Goal: Book appointment/travel/reservation

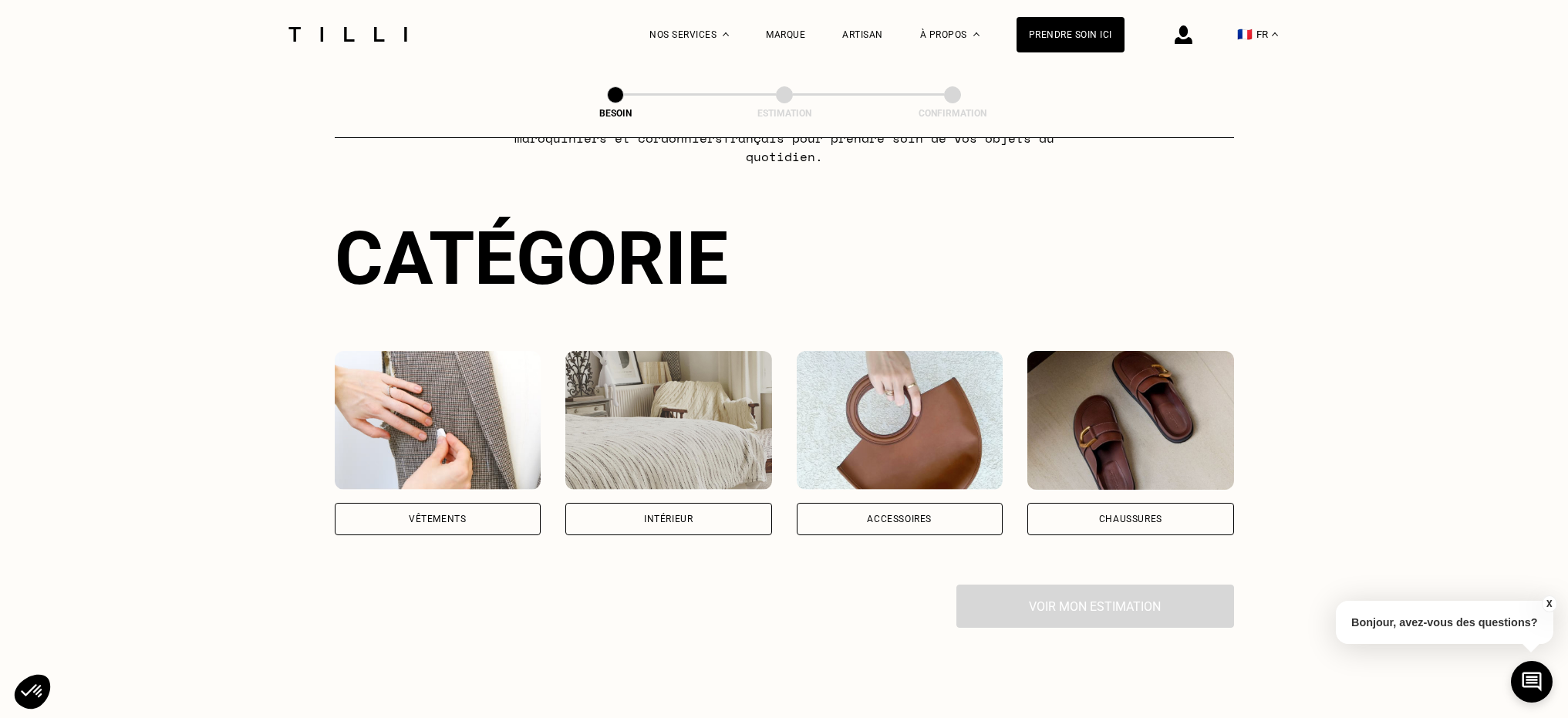
scroll to position [110, 0]
click at [498, 507] on div "Vêtements" at bounding box center [438, 518] width 207 height 32
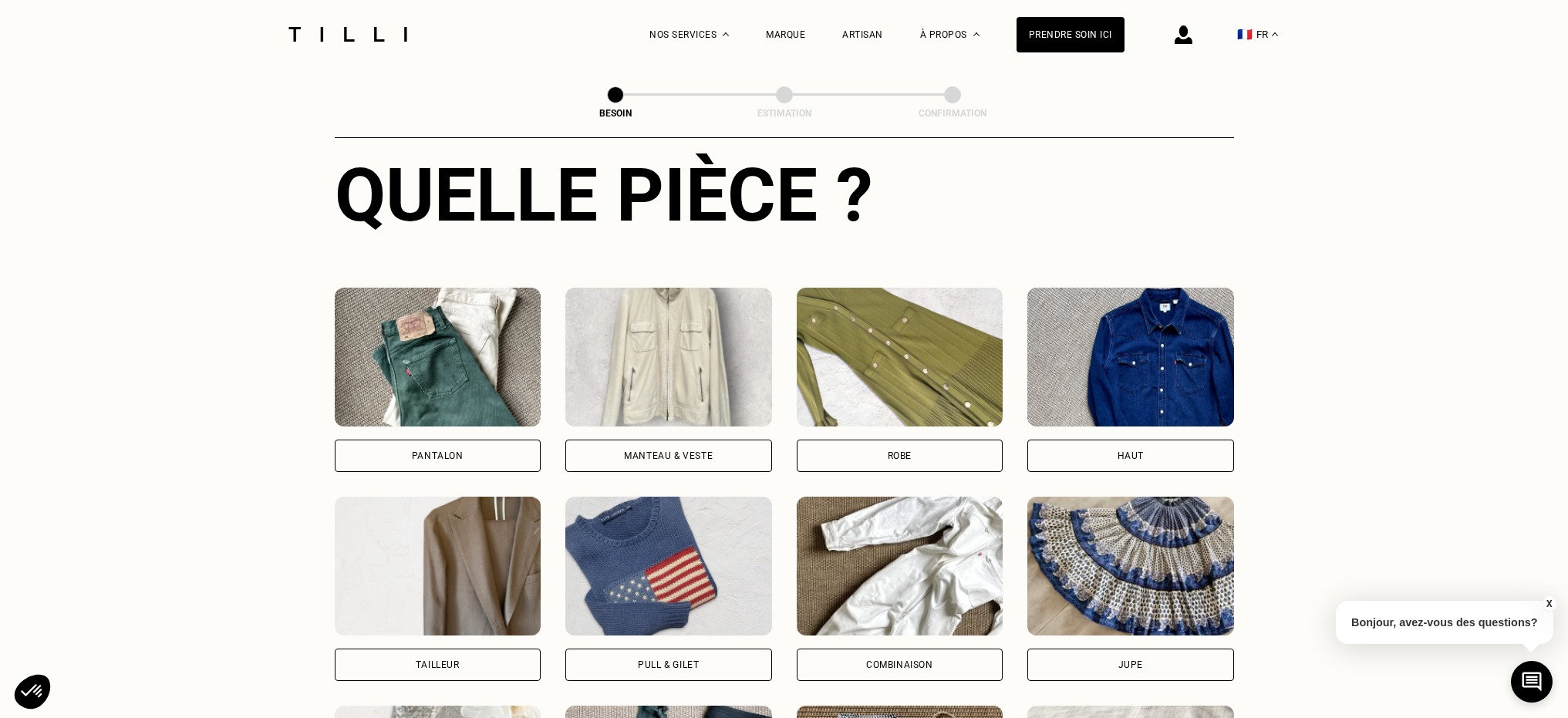
scroll to position [663, 0]
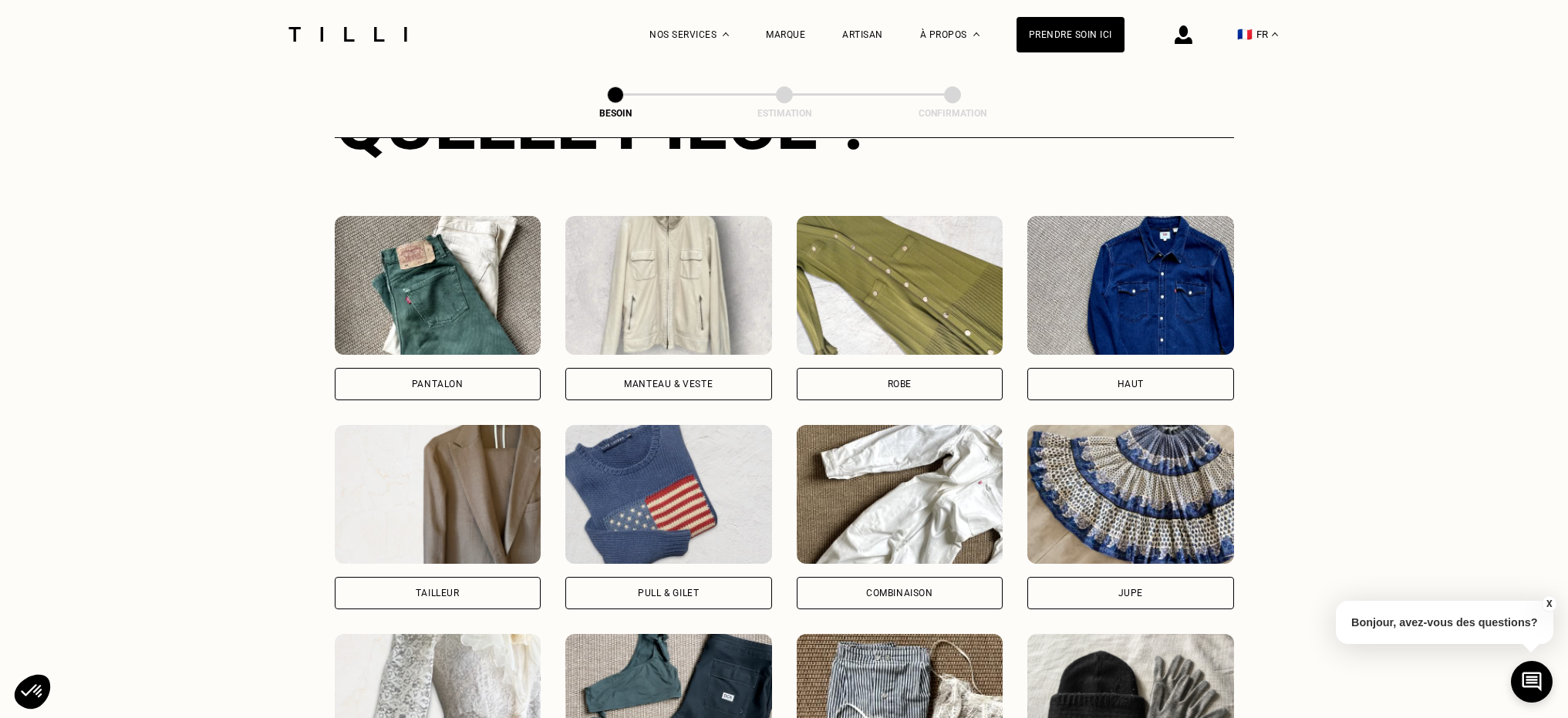
click at [456, 377] on div "Pantalon" at bounding box center [438, 384] width 207 height 32
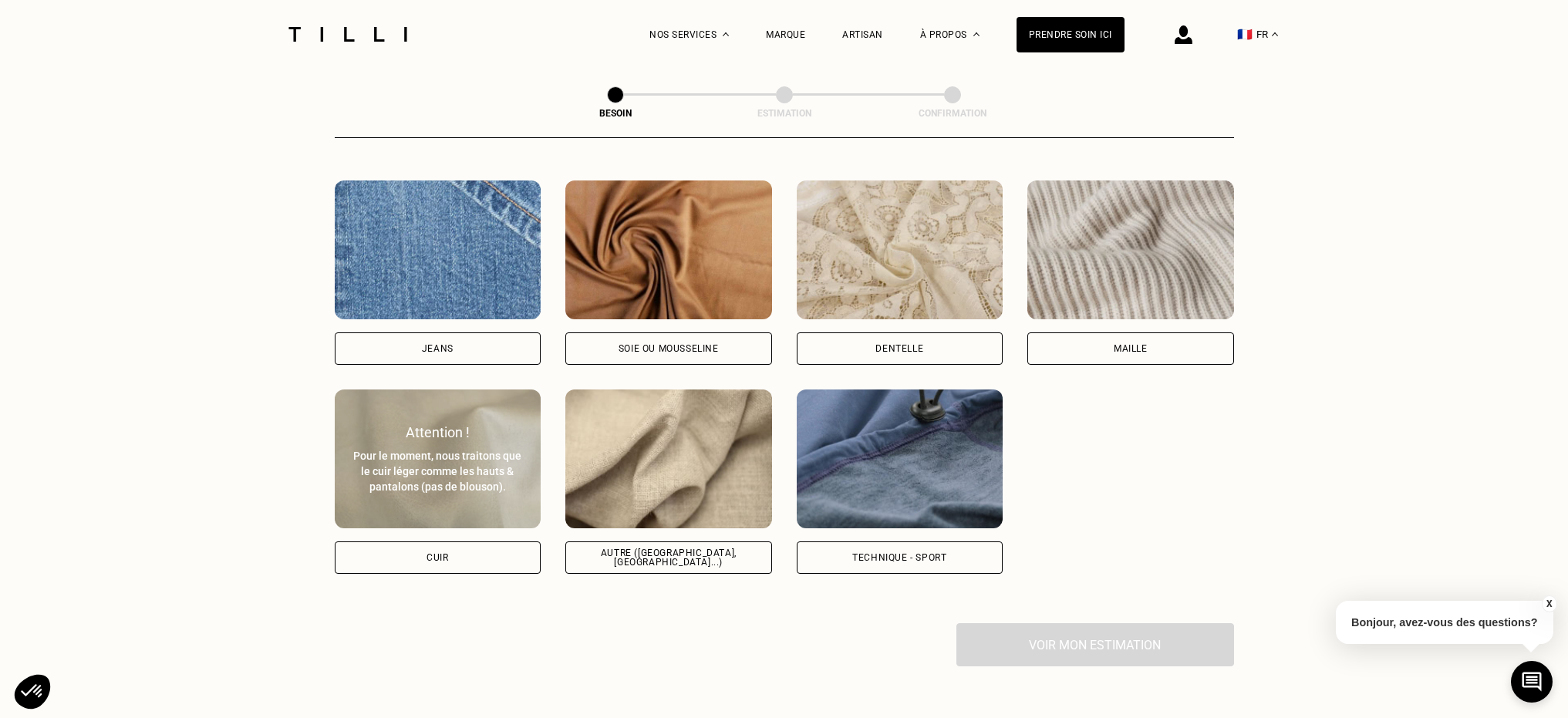
scroll to position [1636, 0]
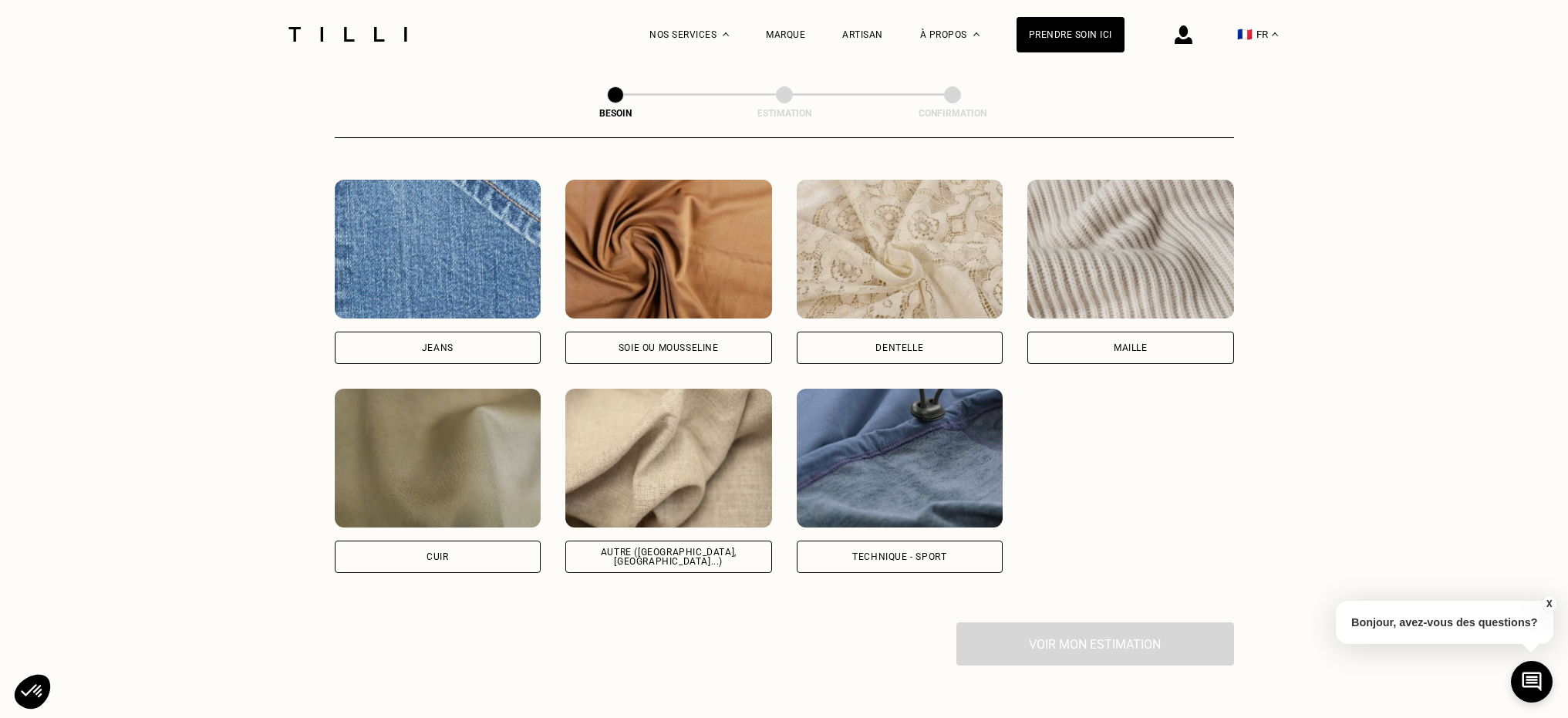
click at [692, 541] on div "Autre ([GEOGRAPHIC_DATA], [GEOGRAPHIC_DATA]...)" at bounding box center [669, 557] width 207 height 32
select select "FR"
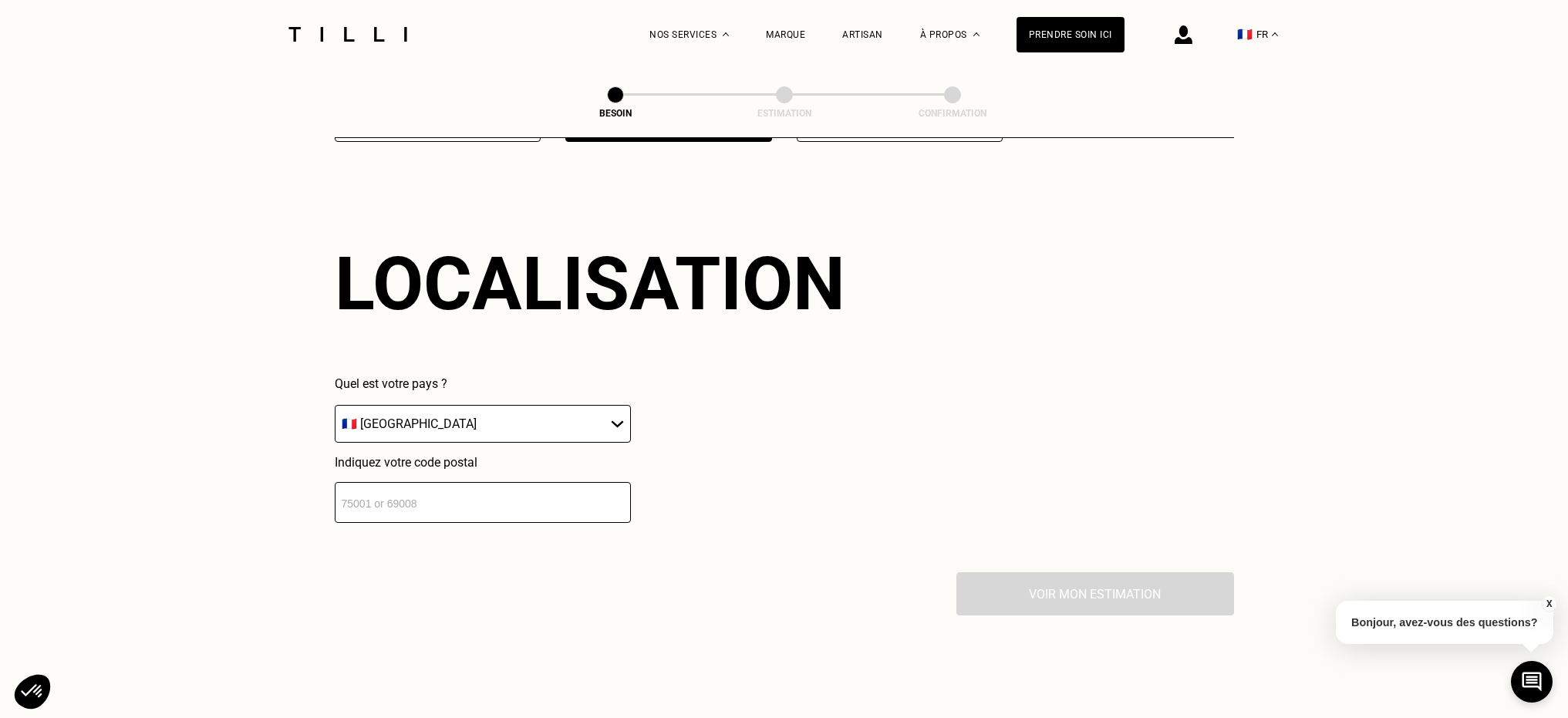
scroll to position [2069, 0]
click at [607, 491] on input "number" at bounding box center [483, 502] width 297 height 41
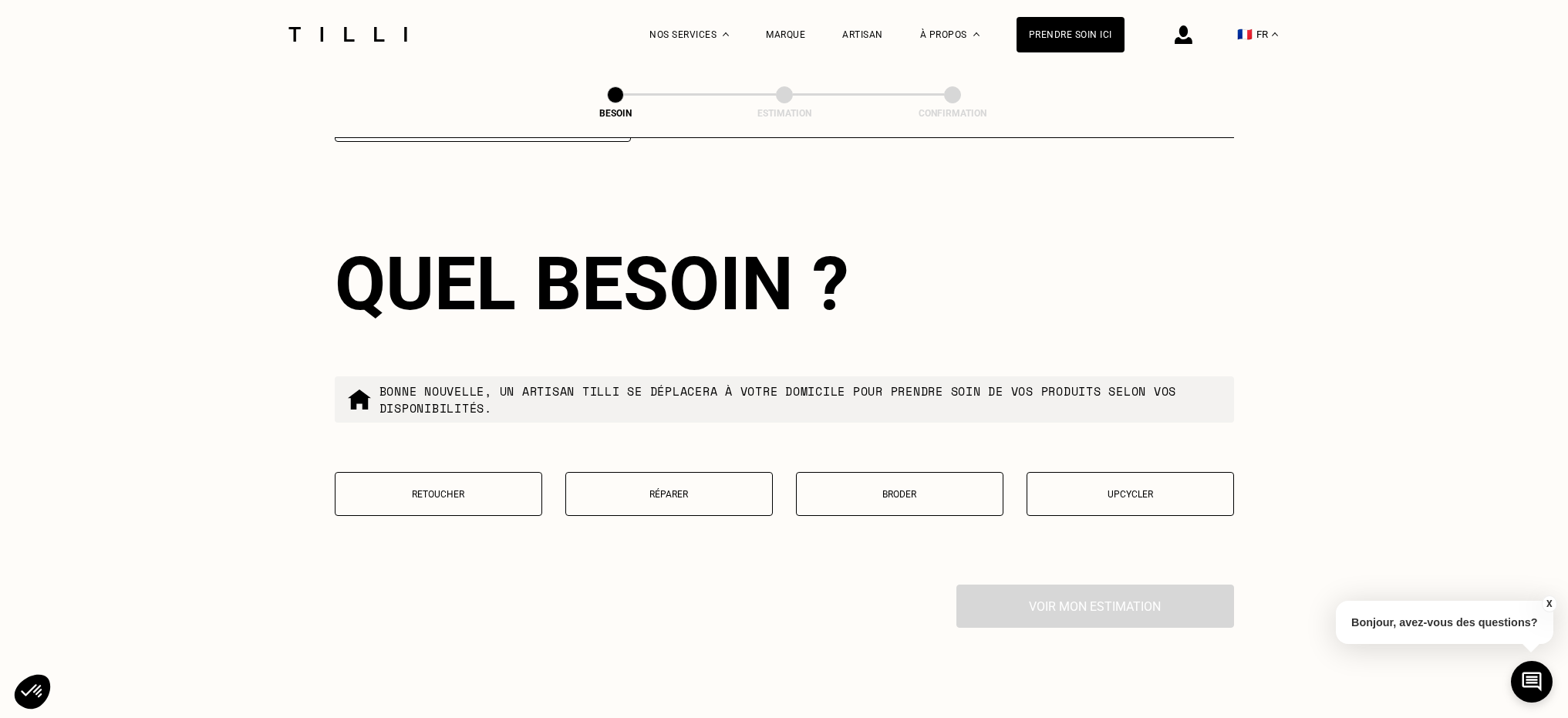
scroll to position [2451, 0]
type input "75018"
click at [435, 487] on p "Retoucher" at bounding box center [438, 493] width 191 height 11
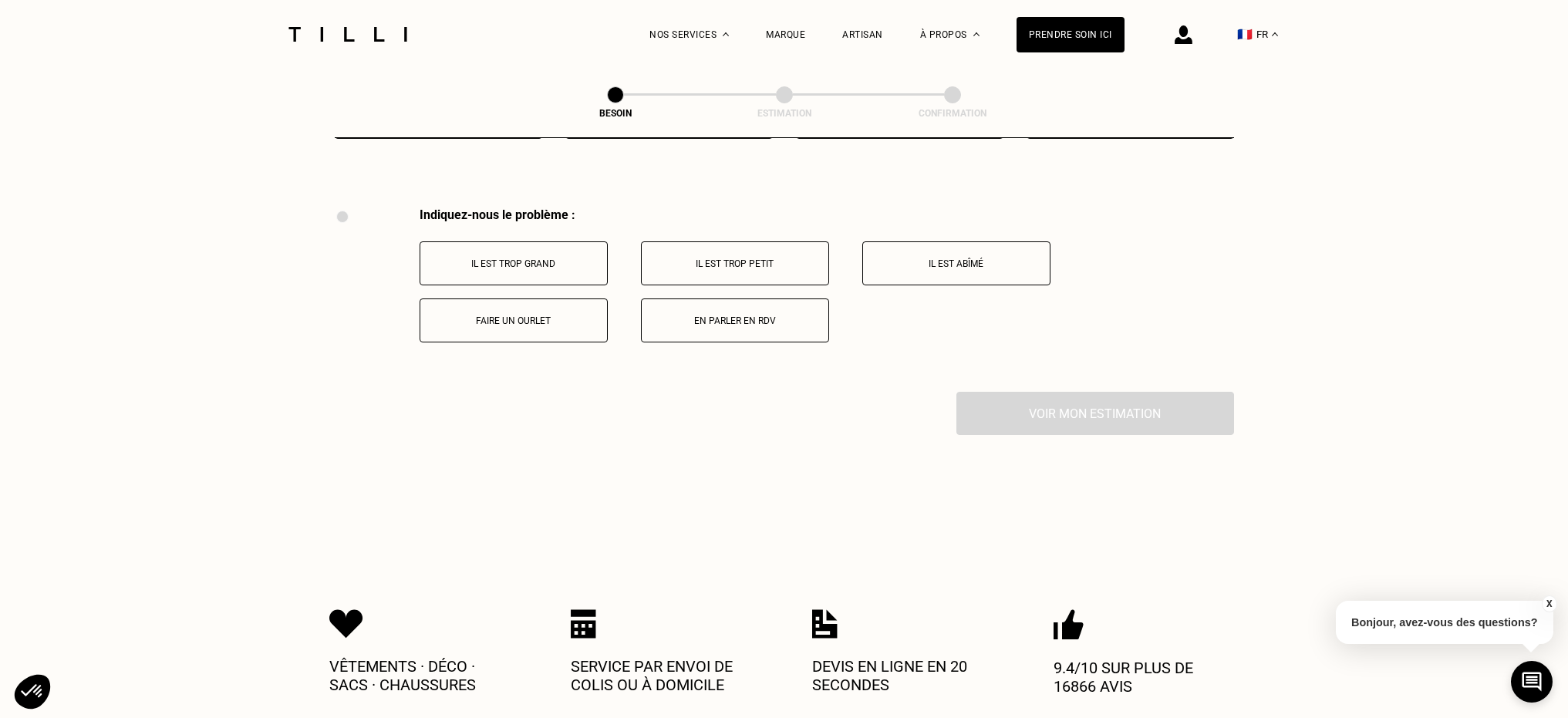
scroll to position [2845, 0]
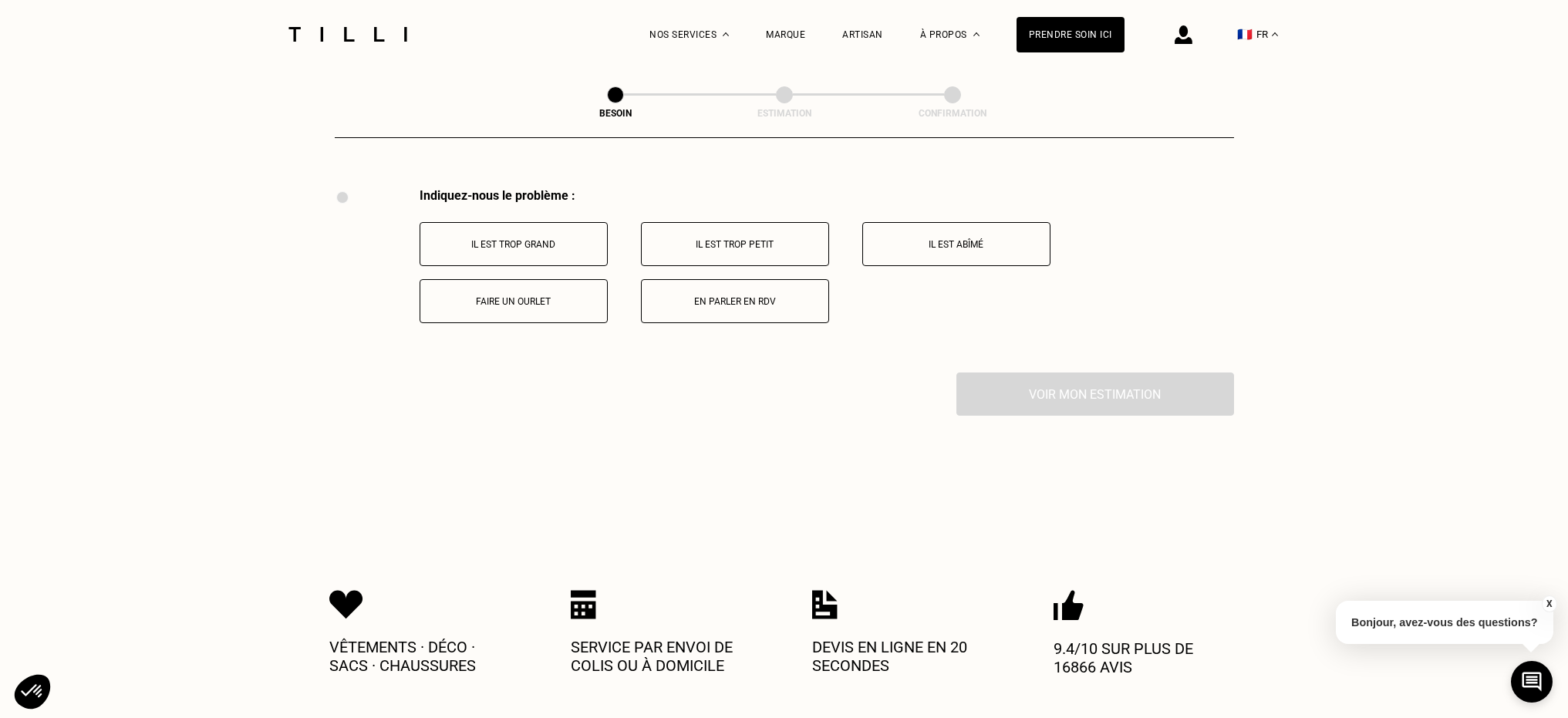
click at [523, 239] on p "Il est trop grand" at bounding box center [514, 244] width 171 height 11
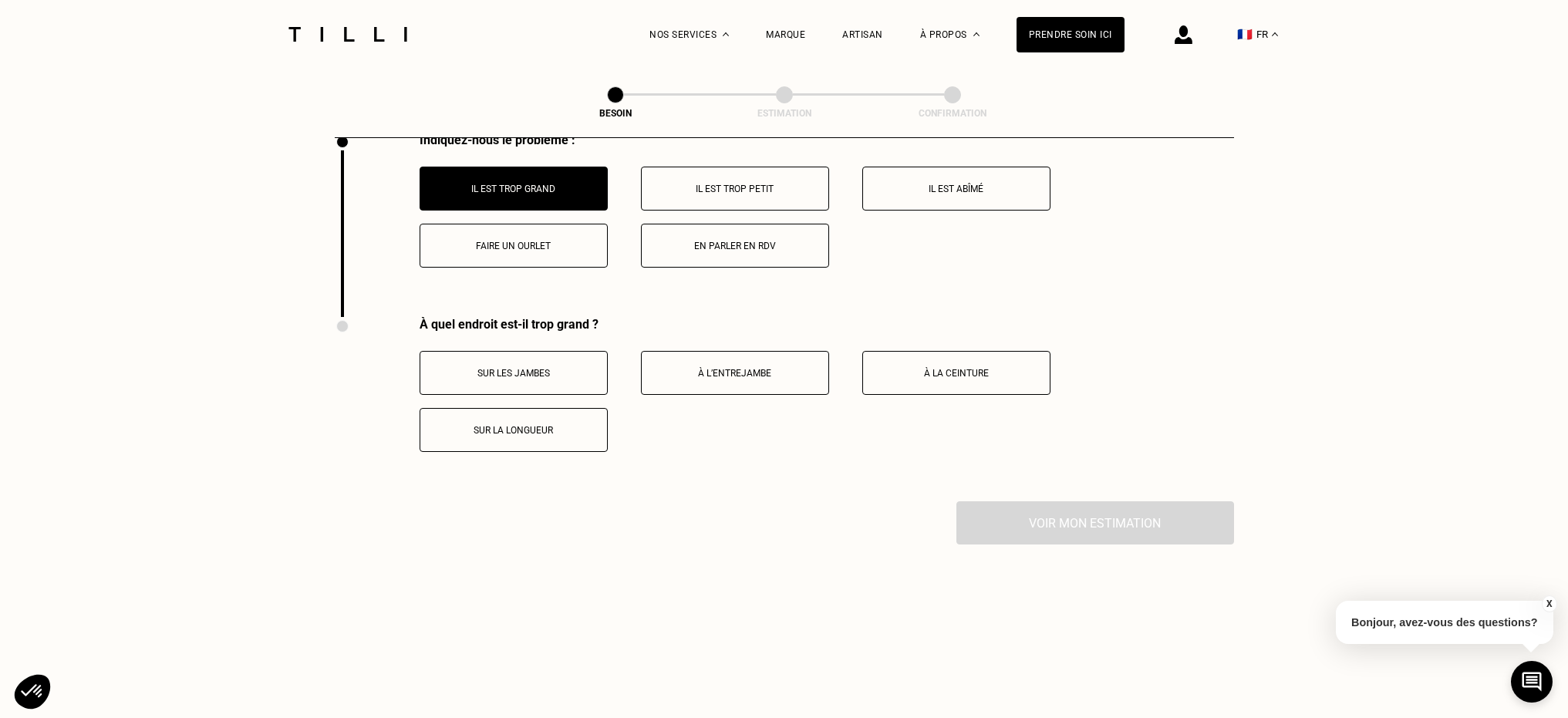
scroll to position [2899, 0]
click at [555, 246] on button "Faire un ourlet" at bounding box center [513, 248] width 188 height 44
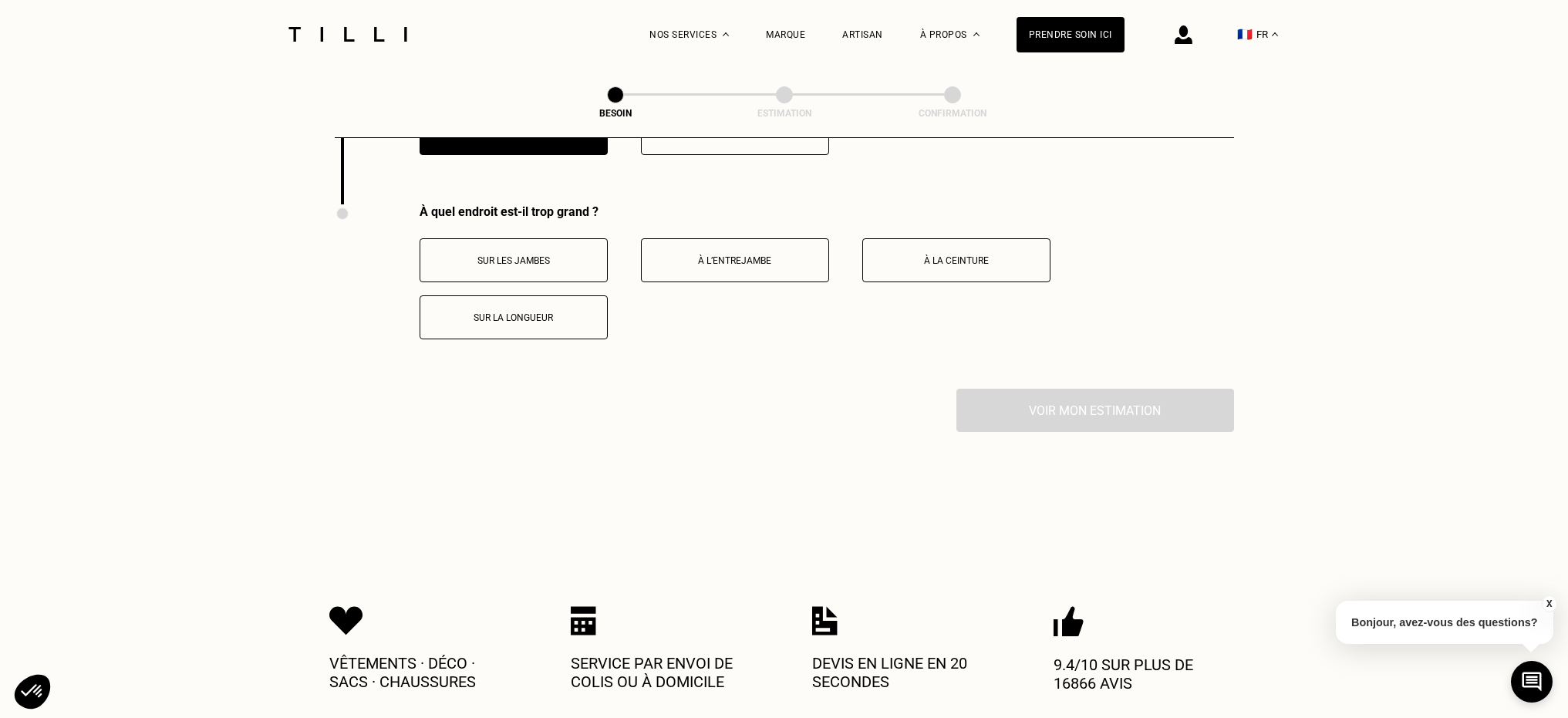
scroll to position [3030, 0]
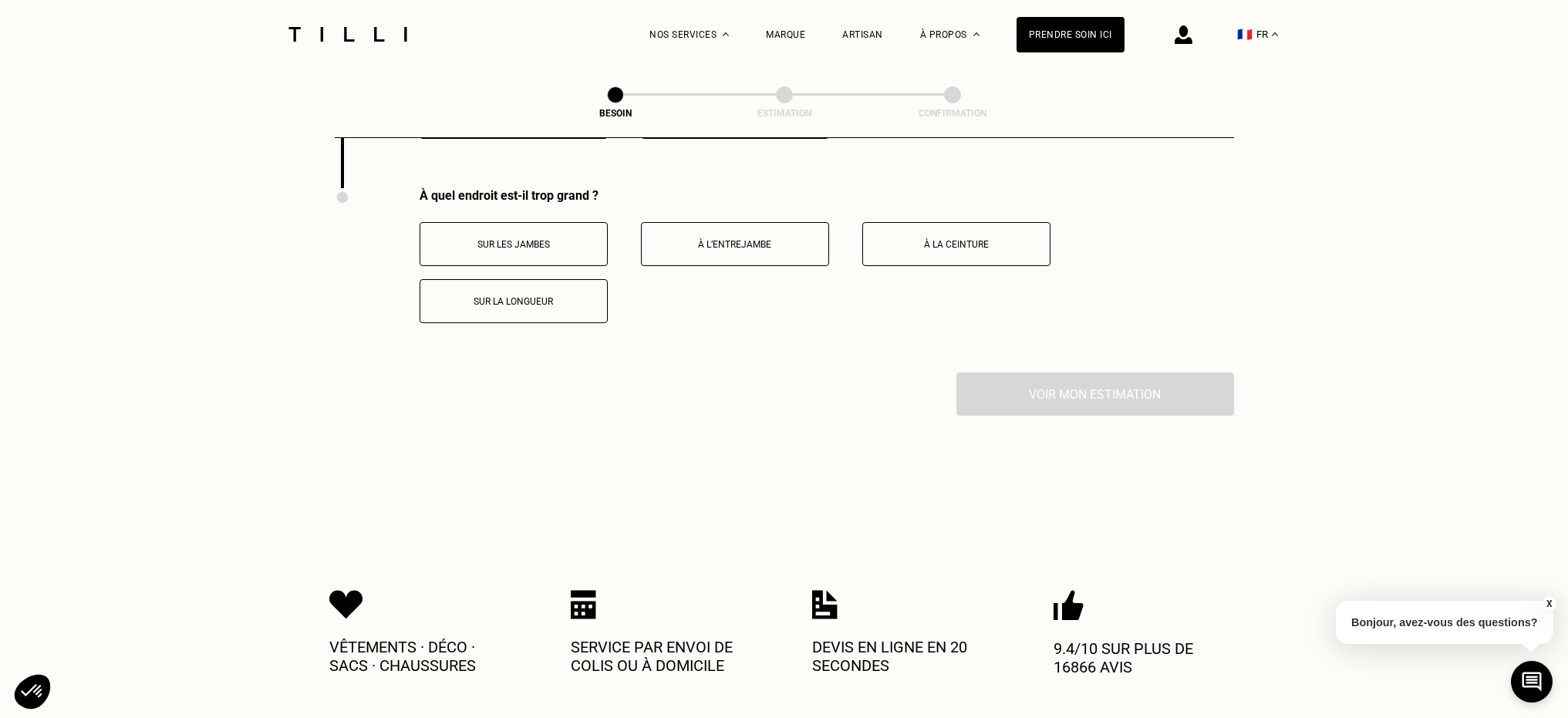
click at [540, 234] on button "Sur les jambes" at bounding box center [513, 243] width 188 height 44
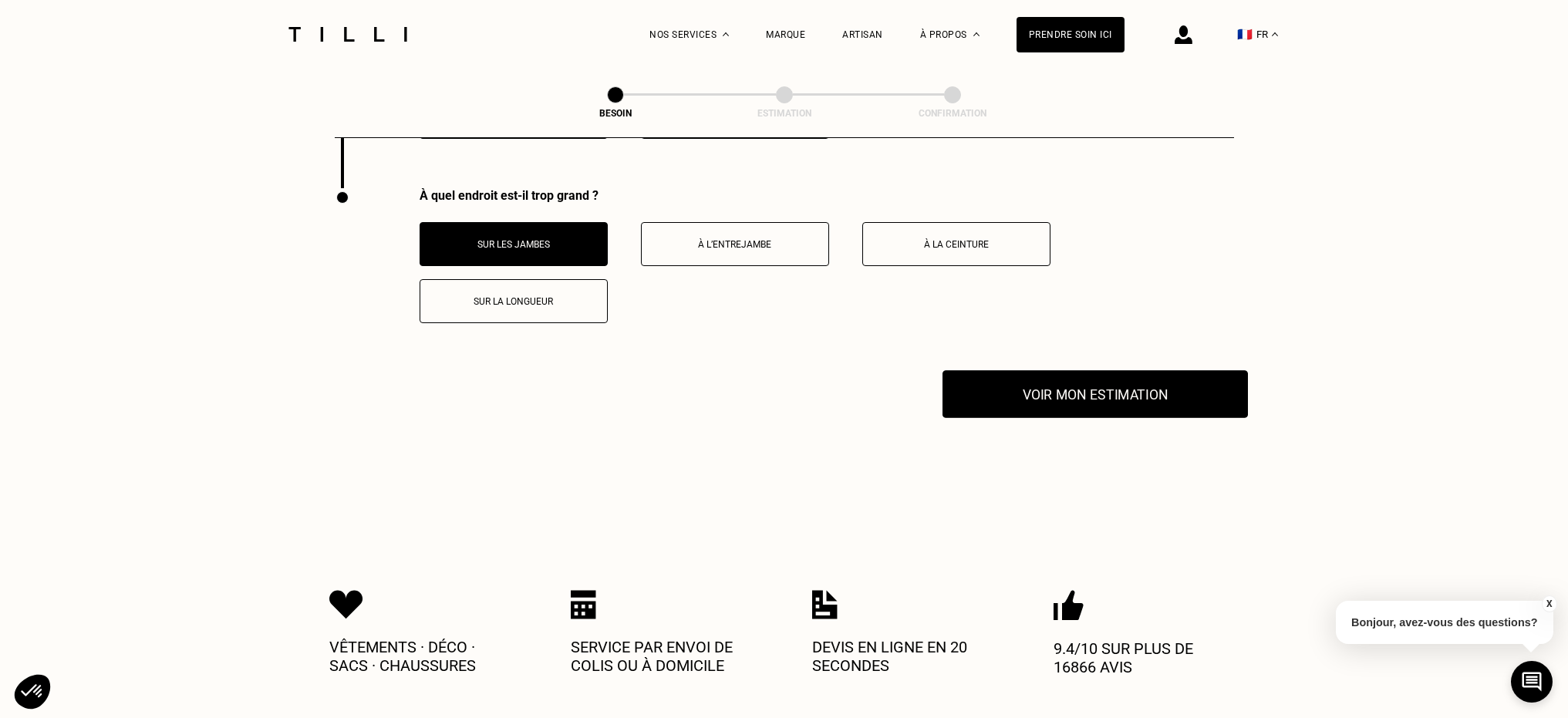
click at [1123, 371] on button "Voir mon estimation" at bounding box center [1094, 395] width 305 height 48
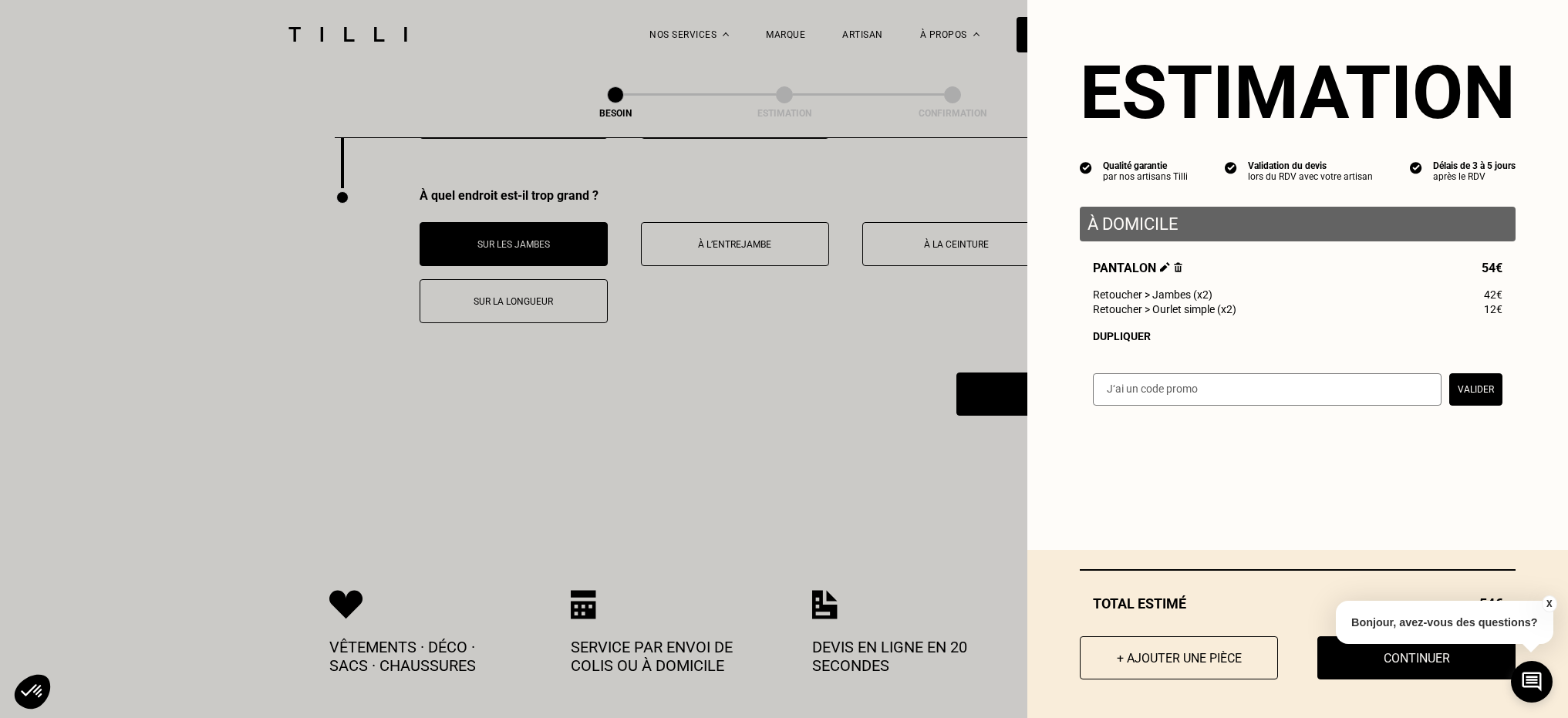
drag, startPoint x: 1215, startPoint y: 652, endPoint x: 1216, endPoint y: 639, distance: 13.0
click at [1215, 651] on button "+ Ajouter une pièce" at bounding box center [1178, 657] width 199 height 43
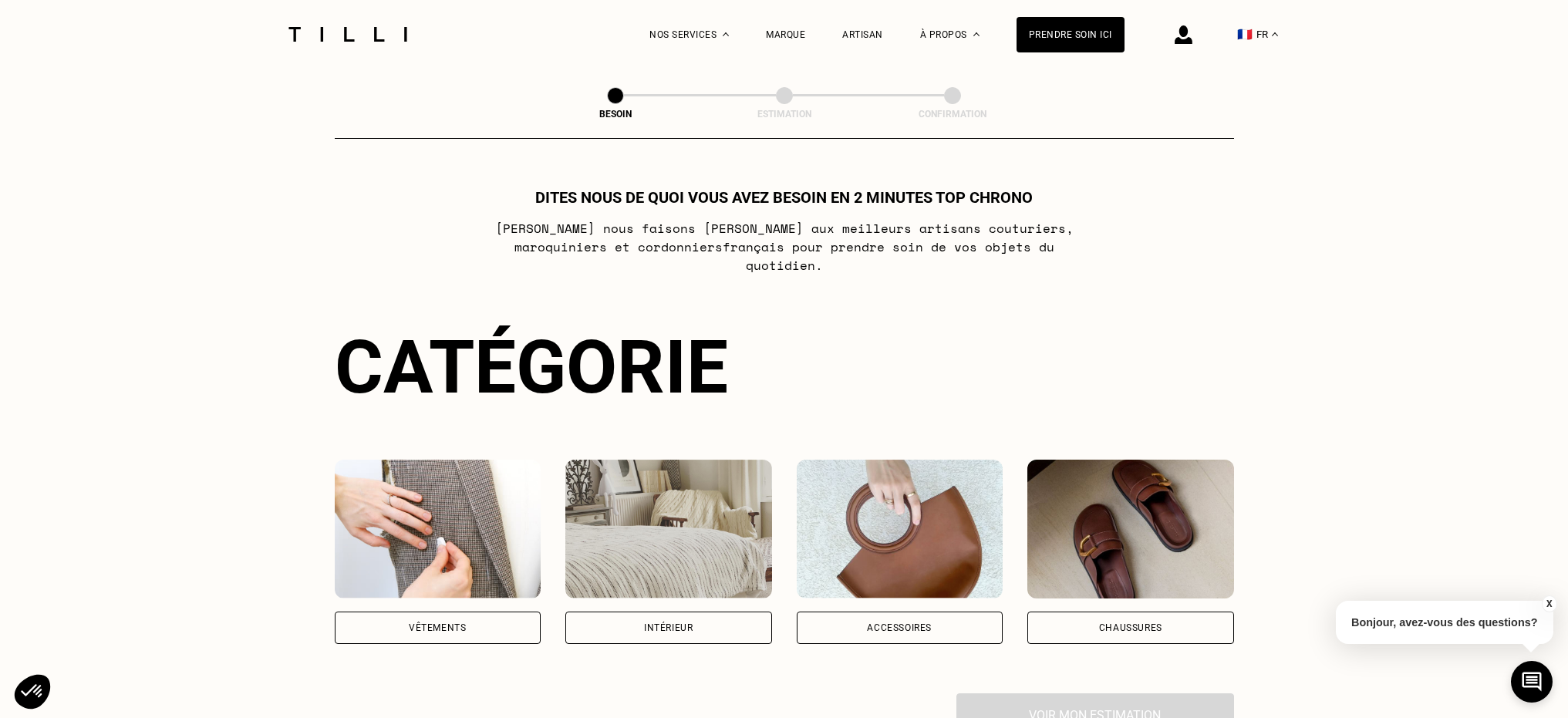
click at [439, 624] on div "Vêtements" at bounding box center [437, 628] width 57 height 9
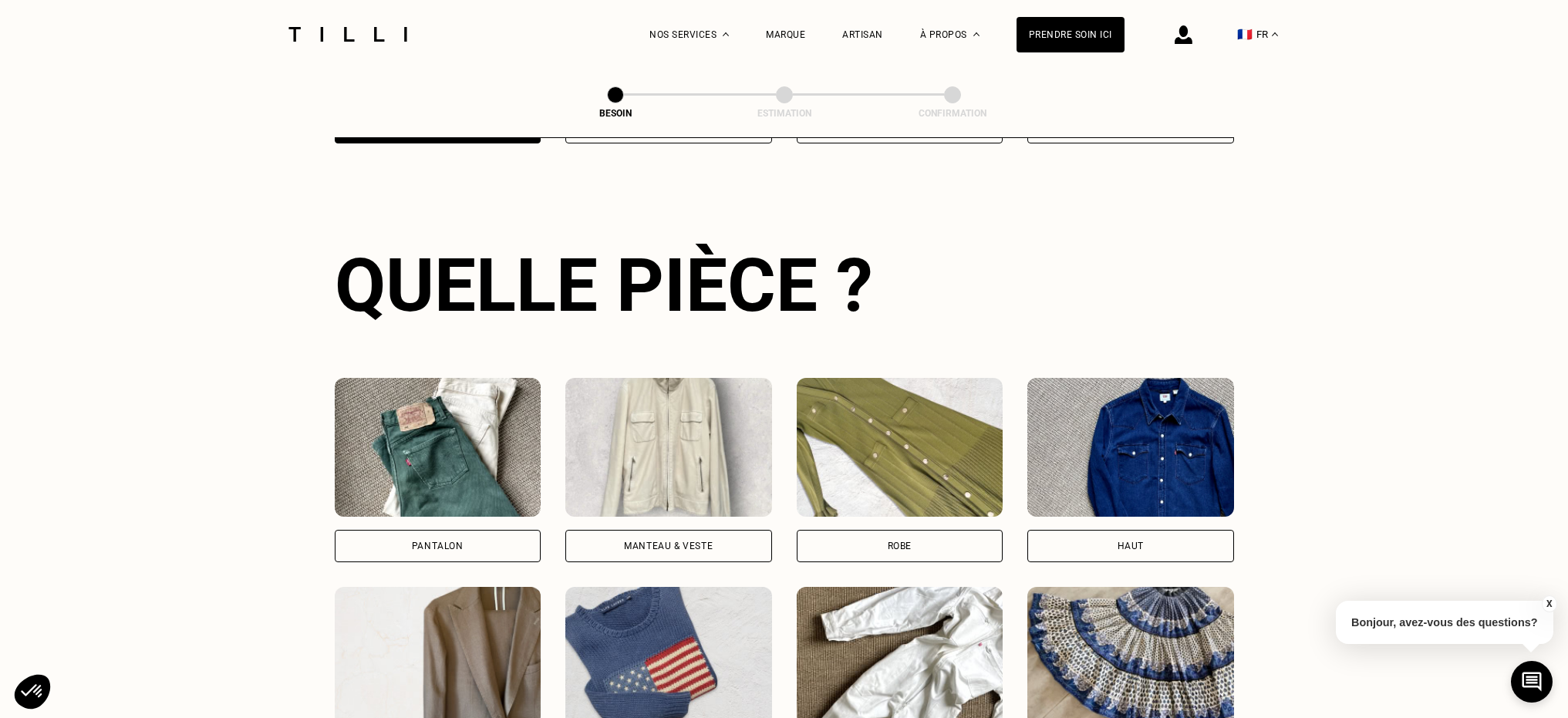
scroll to position [502, 0]
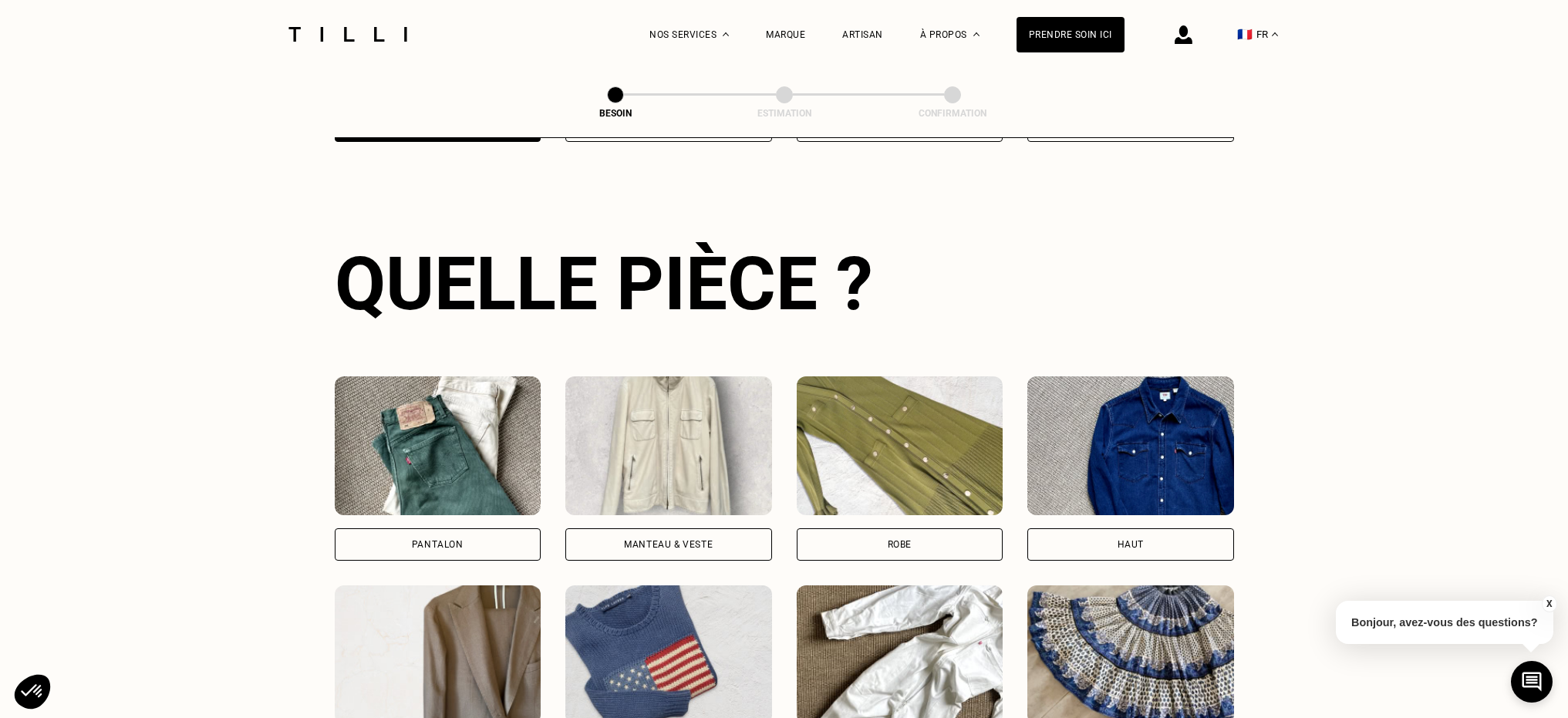
click at [688, 528] on div "Manteau & Veste" at bounding box center [669, 544] width 207 height 32
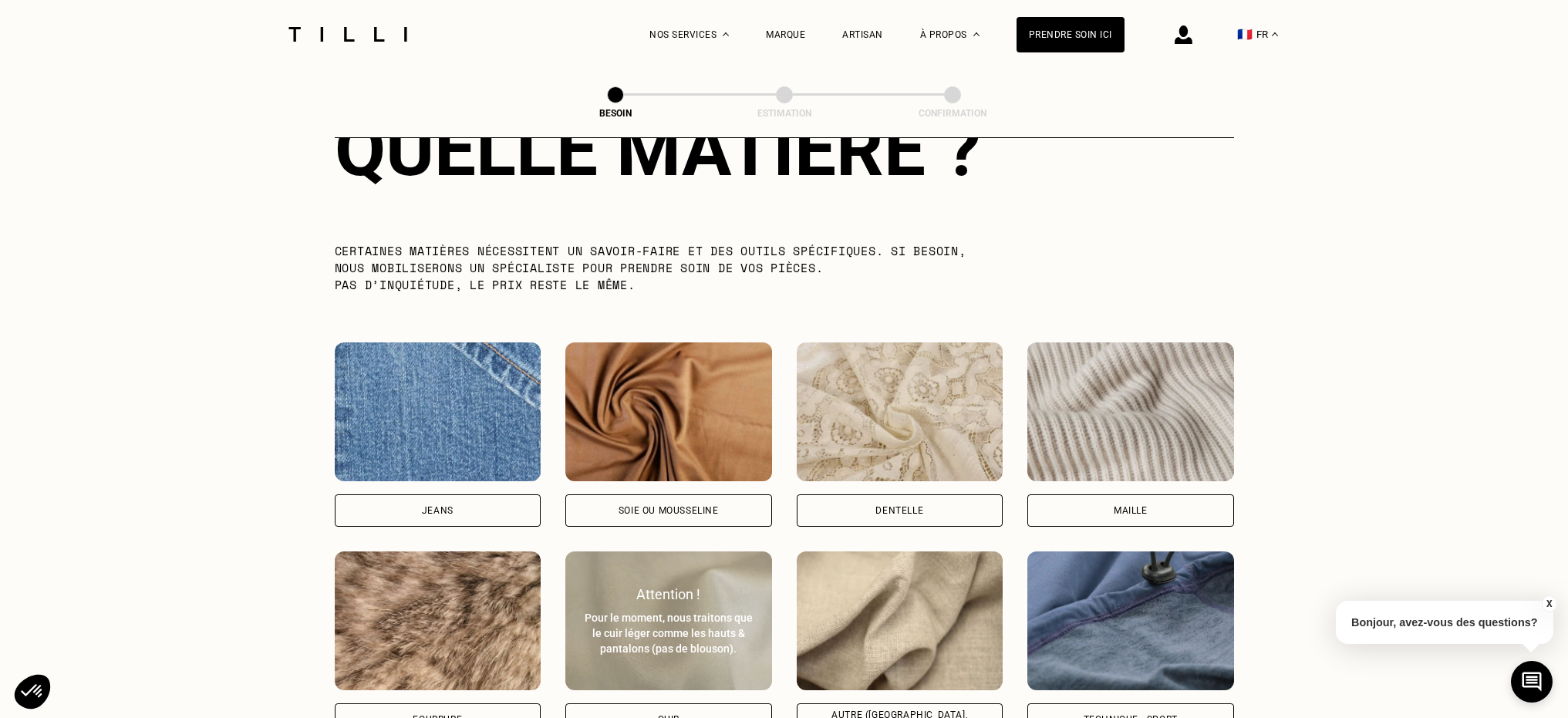
scroll to position [1547, 0]
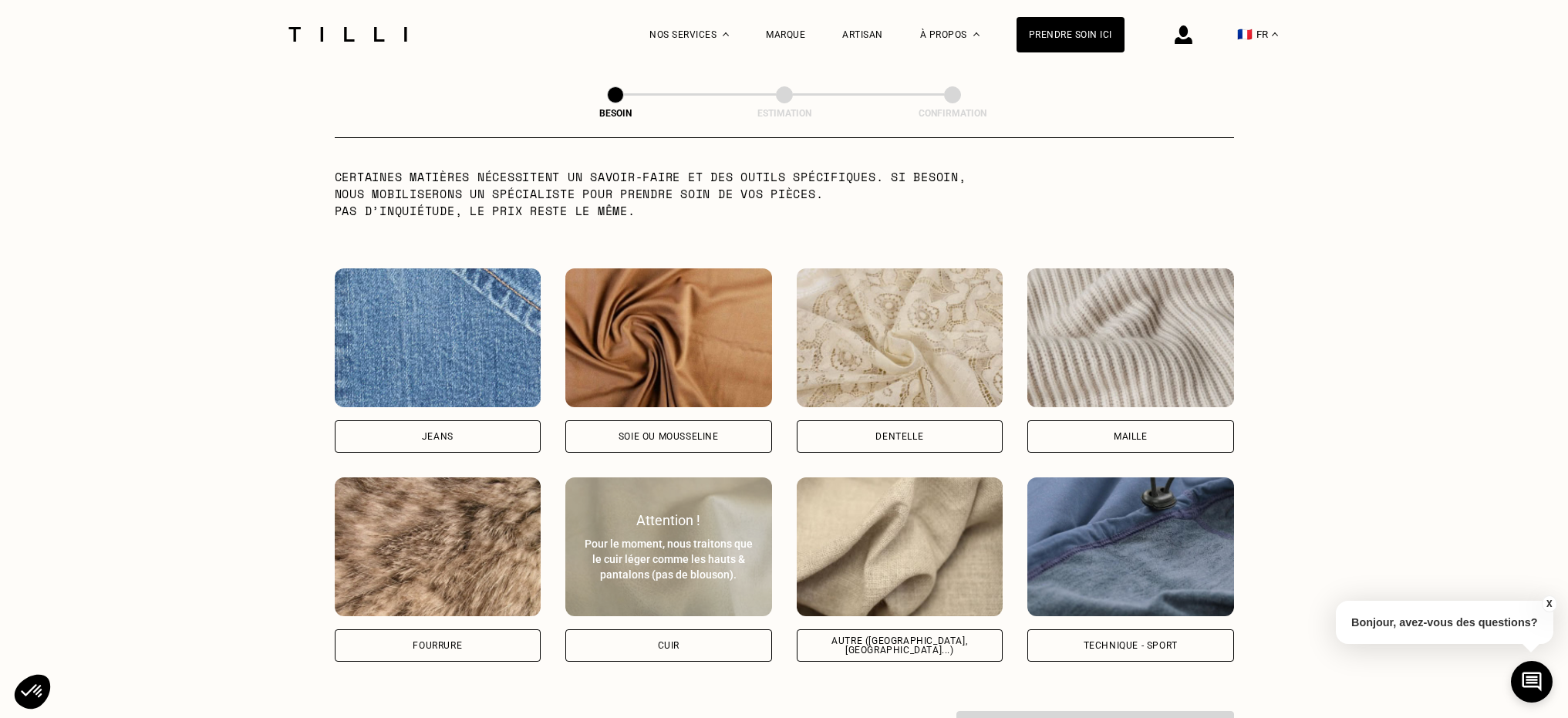
click at [682, 636] on div "Cuir" at bounding box center [669, 646] width 207 height 32
select select "FR"
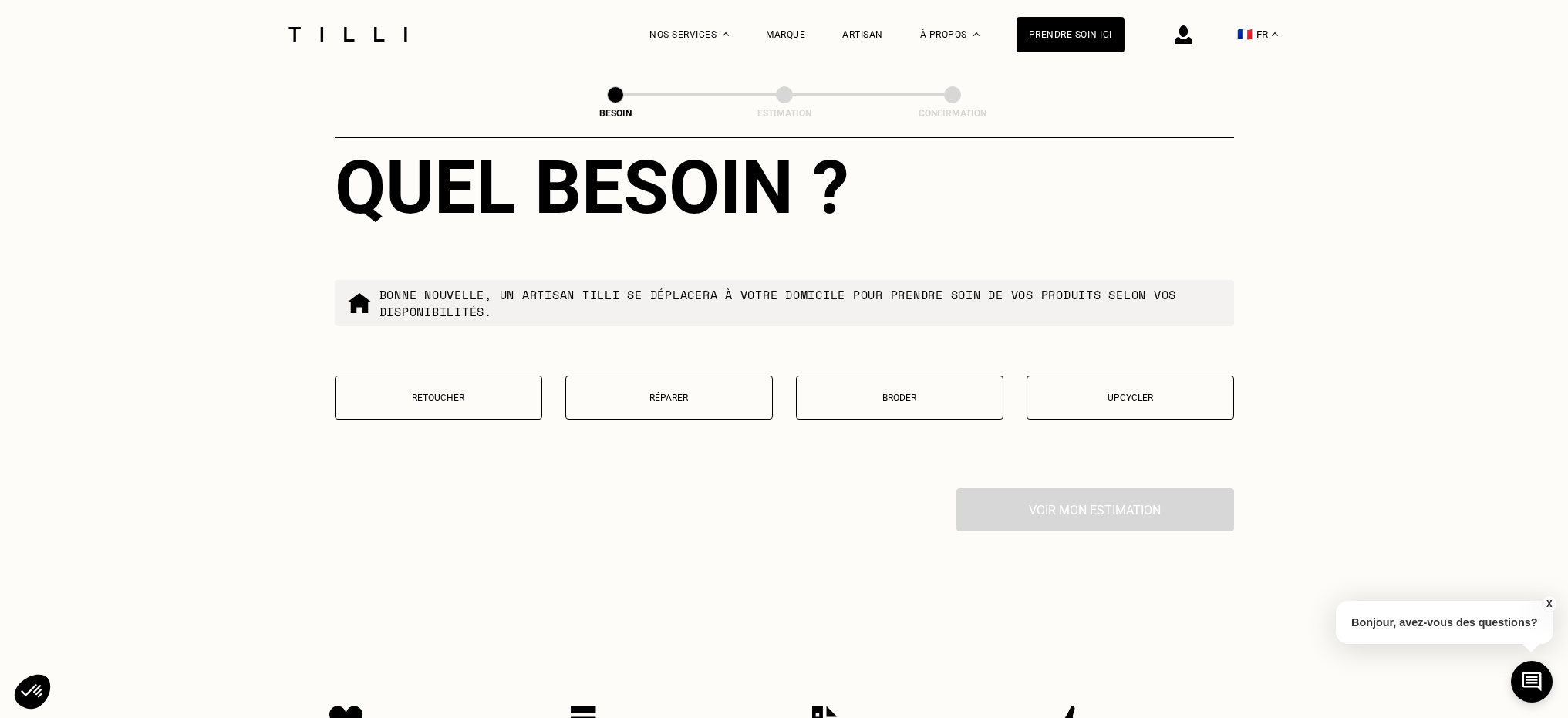
scroll to position [2573, 0]
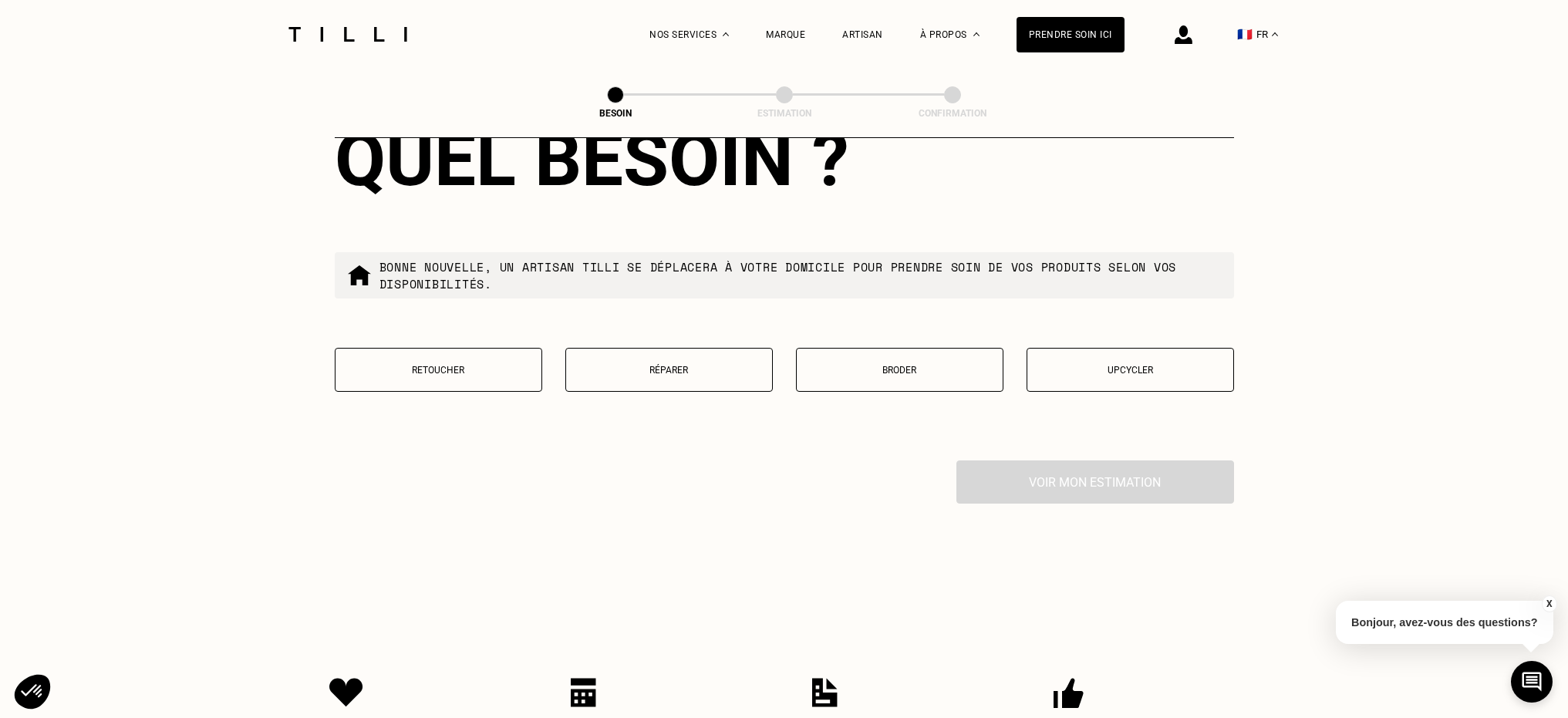
click at [690, 362] on button "Réparer" at bounding box center [669, 370] width 207 height 44
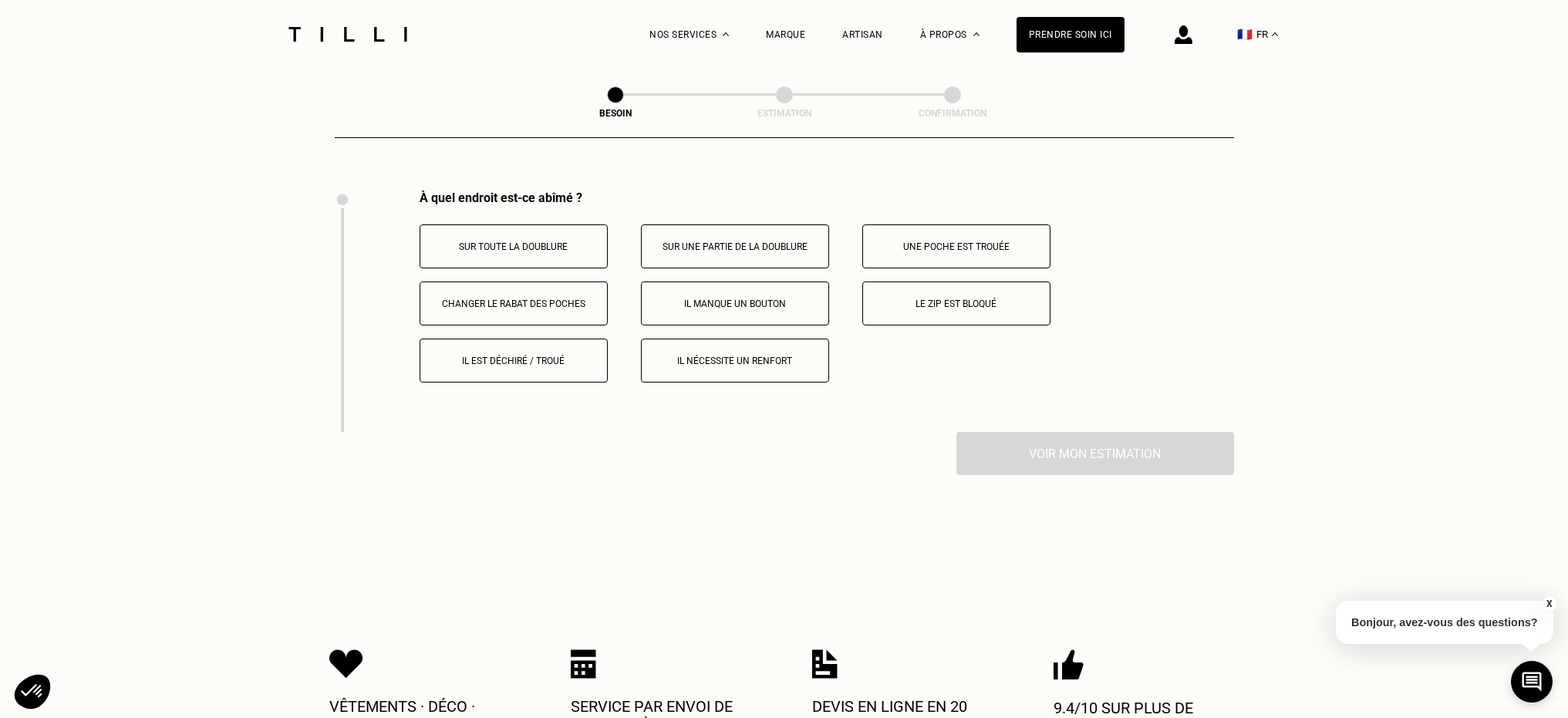
scroll to position [2845, 0]
drag, startPoint x: 730, startPoint y: 227, endPoint x: 808, endPoint y: 226, distance: 78.0
click at [731, 239] on p "Sur une partie de la doublure" at bounding box center [735, 244] width 171 height 11
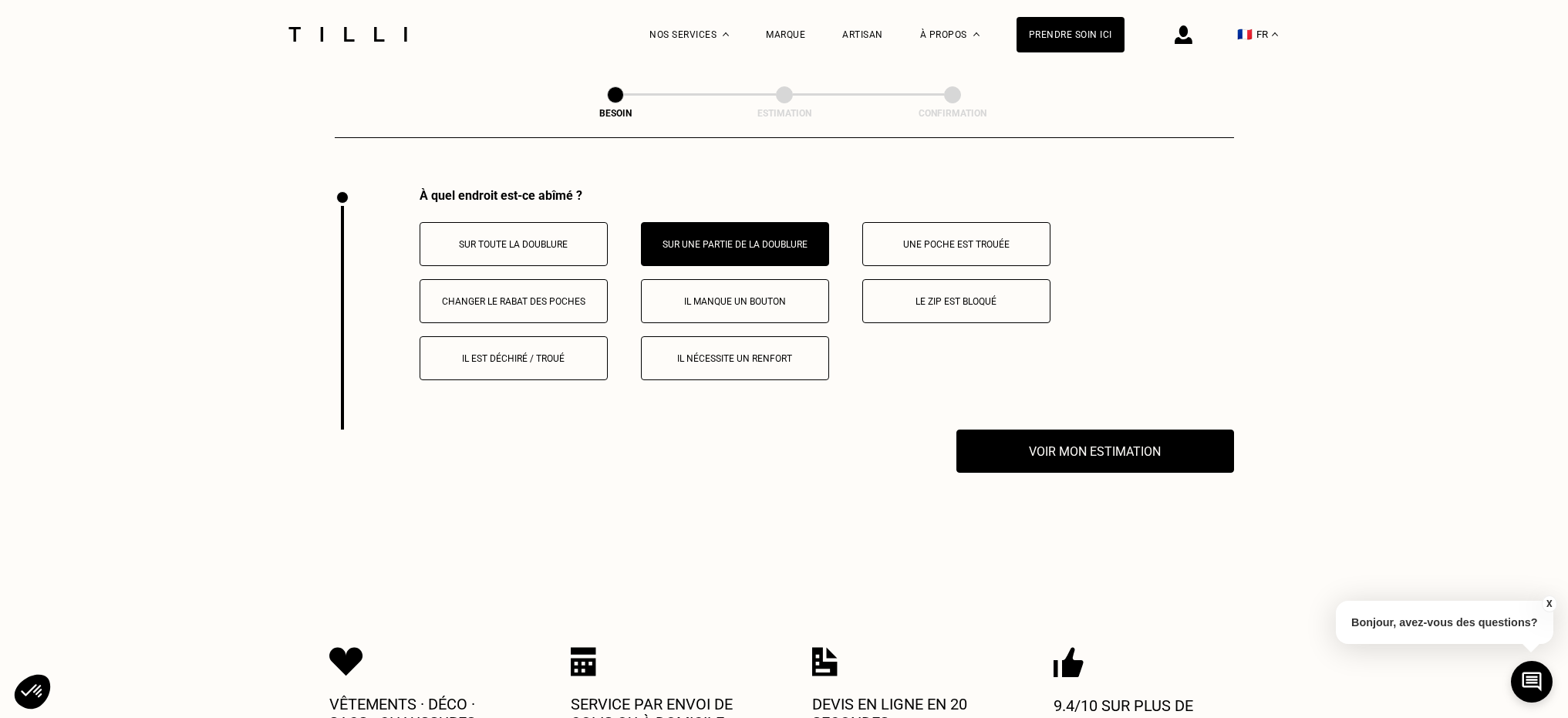
click at [928, 230] on button "Une poche est trouée" at bounding box center [955, 243] width 188 height 44
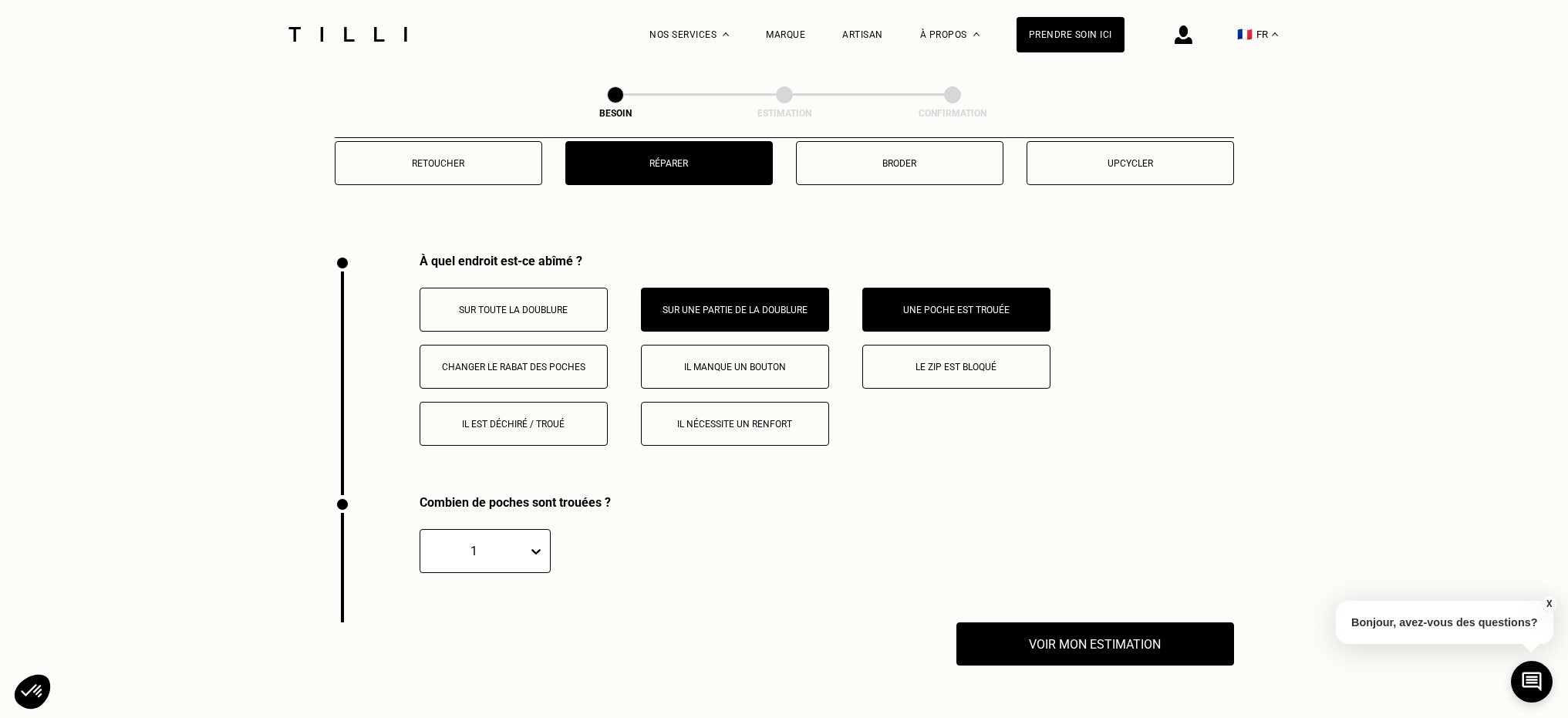
scroll to position [2720, 0]
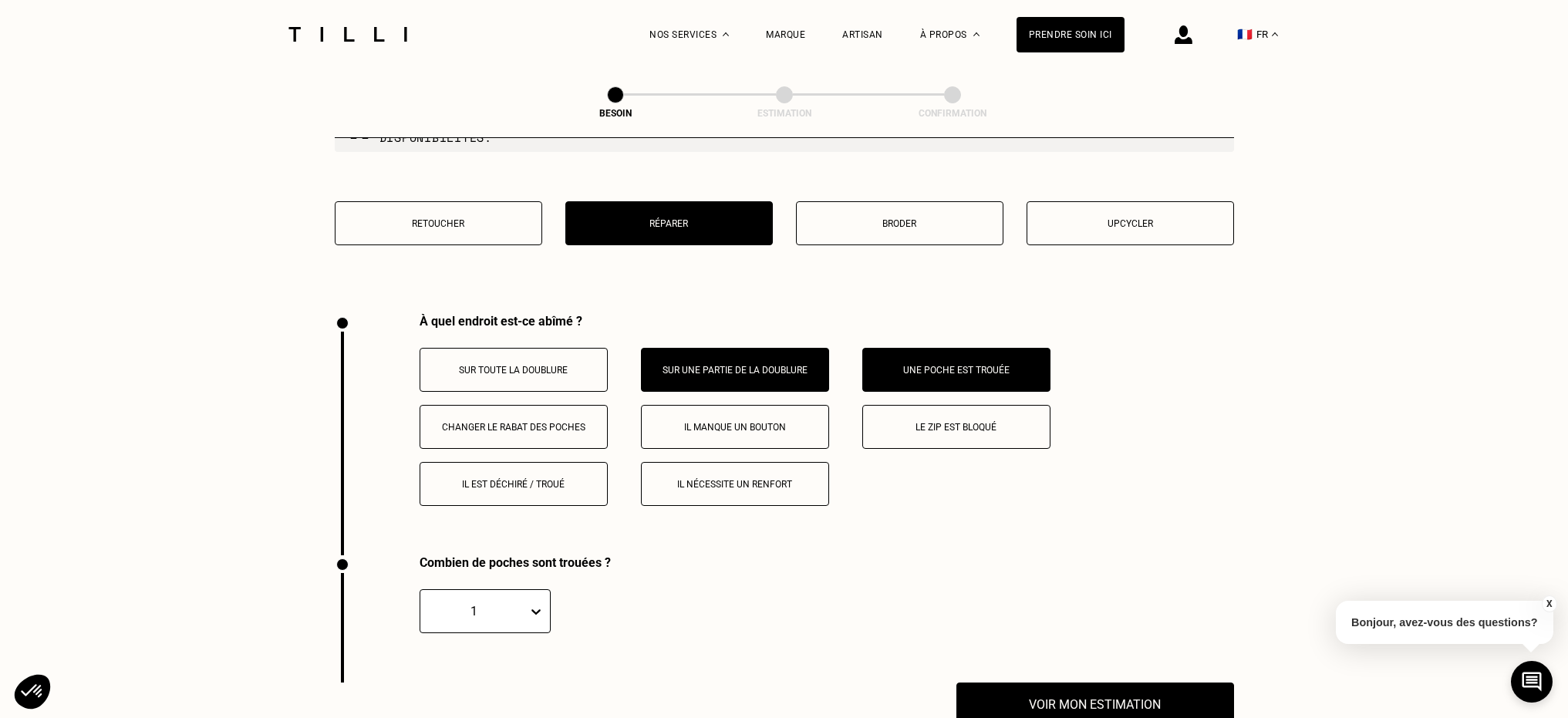
drag, startPoint x: 704, startPoint y: 362, endPoint x: 575, endPoint y: 467, distance: 166.3
click at [704, 362] on button "Sur une partie de la doublure" at bounding box center [735, 370] width 188 height 44
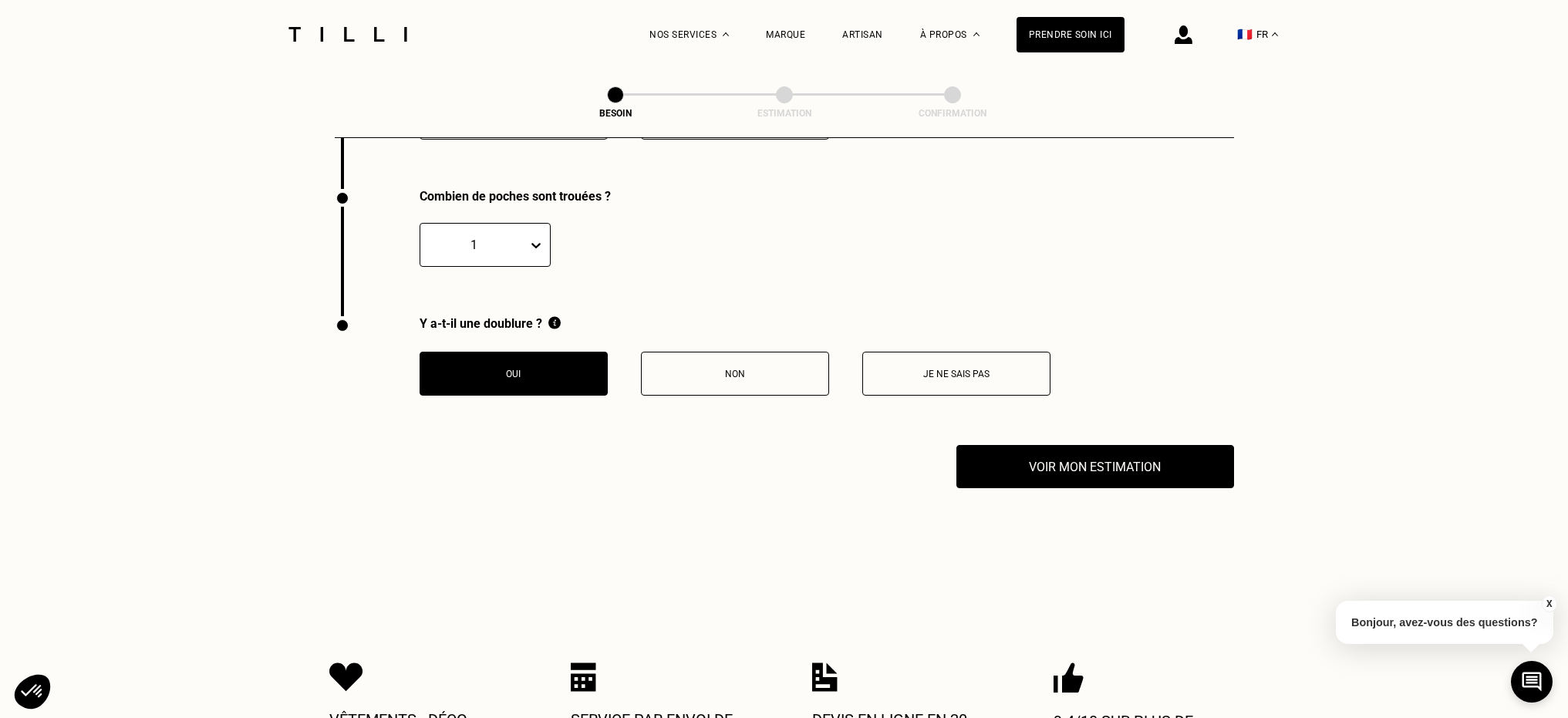
scroll to position [2802, 0]
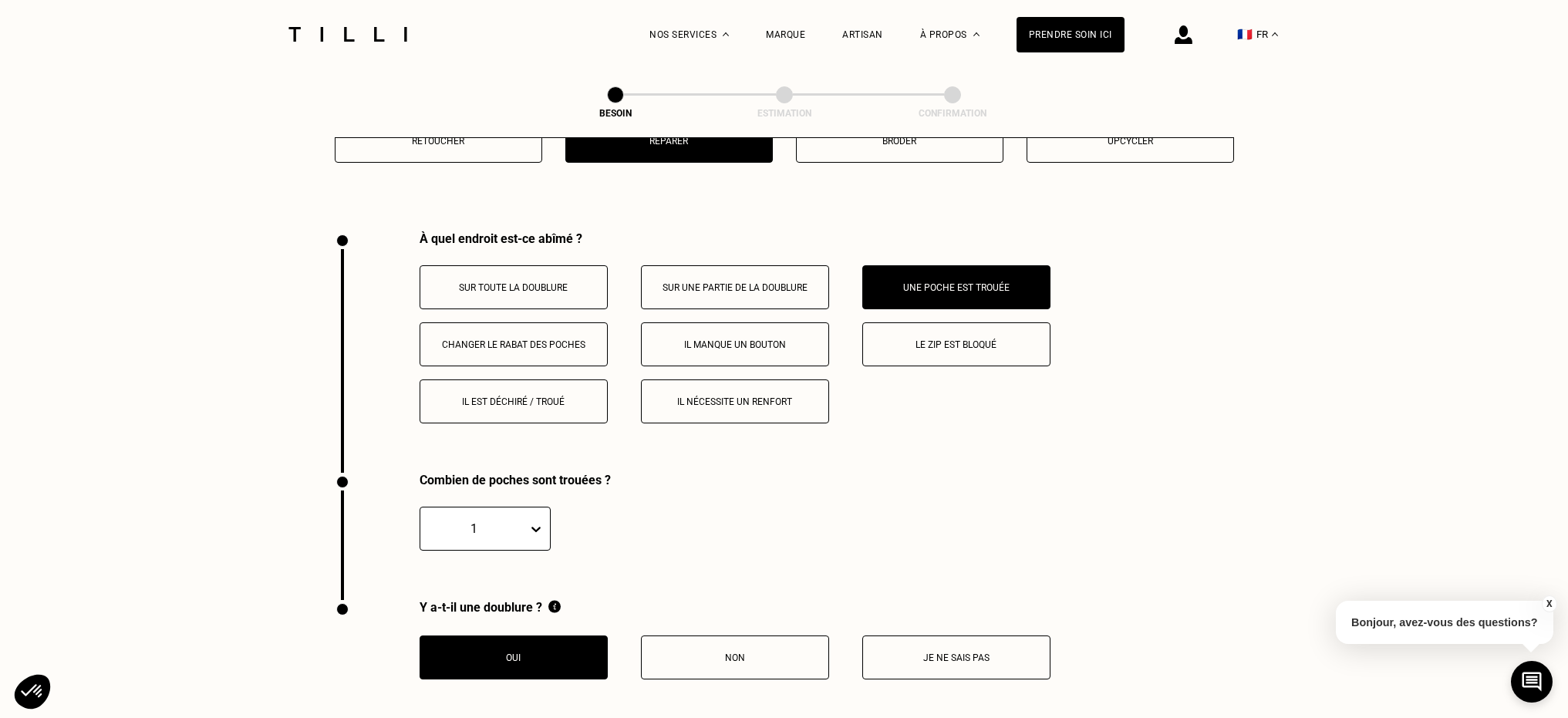
click at [515, 401] on button "Il est déchiré / troué" at bounding box center [513, 401] width 188 height 44
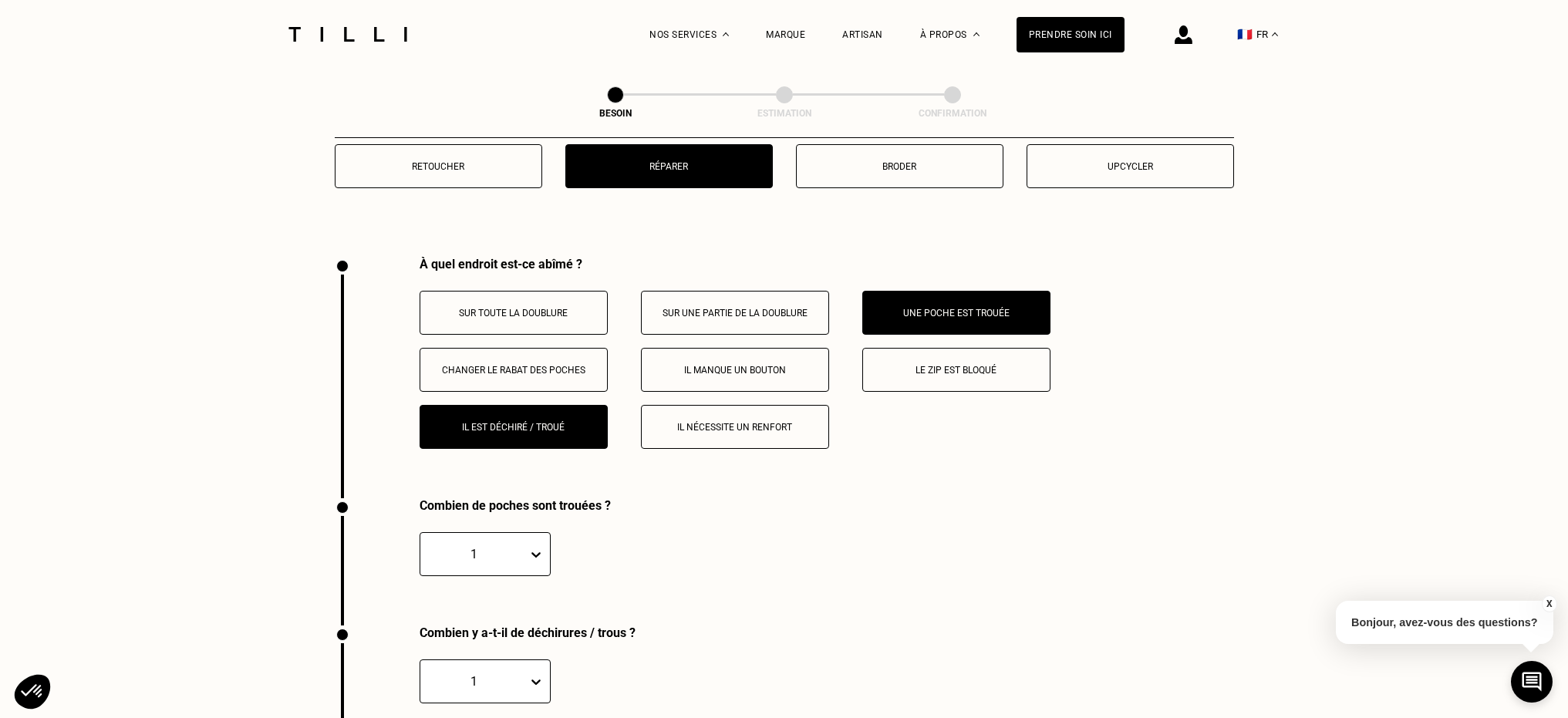
scroll to position [2951, 0]
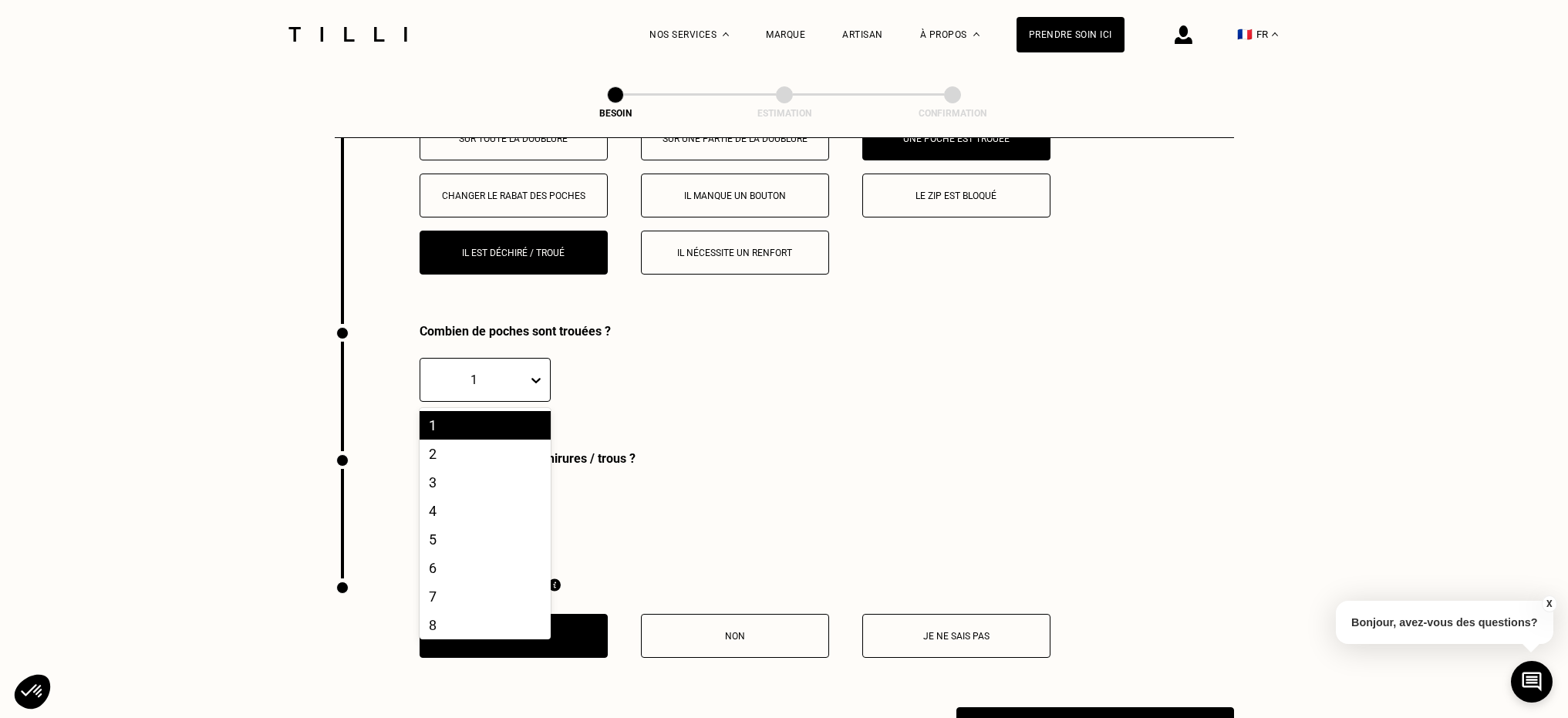
click at [524, 371] on div "1" at bounding box center [474, 380] width 107 height 18
click at [491, 420] on div "1" at bounding box center [484, 426] width 131 height 29
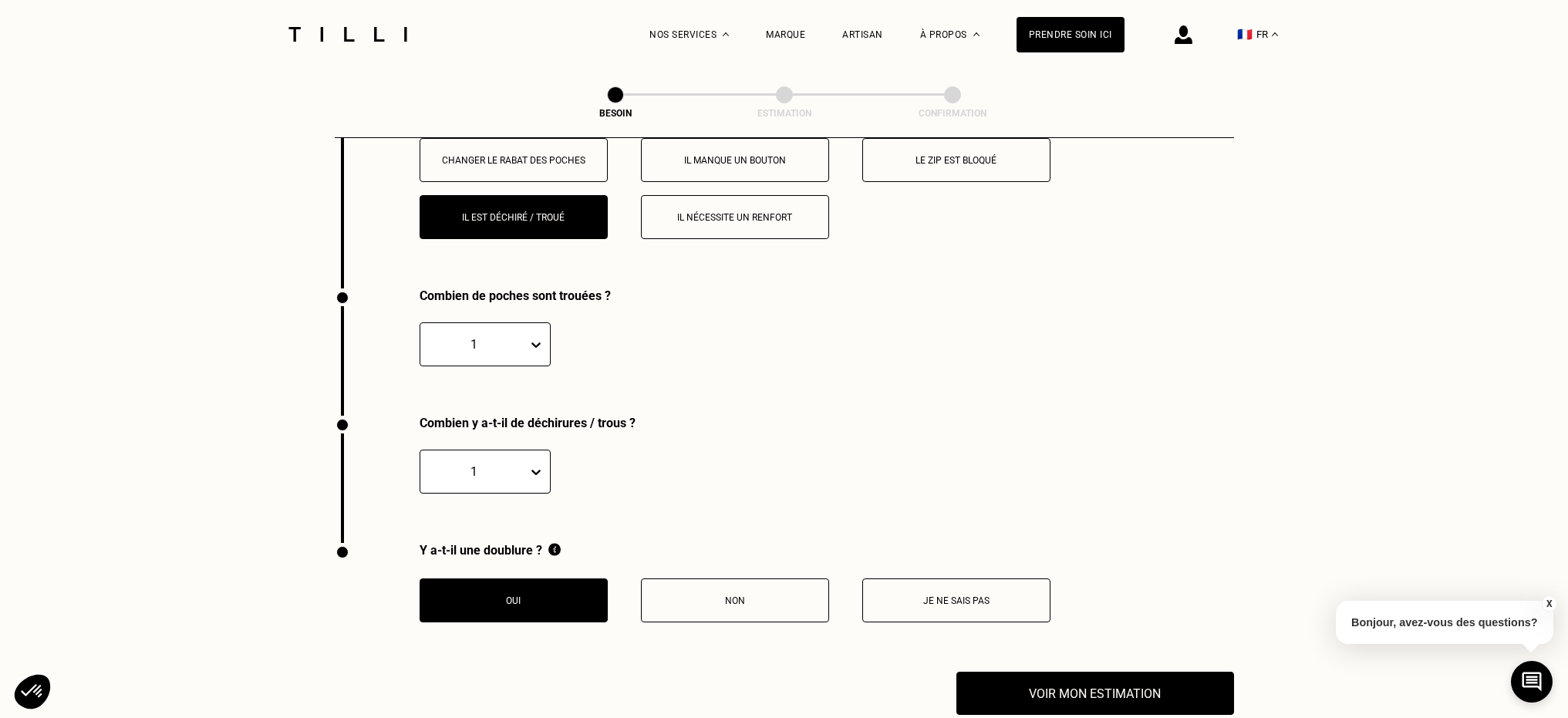
click at [535, 491] on div "1" at bounding box center [484, 471] width 131 height 44
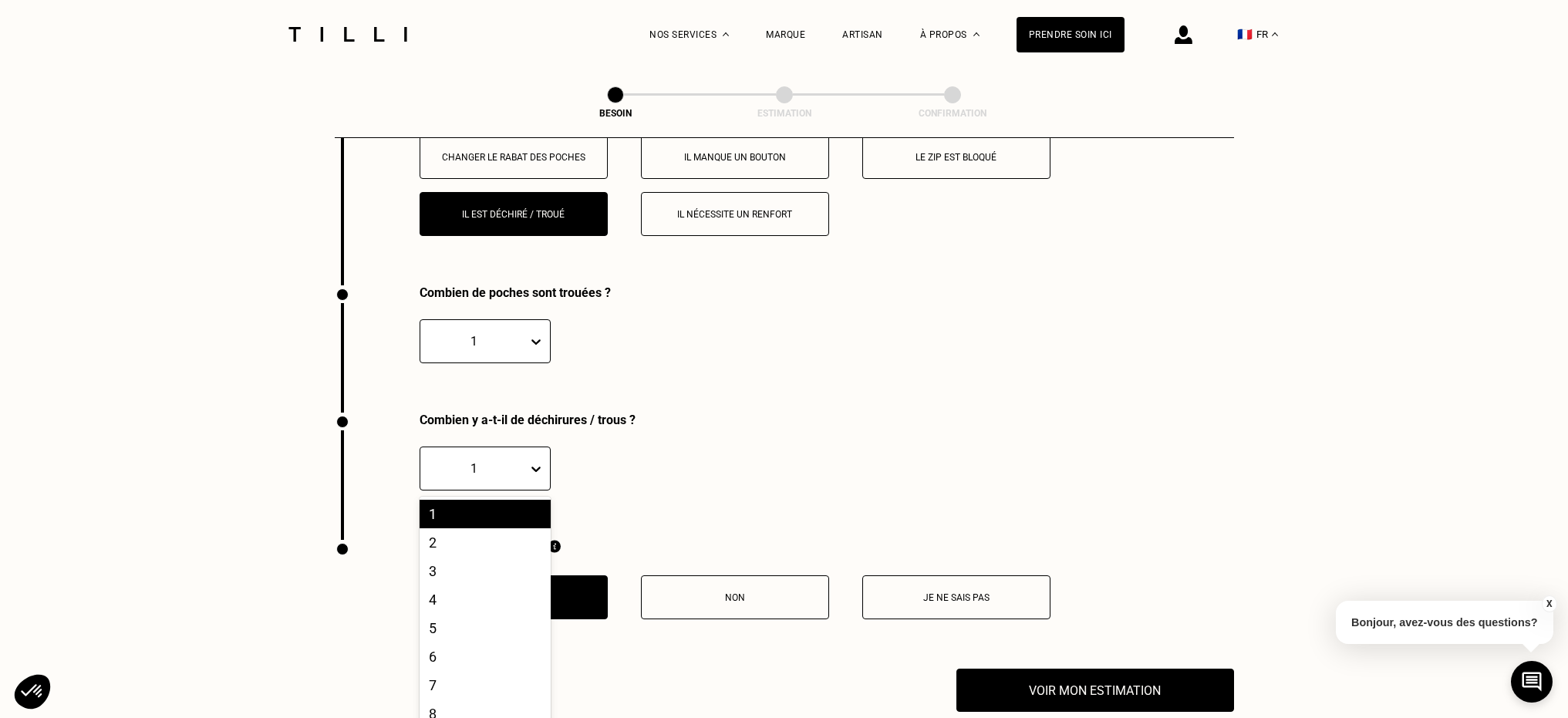
scroll to position [2990, 0]
click at [444, 530] on div "2" at bounding box center [484, 542] width 131 height 29
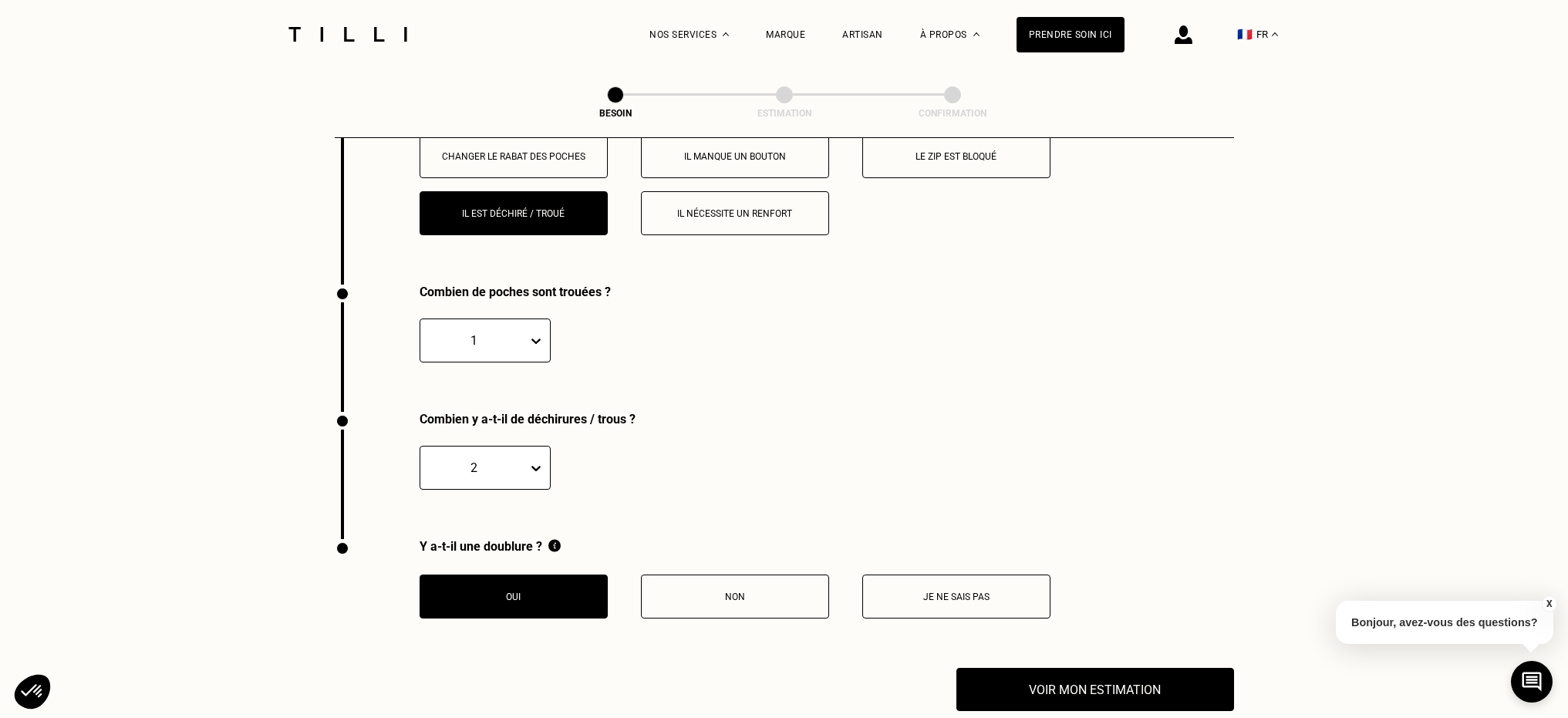
click at [565, 600] on button "Oui" at bounding box center [513, 596] width 188 height 44
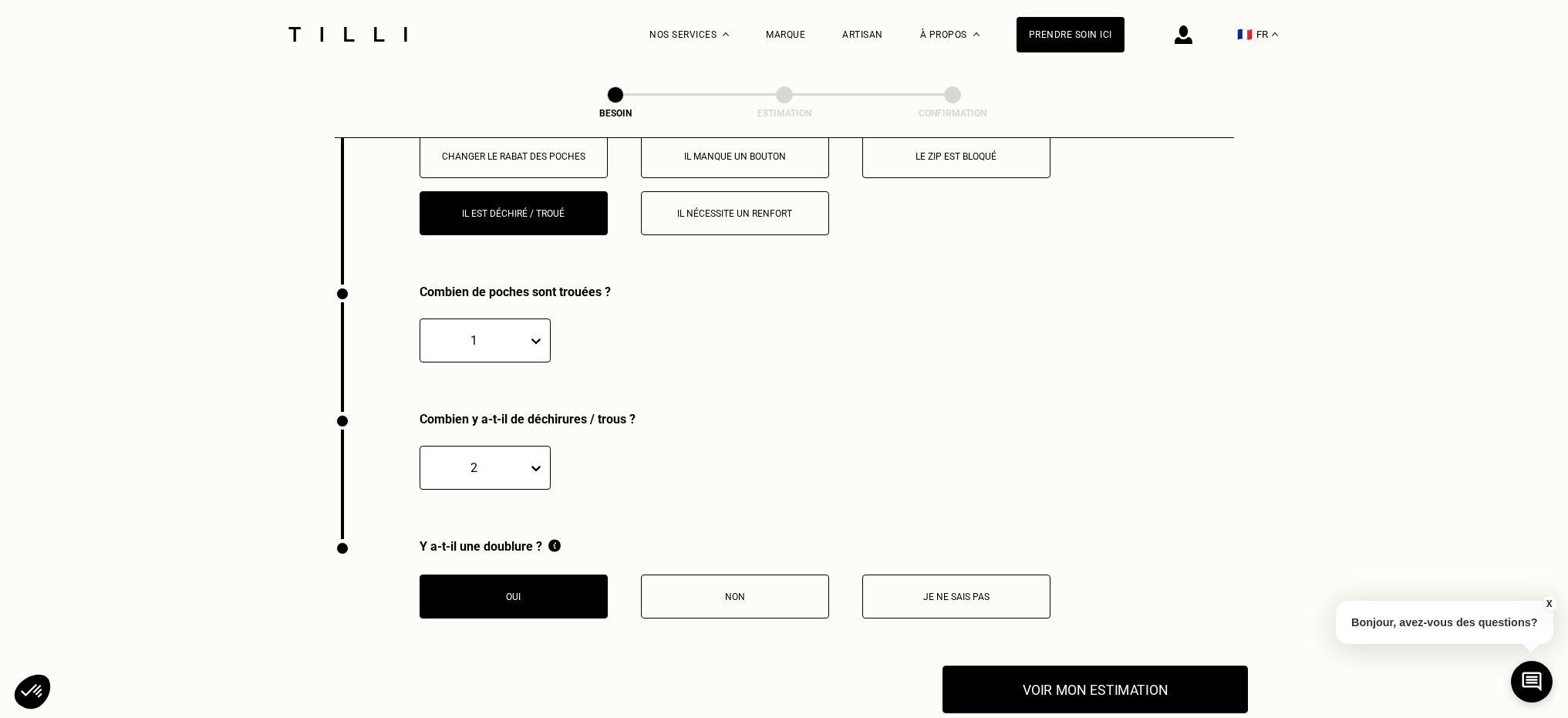
click at [1099, 677] on button "Voir mon estimation" at bounding box center [1094, 689] width 305 height 48
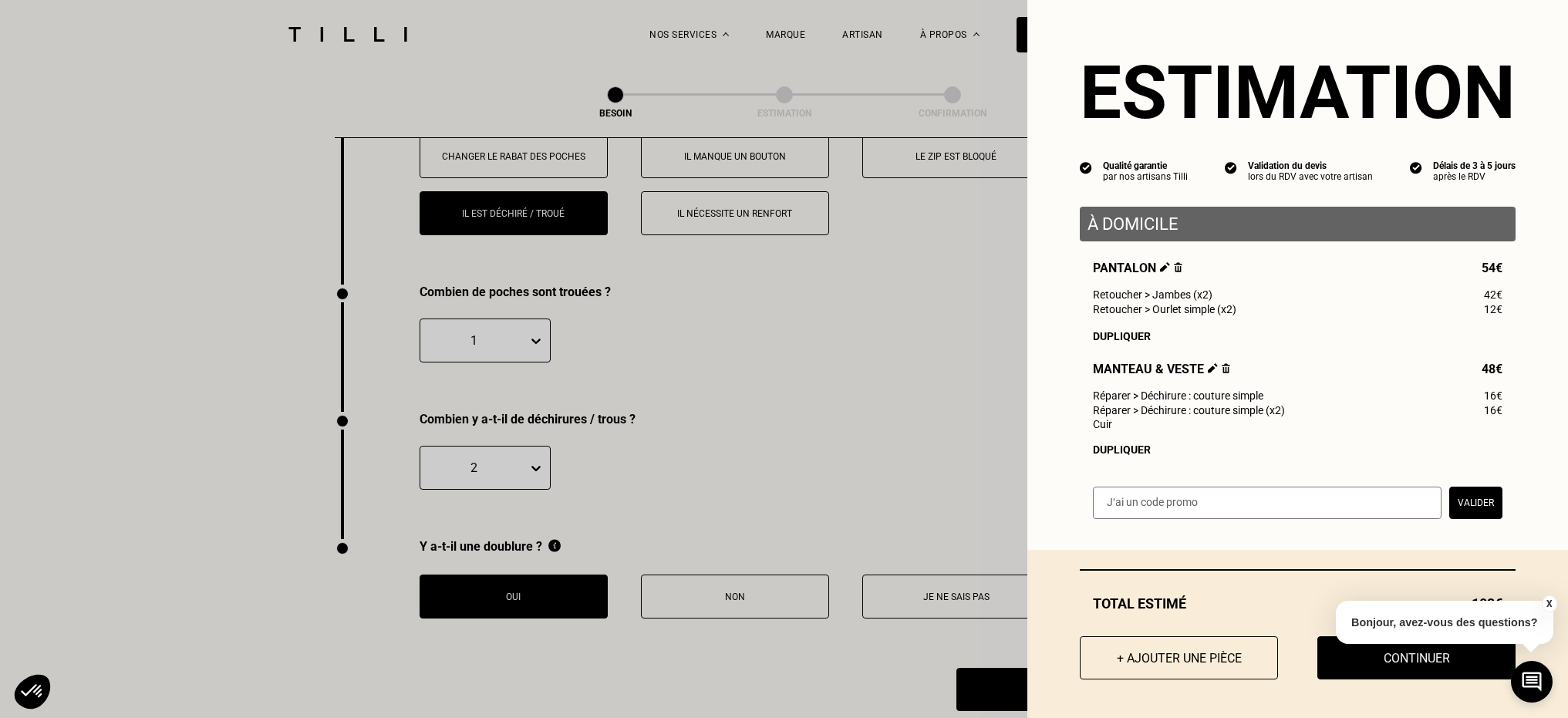
click at [1174, 266] on img at bounding box center [1178, 266] width 9 height 10
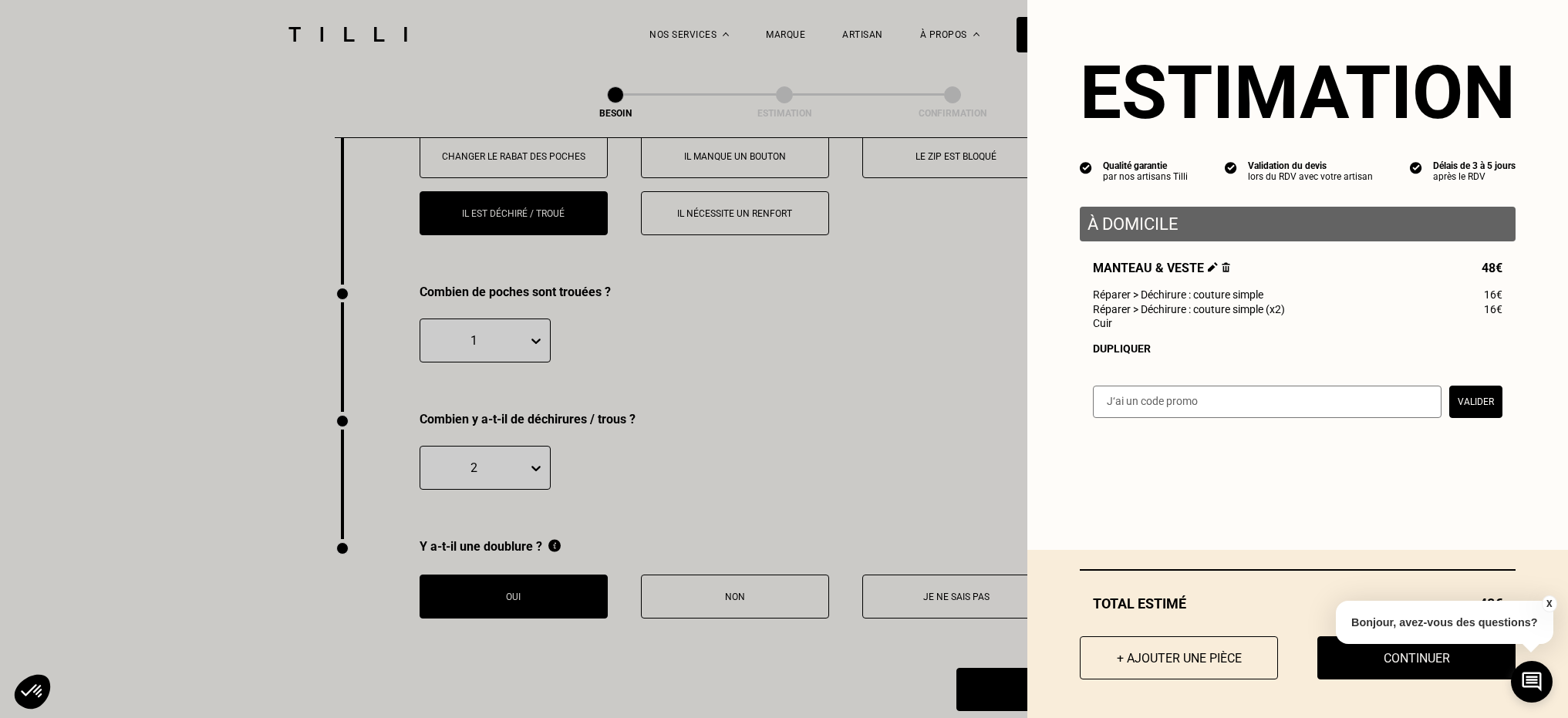
click at [1189, 665] on button "+ Ajouter une pièce" at bounding box center [1178, 657] width 199 height 43
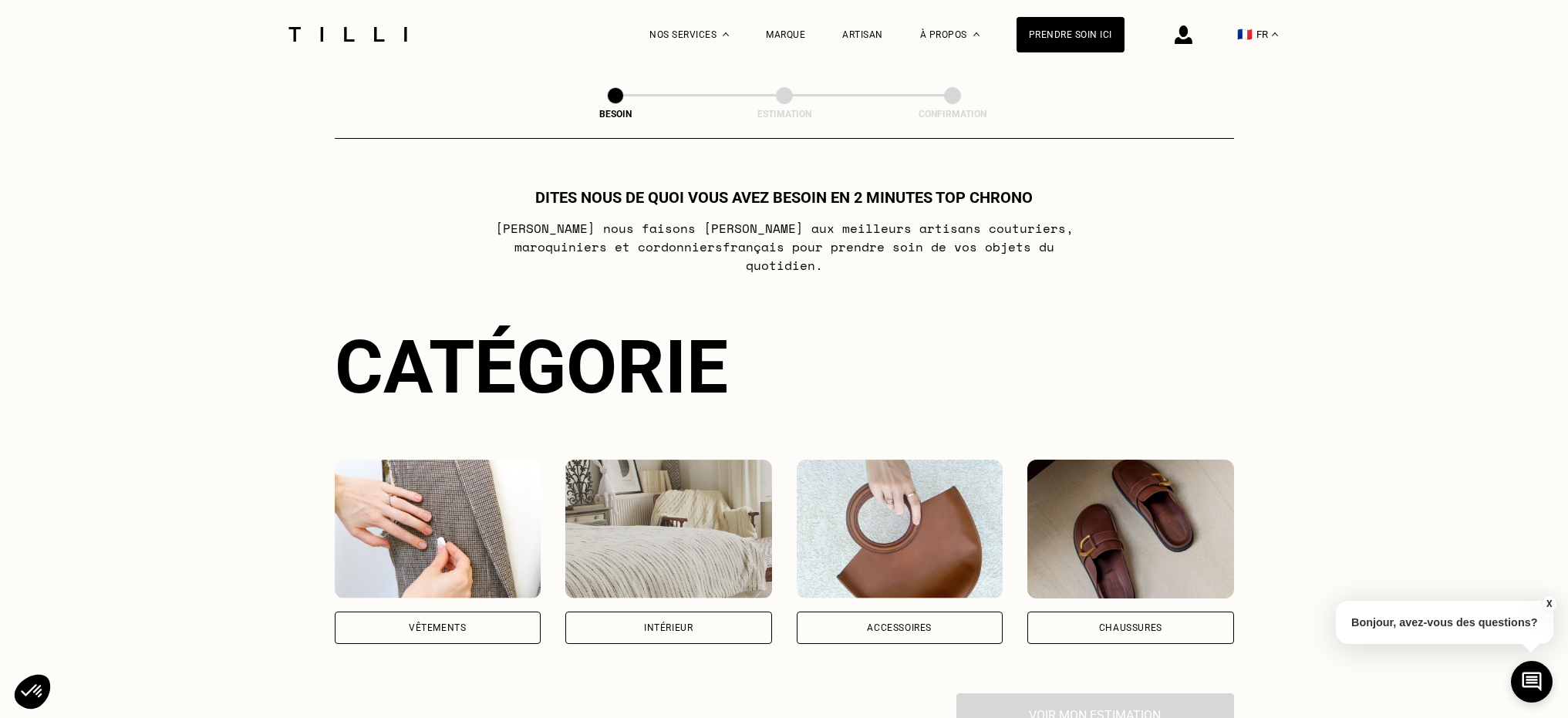
click at [452, 624] on div "Vêtements" at bounding box center [437, 628] width 57 height 9
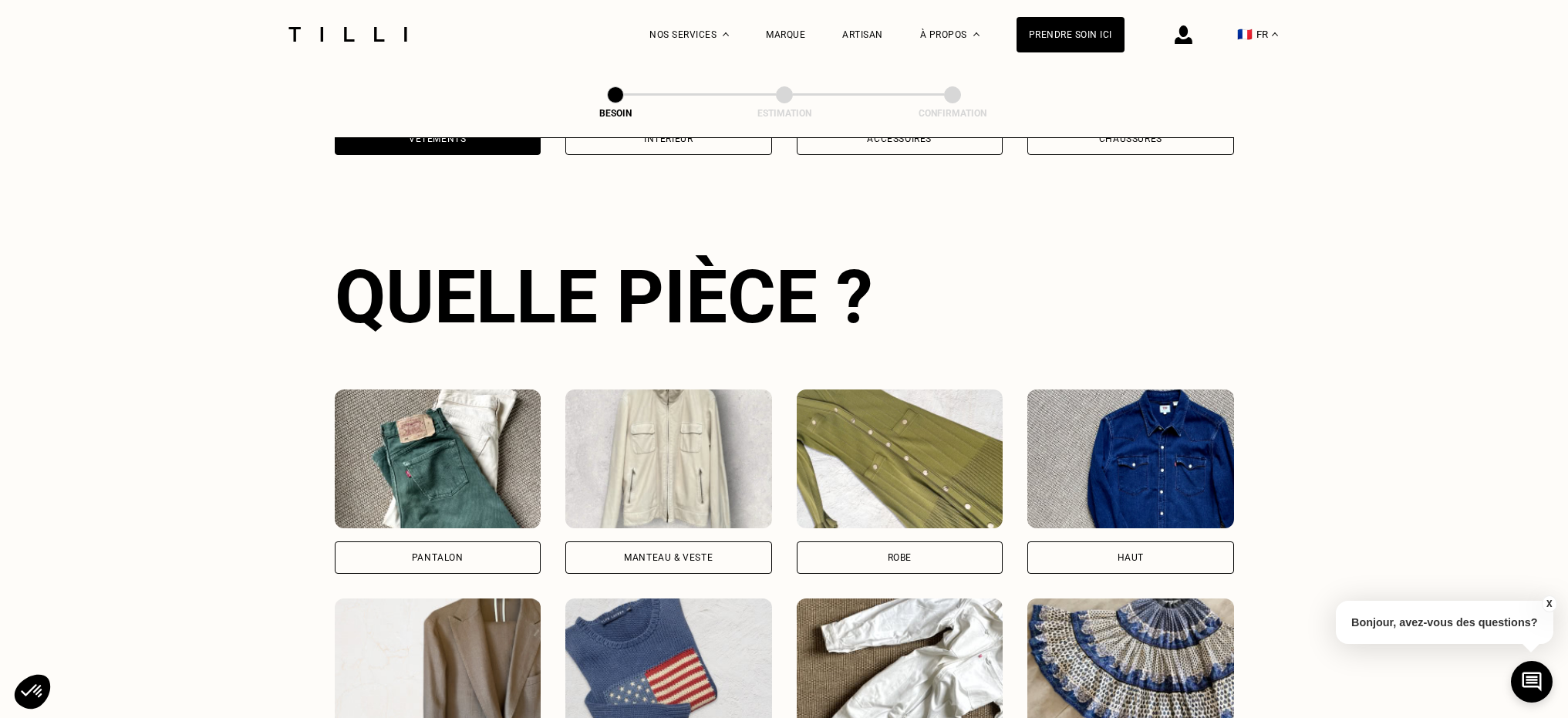
scroll to position [502, 0]
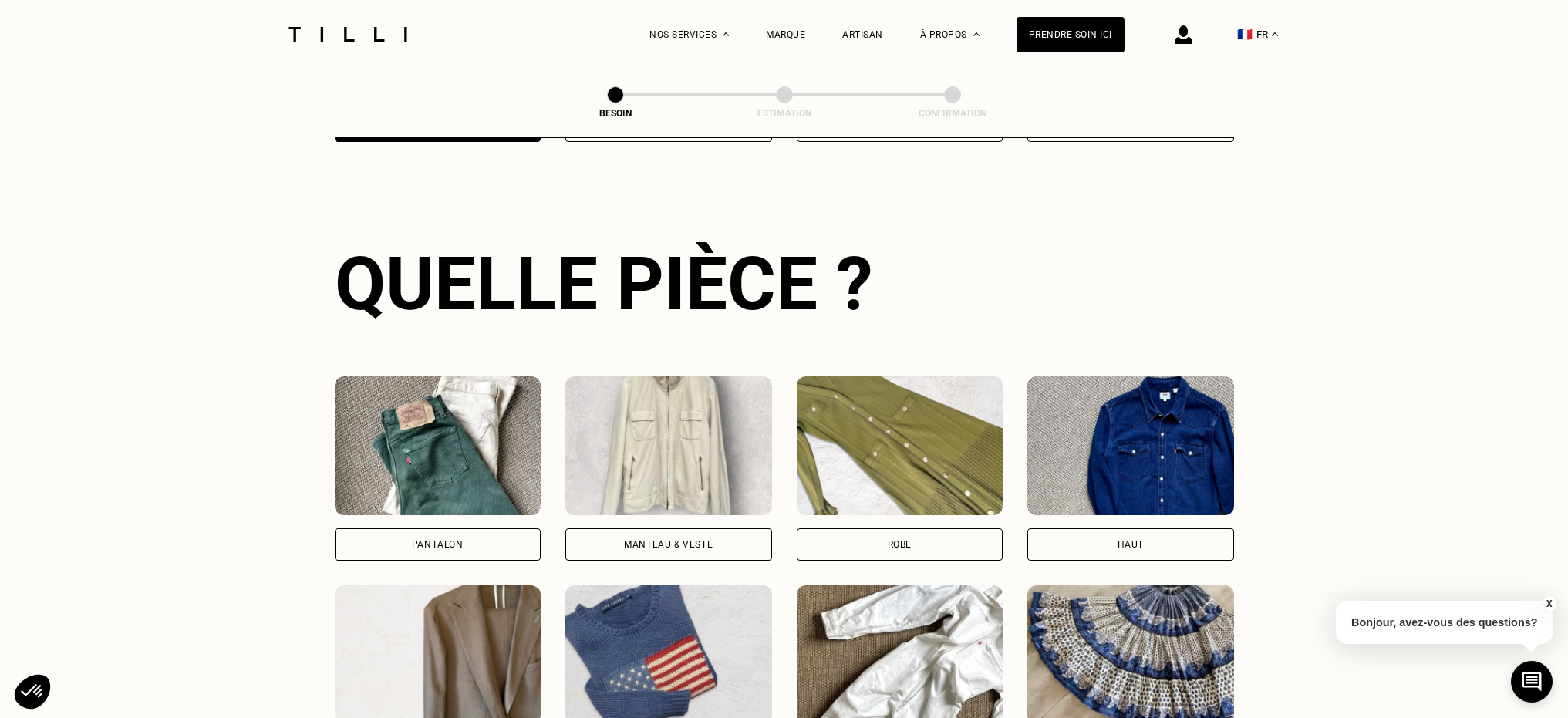
click at [454, 458] on img at bounding box center [438, 446] width 207 height 139
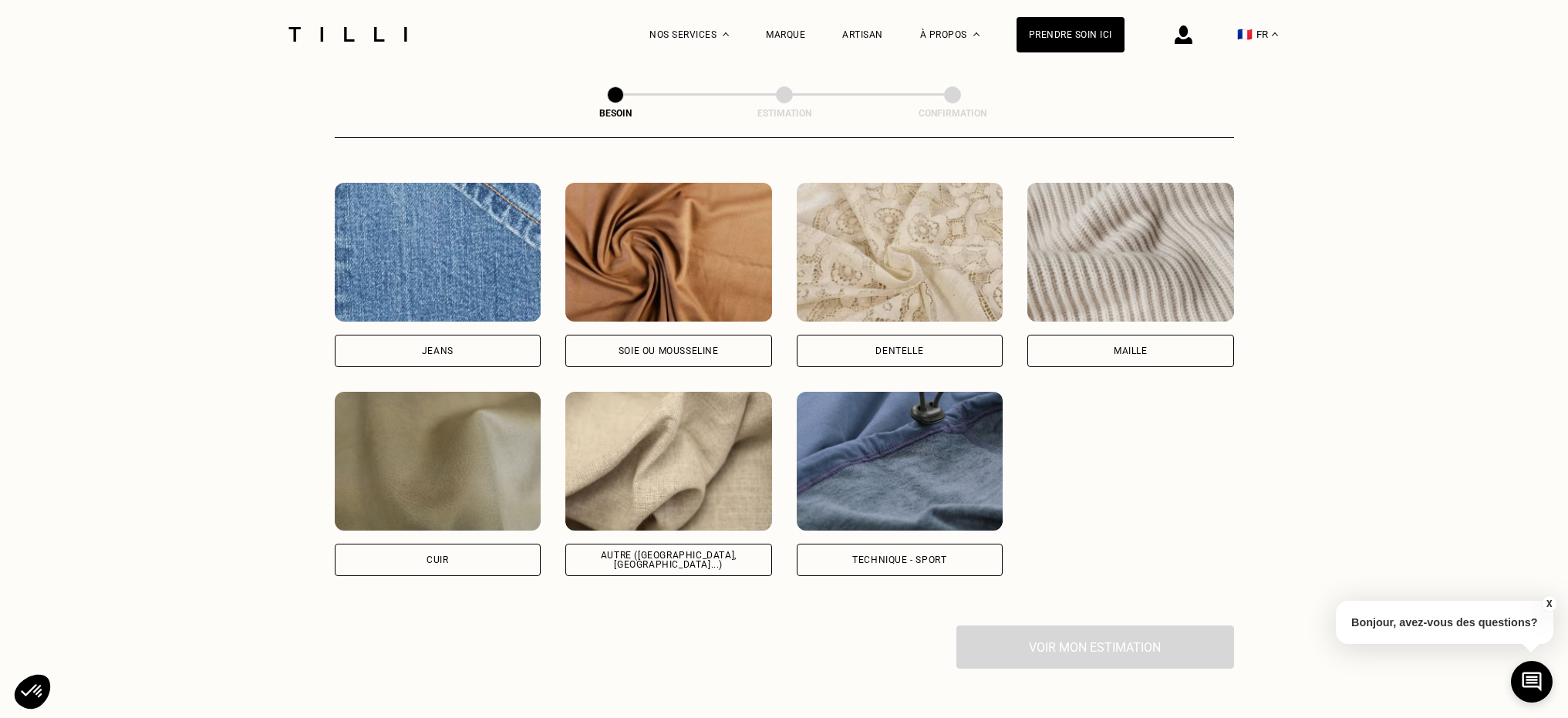
scroll to position [1666, 0]
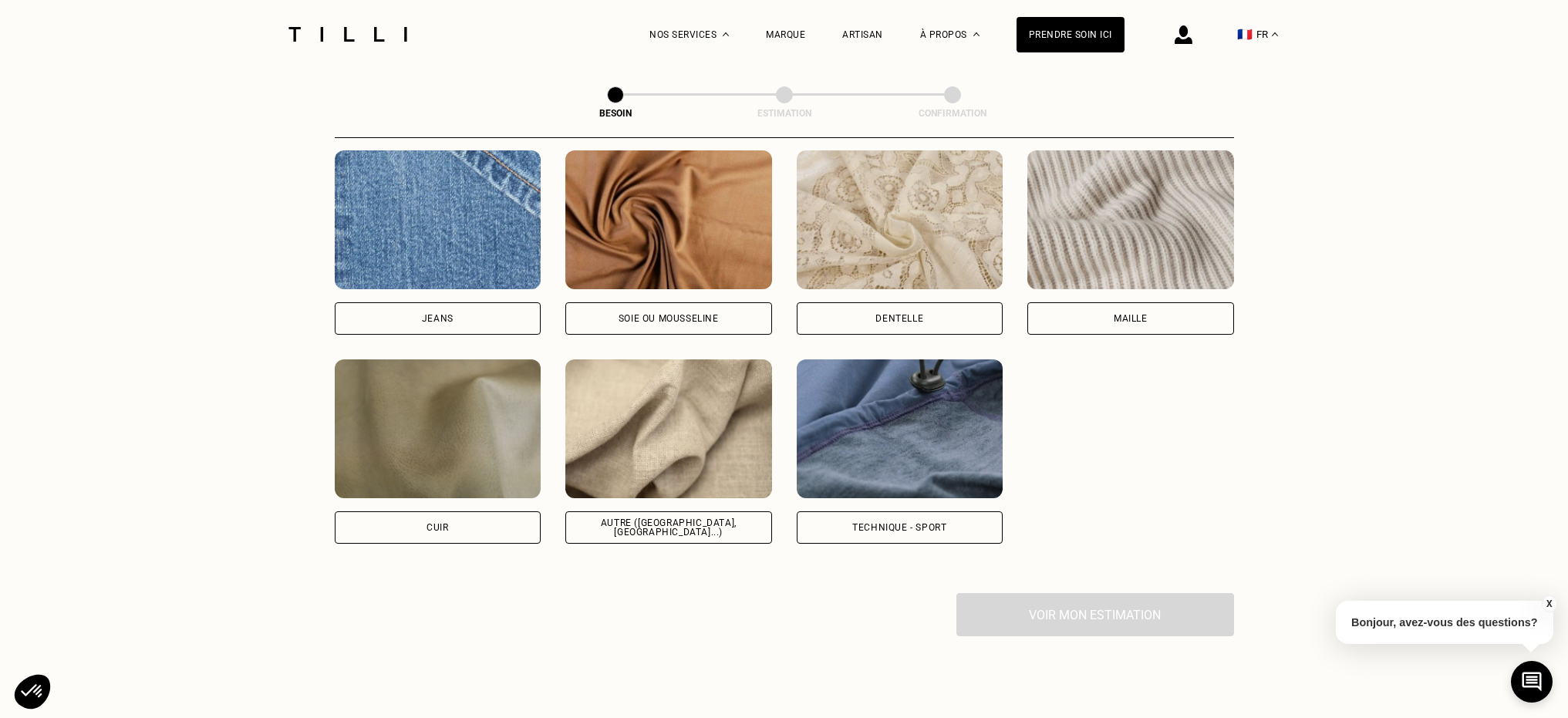
click at [689, 516] on div "Autre ([GEOGRAPHIC_DATA], [GEOGRAPHIC_DATA]...)" at bounding box center [669, 527] width 207 height 32
select select "FR"
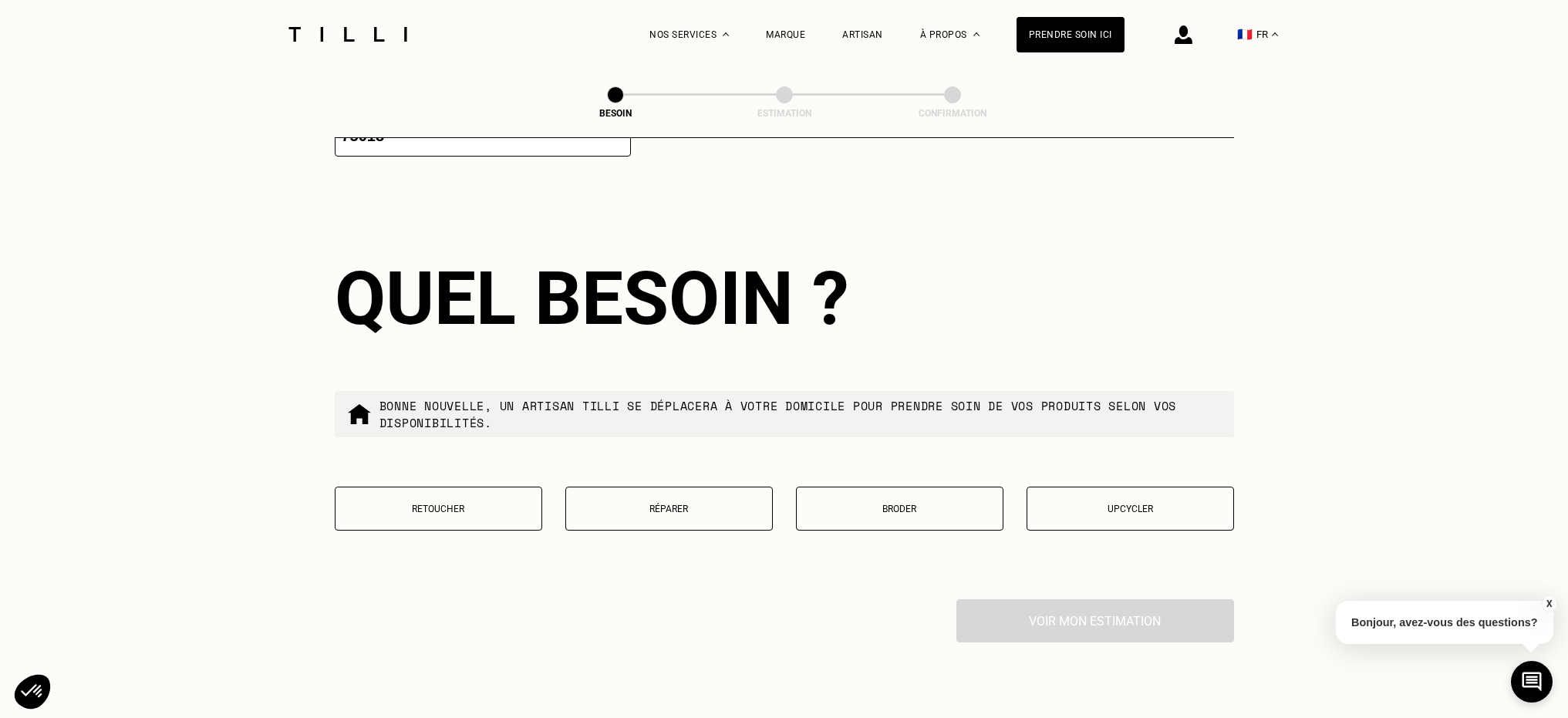
scroll to position [2435, 0]
click at [469, 502] on p "Retoucher" at bounding box center [438, 508] width 191 height 11
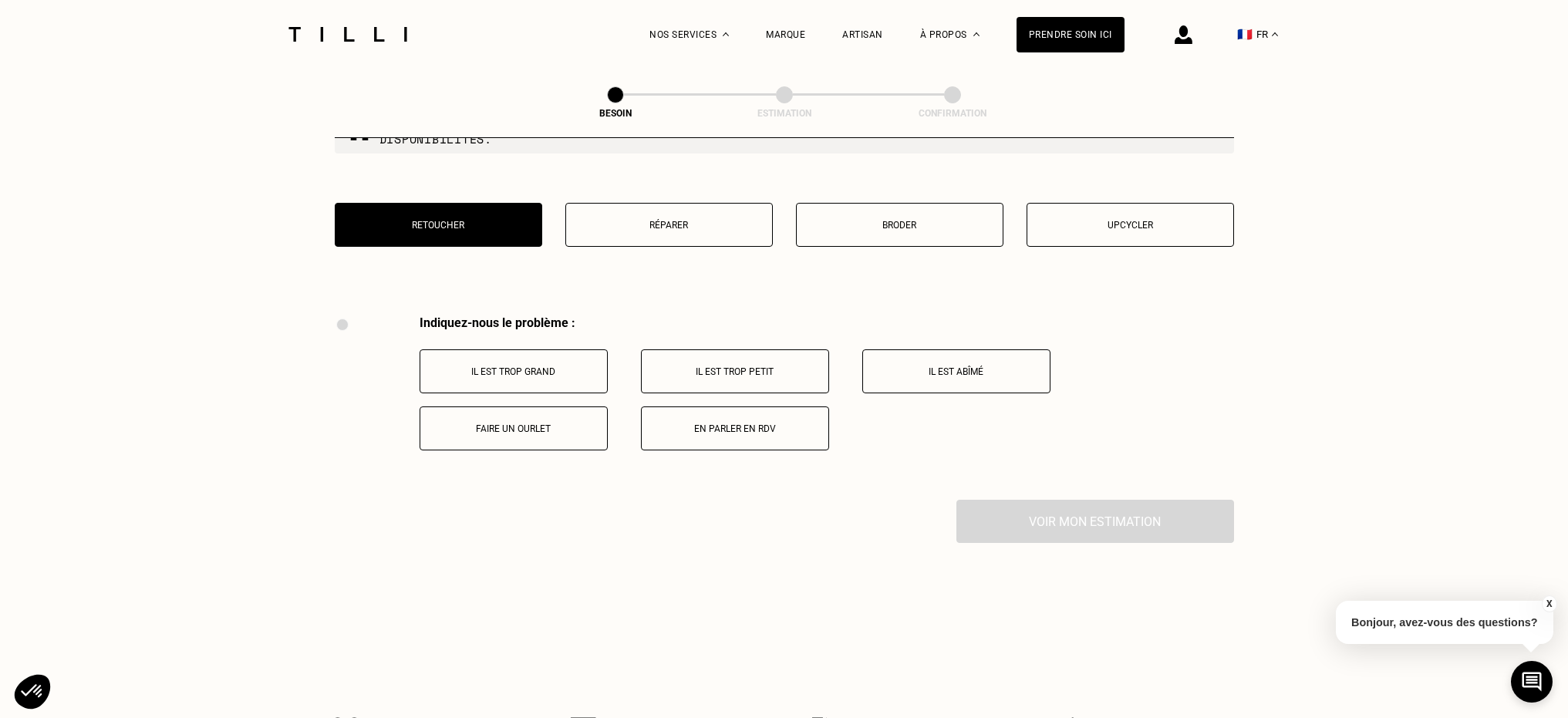
scroll to position [2845, 0]
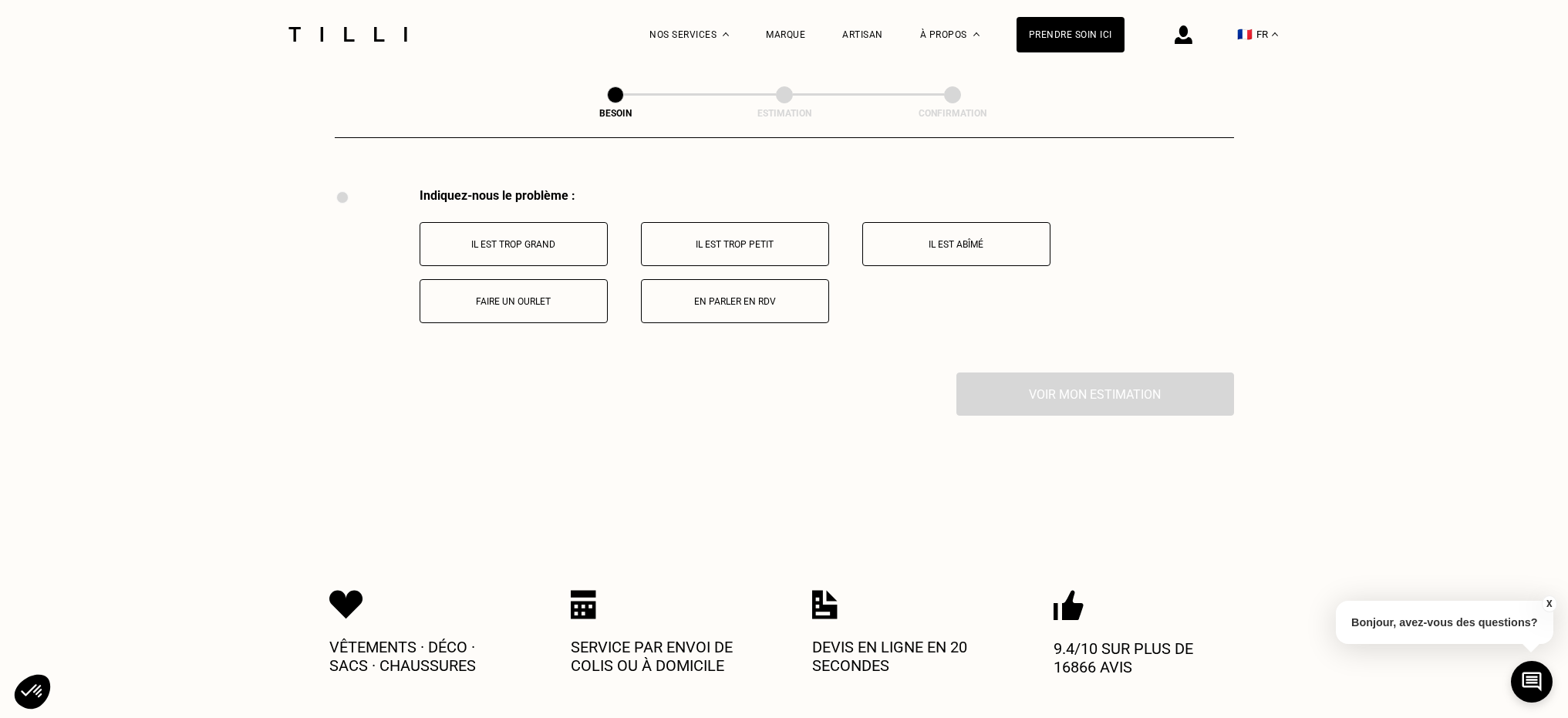
click at [547, 295] on button "Faire un ourlet" at bounding box center [513, 301] width 188 height 44
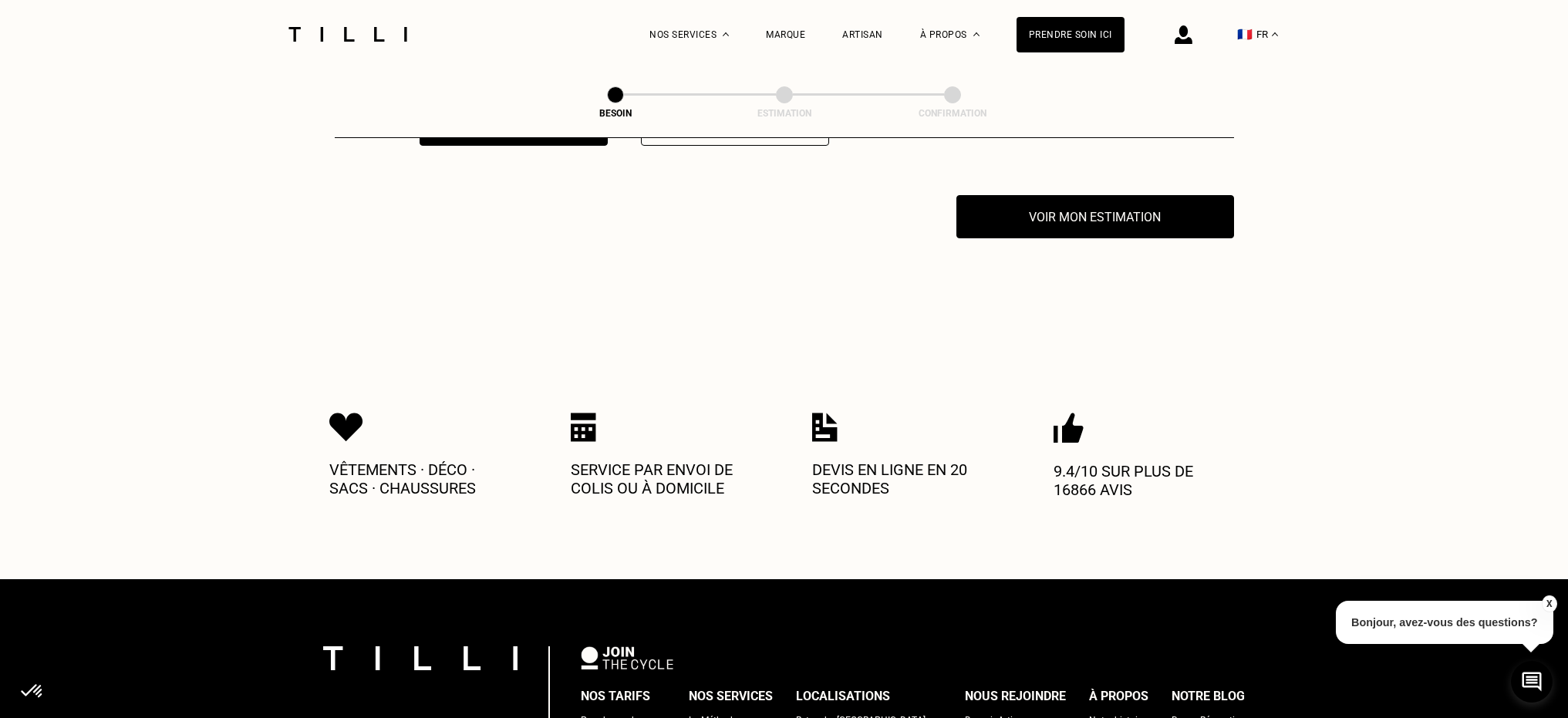
scroll to position [3030, 0]
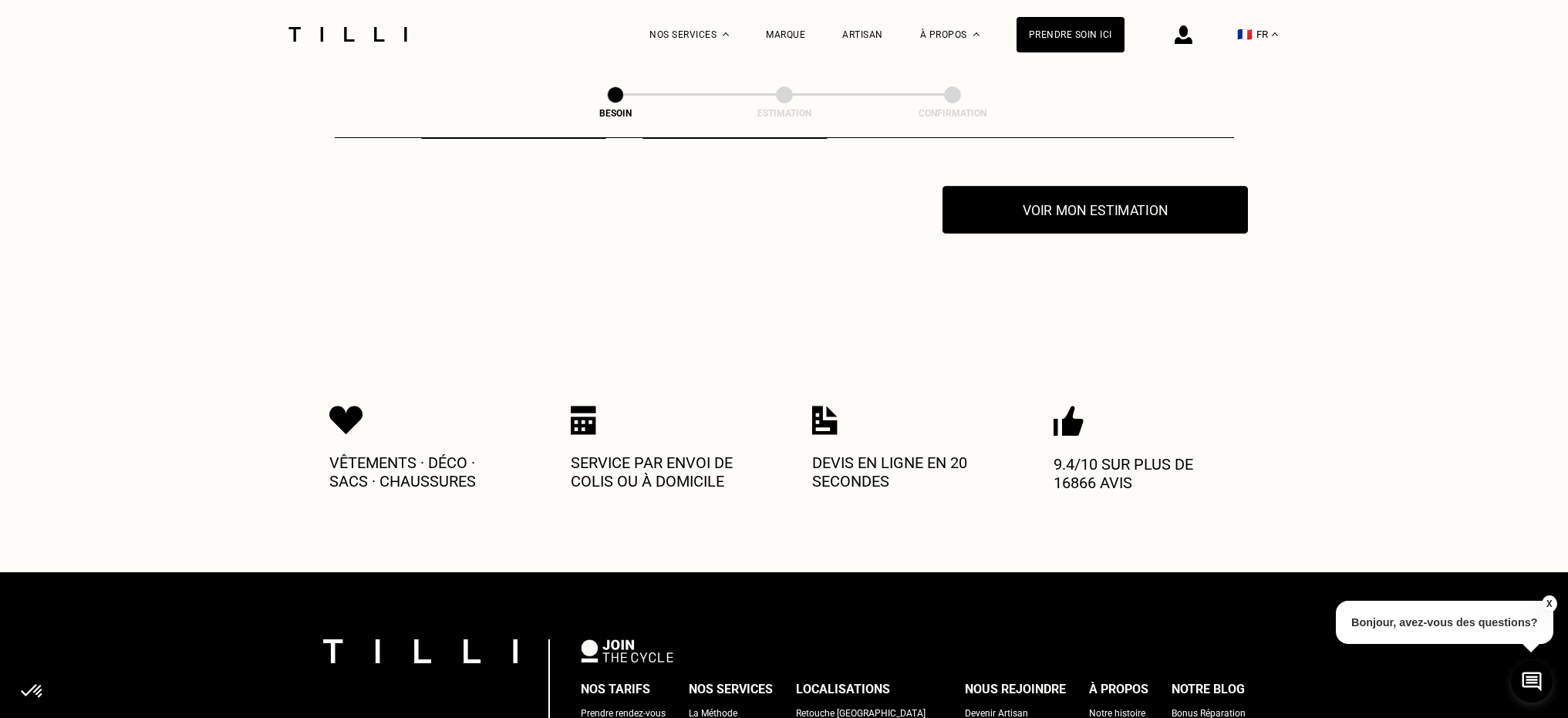
click at [1053, 193] on button "Voir mon estimation" at bounding box center [1094, 210] width 305 height 48
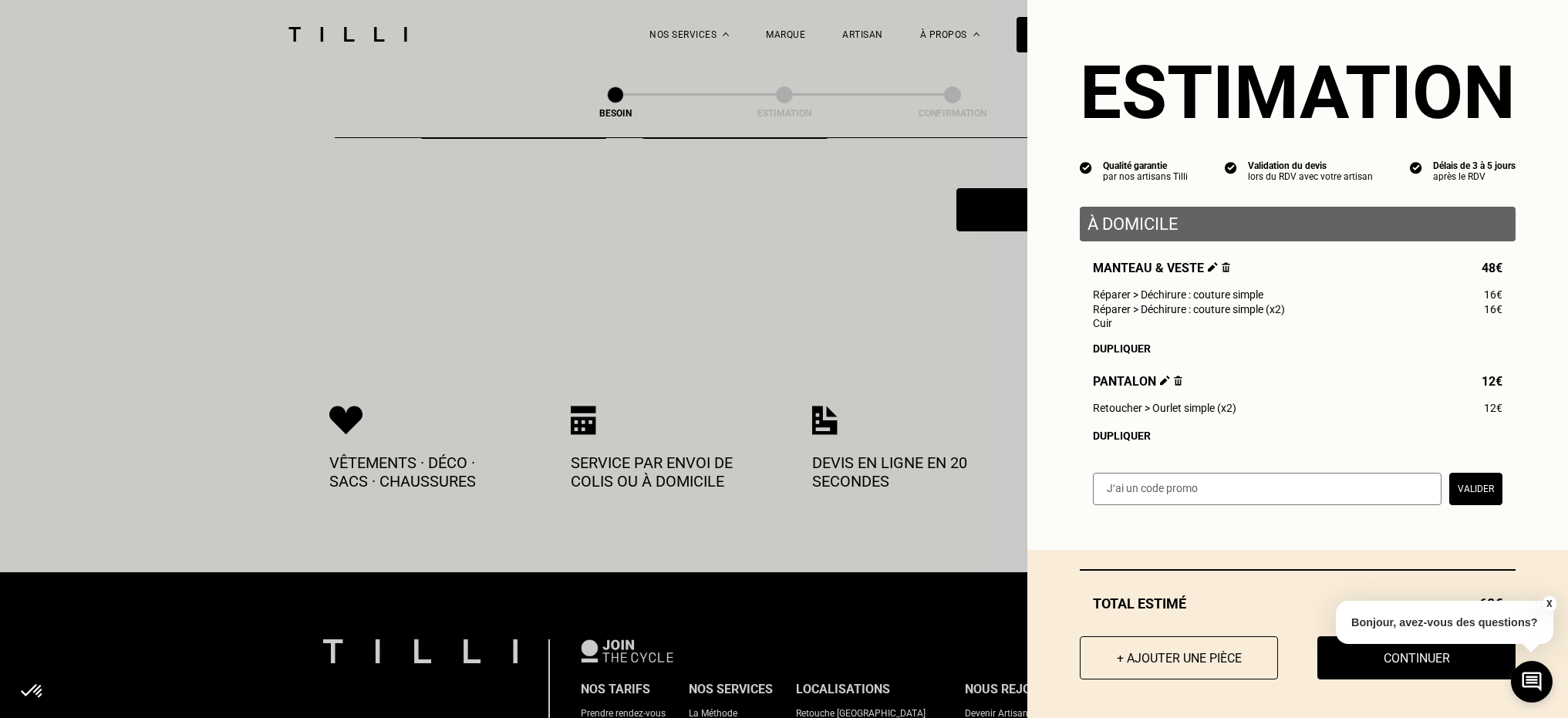
click at [1164, 655] on button "+ Ajouter une pièce" at bounding box center [1178, 657] width 199 height 43
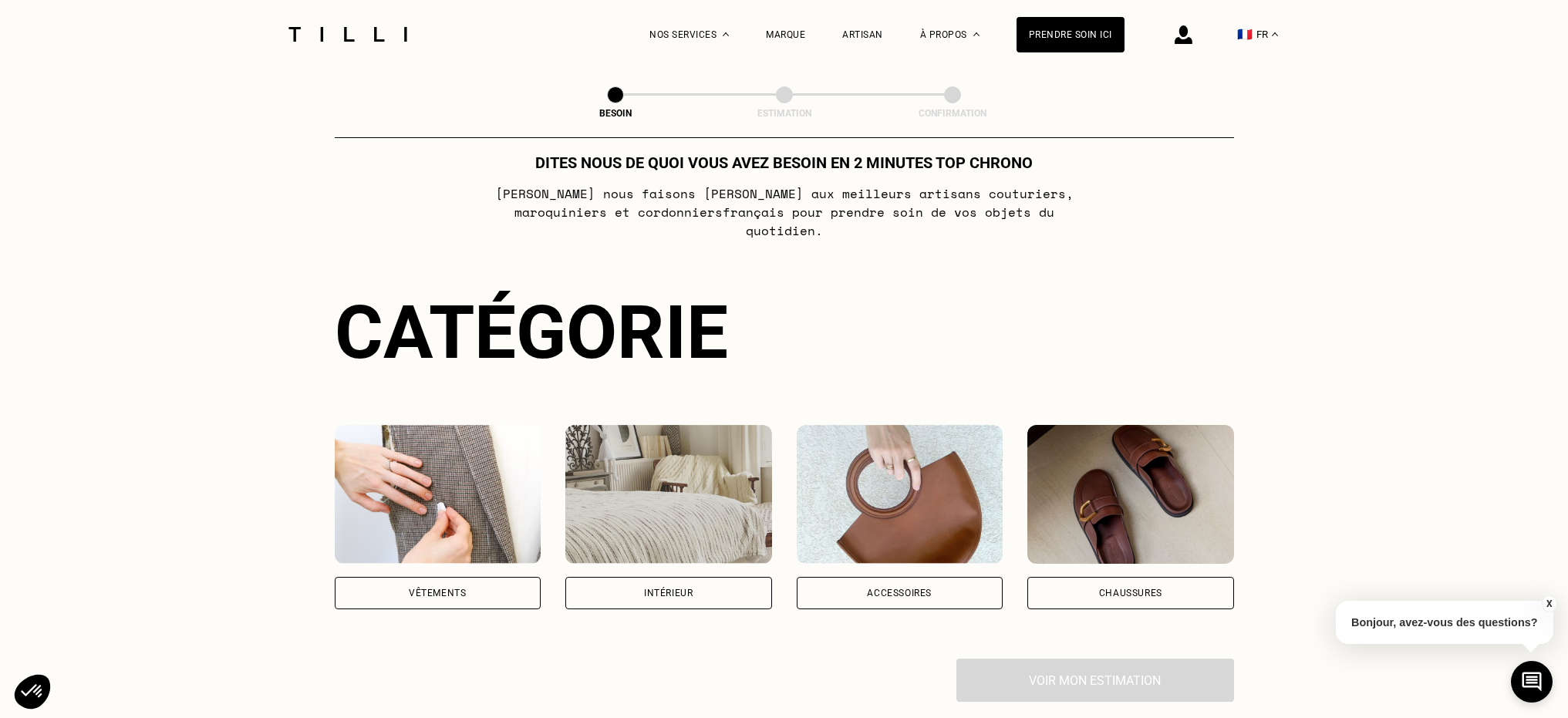
scroll to position [105, 0]
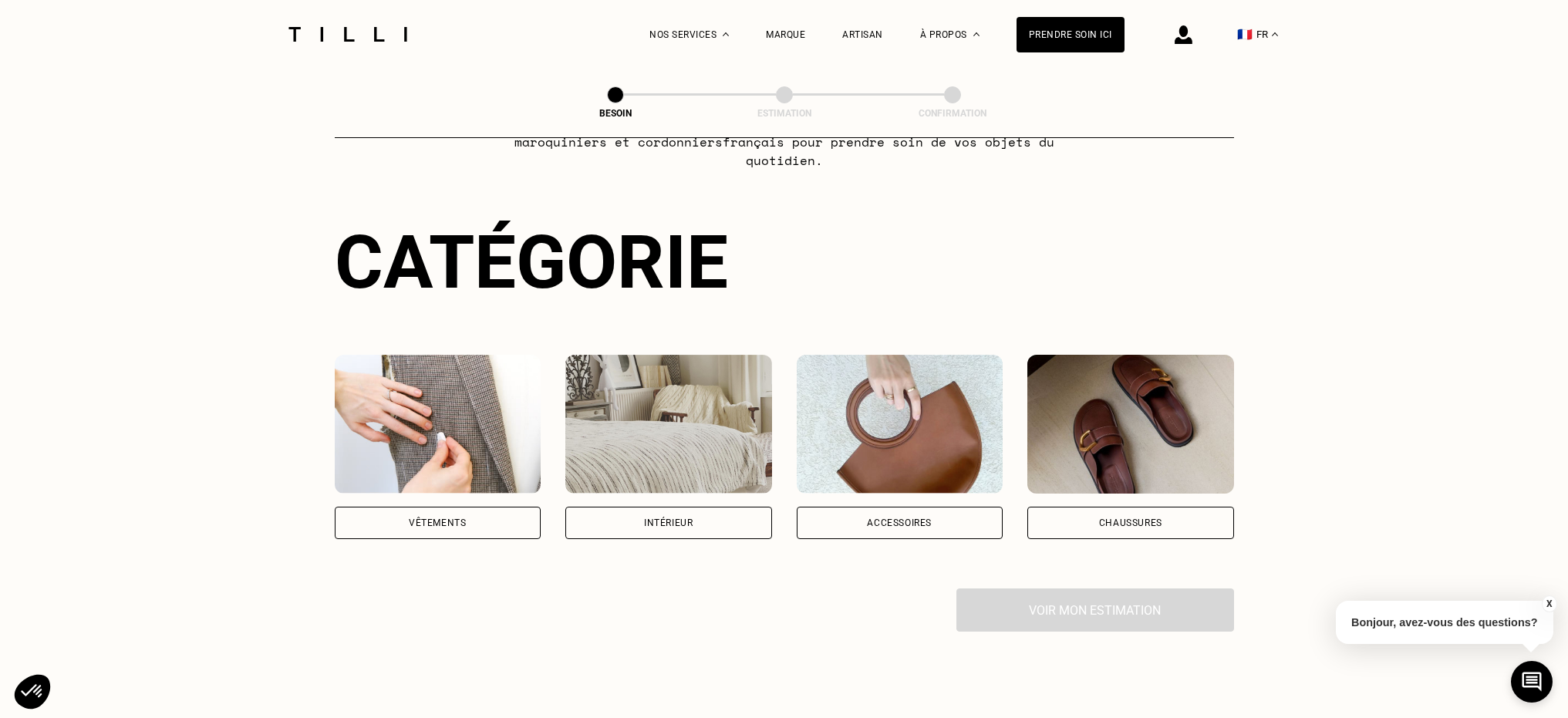
click at [1132, 518] on div "Chaussures" at bounding box center [1130, 523] width 63 height 9
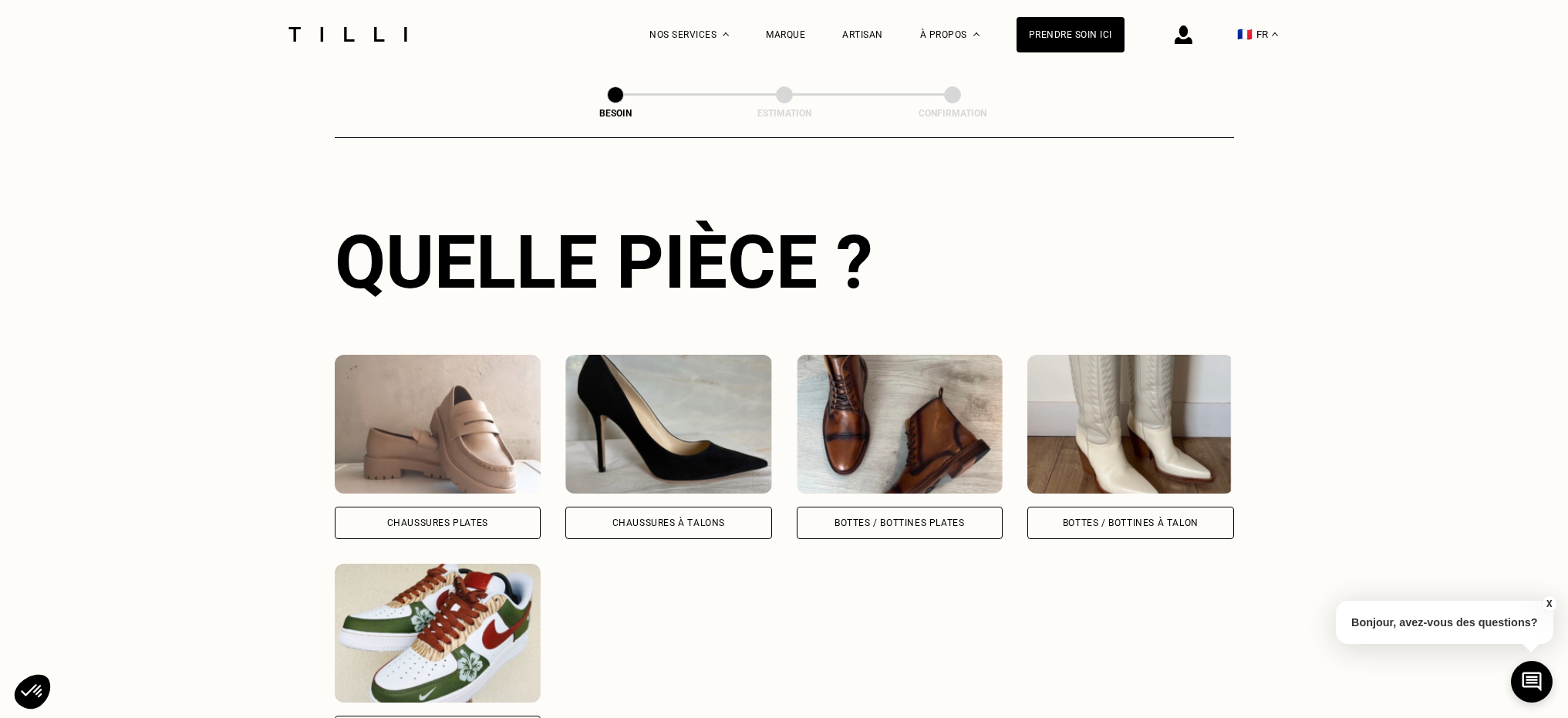
scroll to position [576, 0]
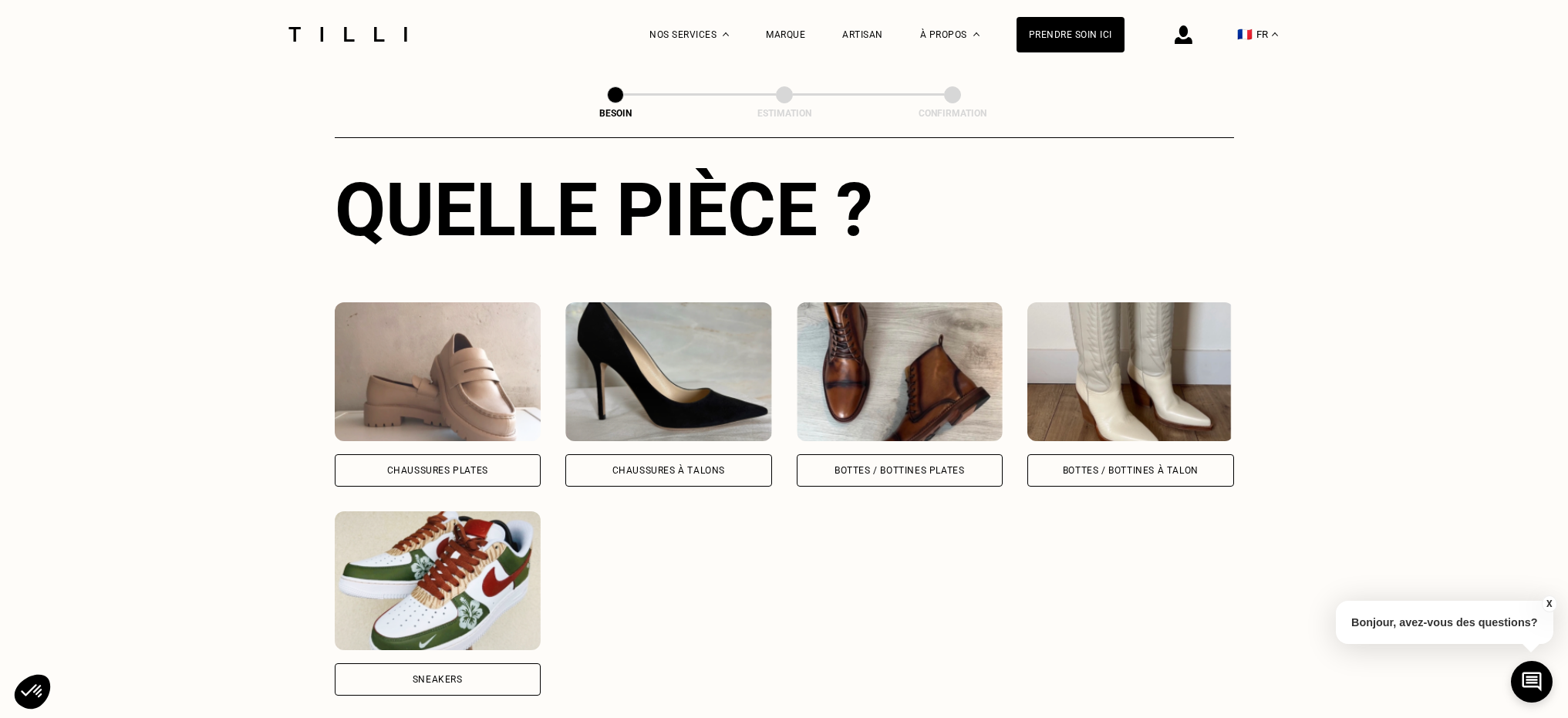
click at [976, 454] on div "Bottes / Bottines plates" at bounding box center [900, 470] width 207 height 32
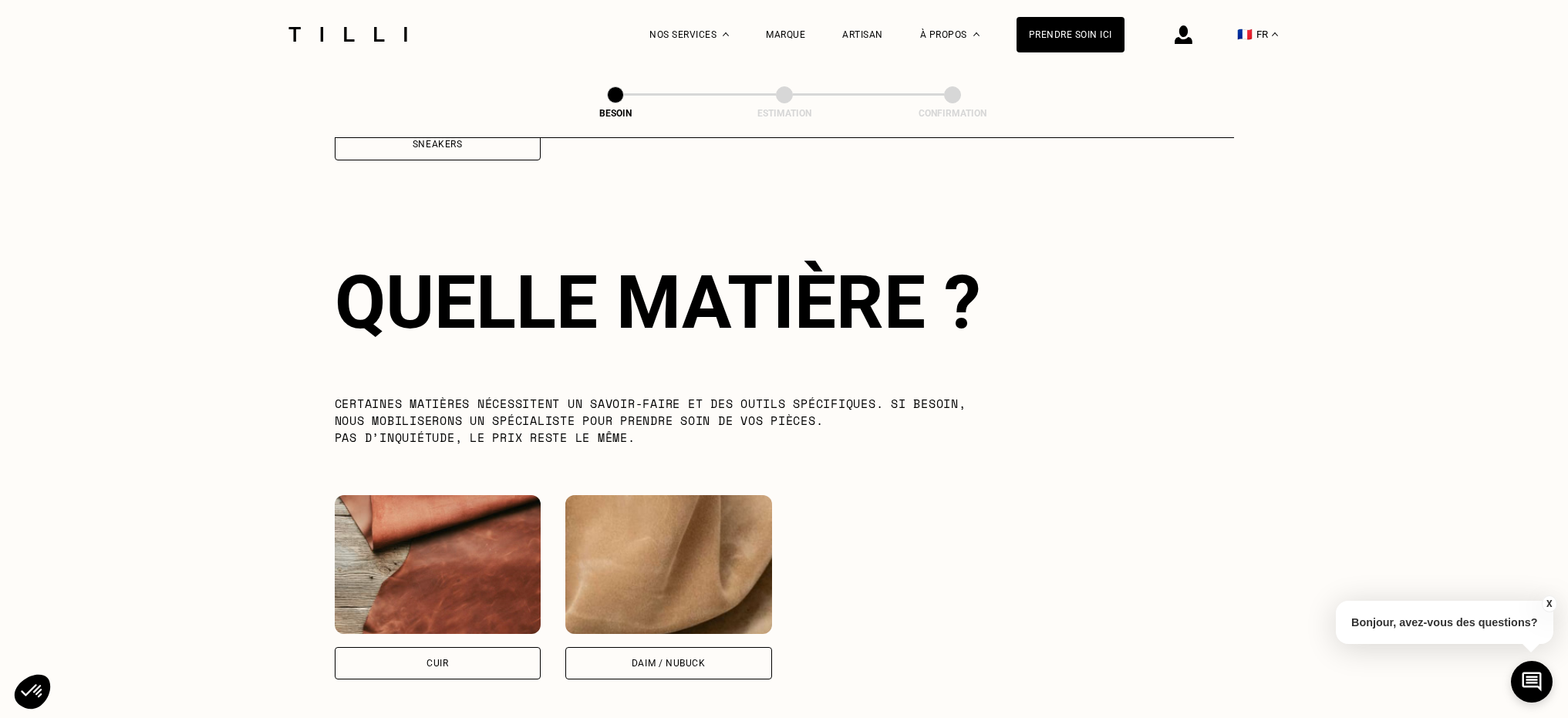
scroll to position [1130, 0]
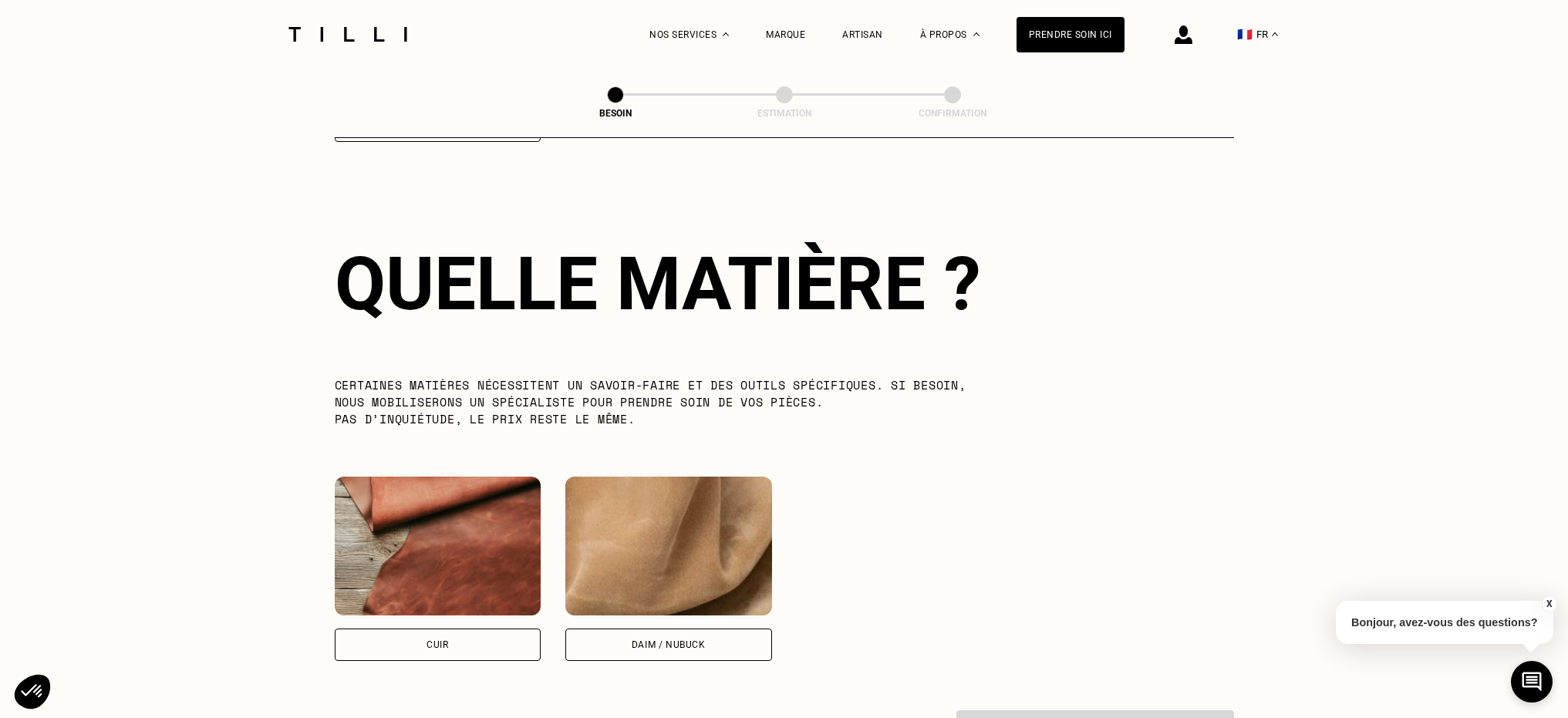
click at [479, 629] on div "Cuir" at bounding box center [438, 645] width 207 height 32
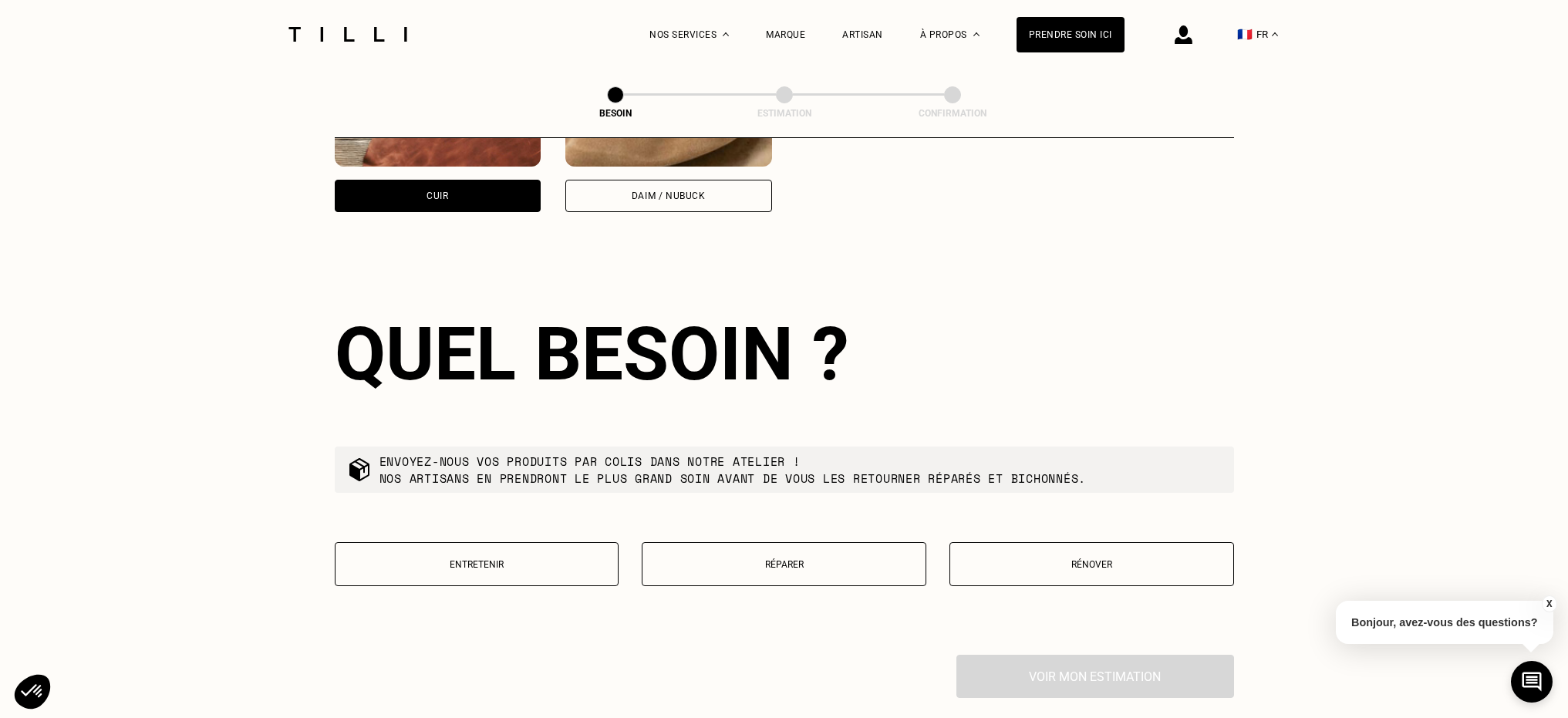
scroll to position [1651, 0]
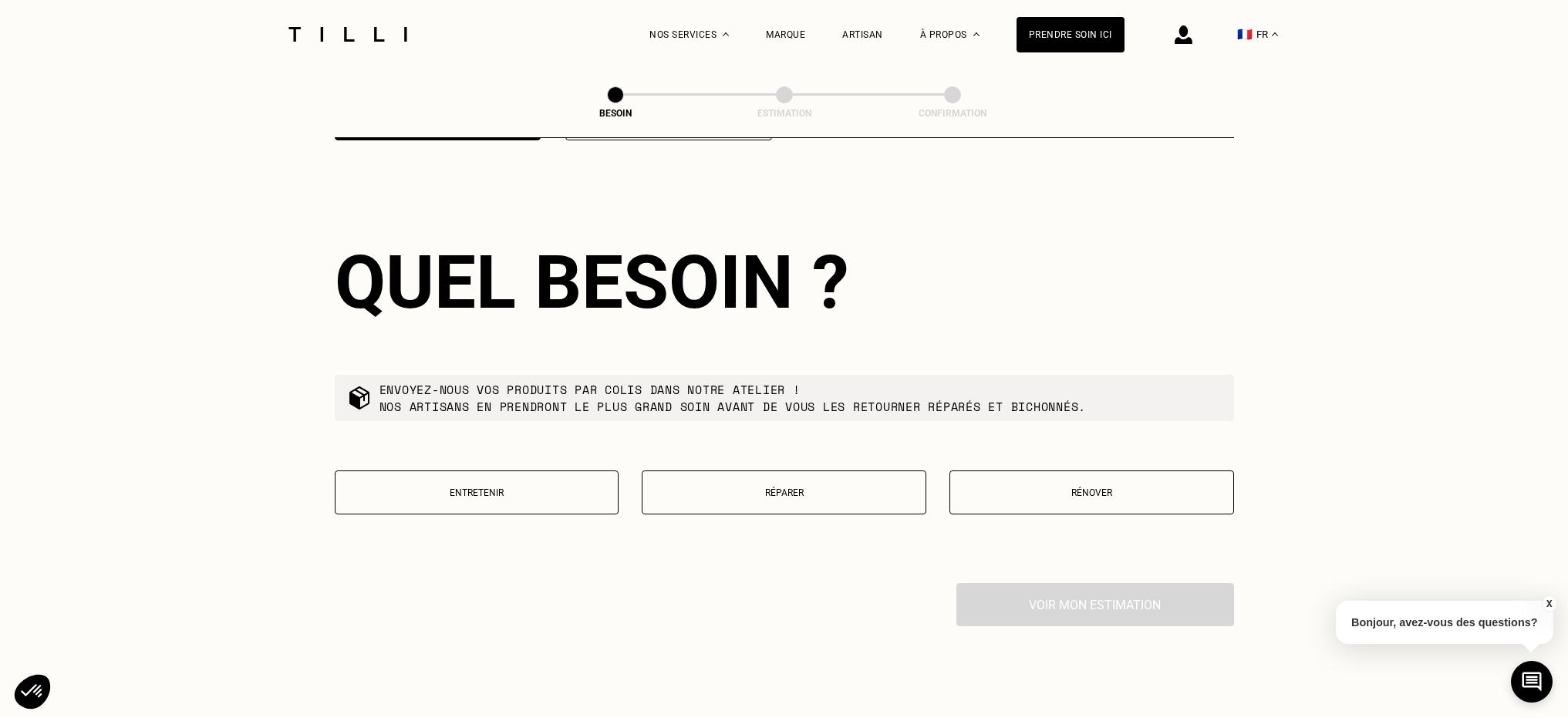
click at [854, 470] on button "Réparer" at bounding box center [784, 492] width 285 height 44
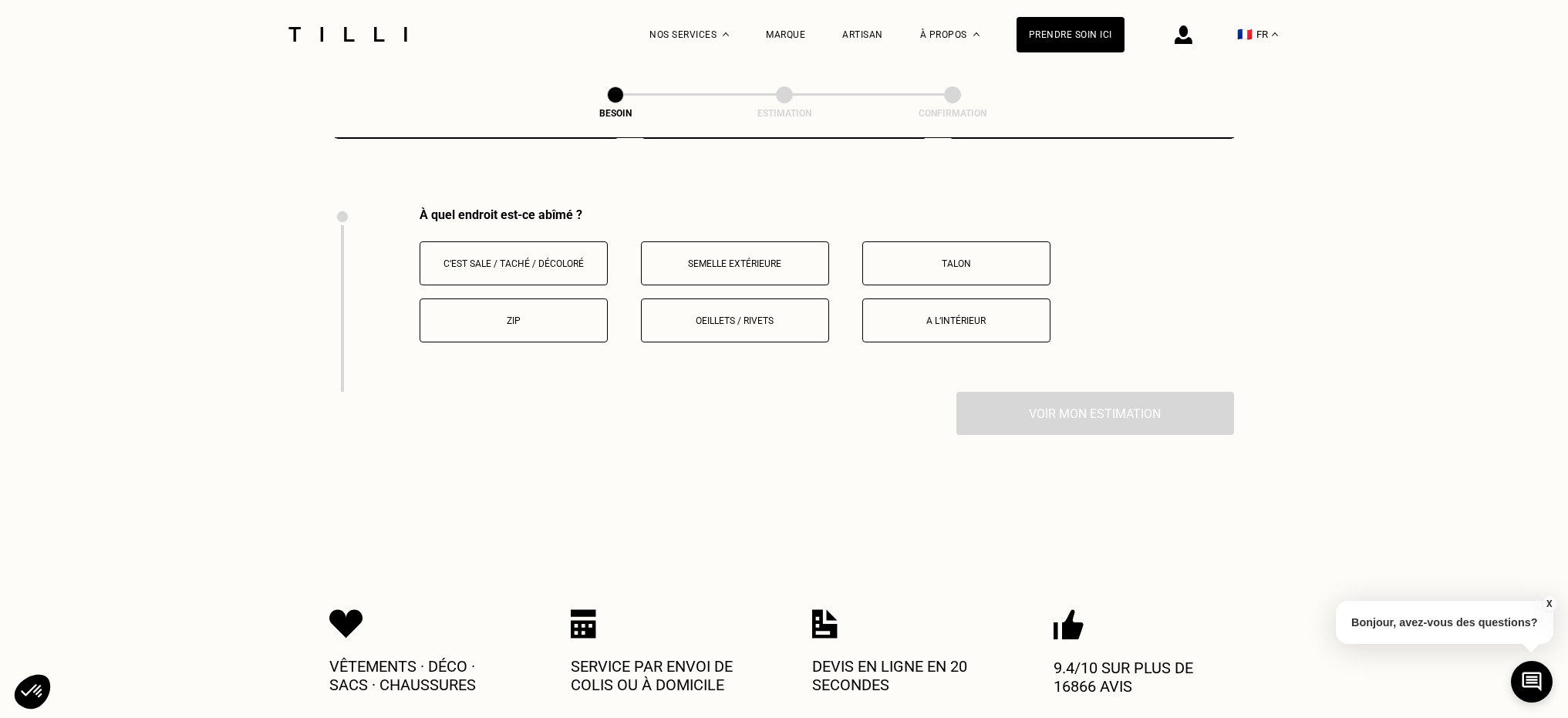
scroll to position [2046, 0]
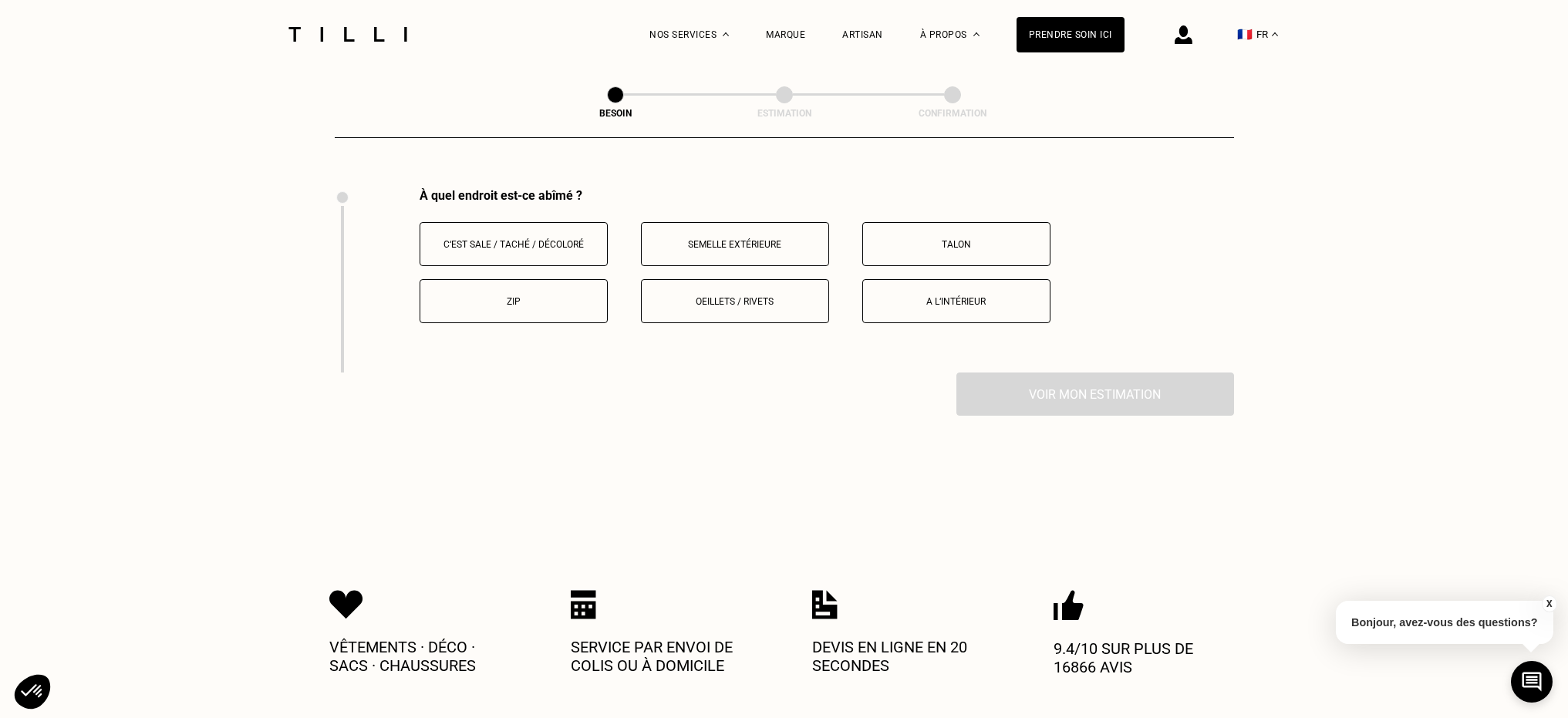
click at [548, 293] on button "Zip" at bounding box center [513, 301] width 188 height 44
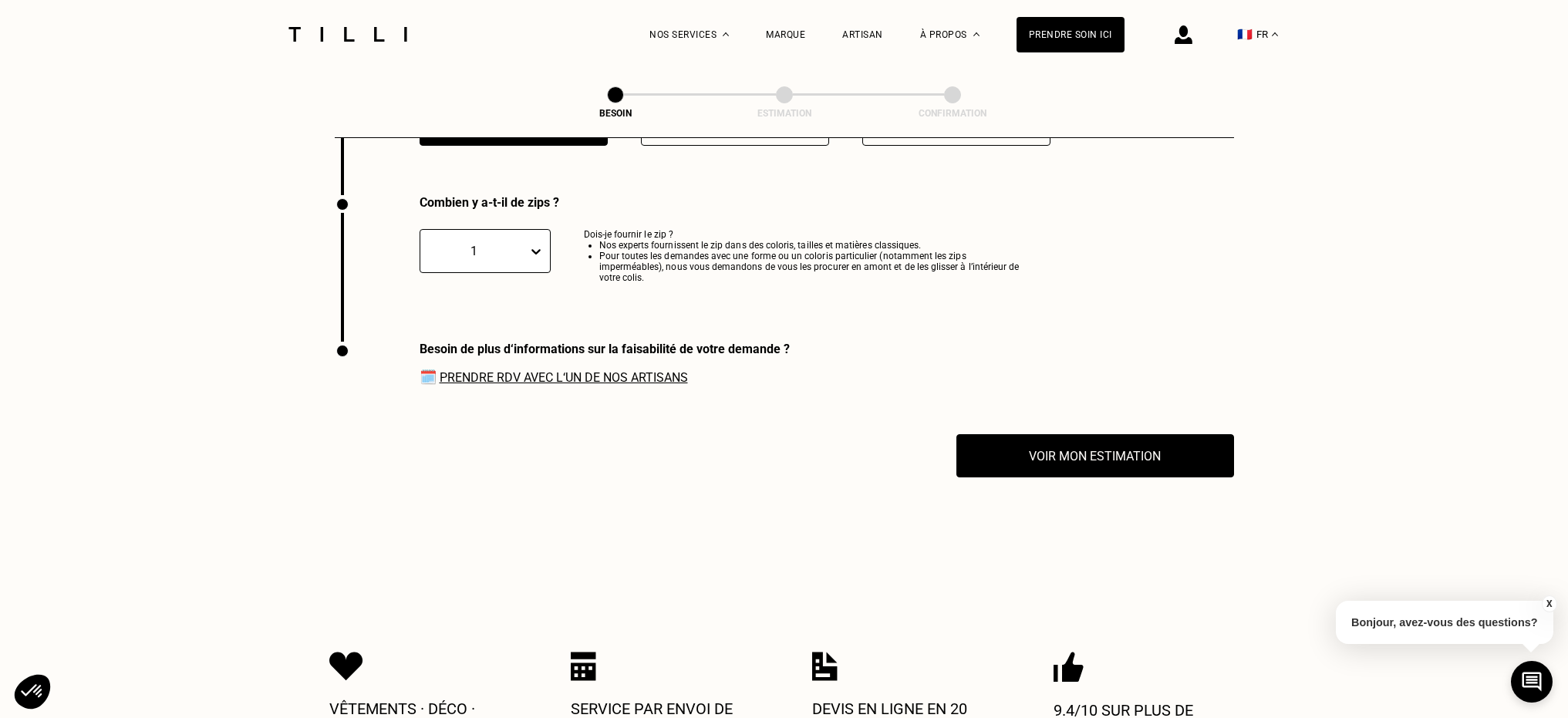
scroll to position [2231, 0]
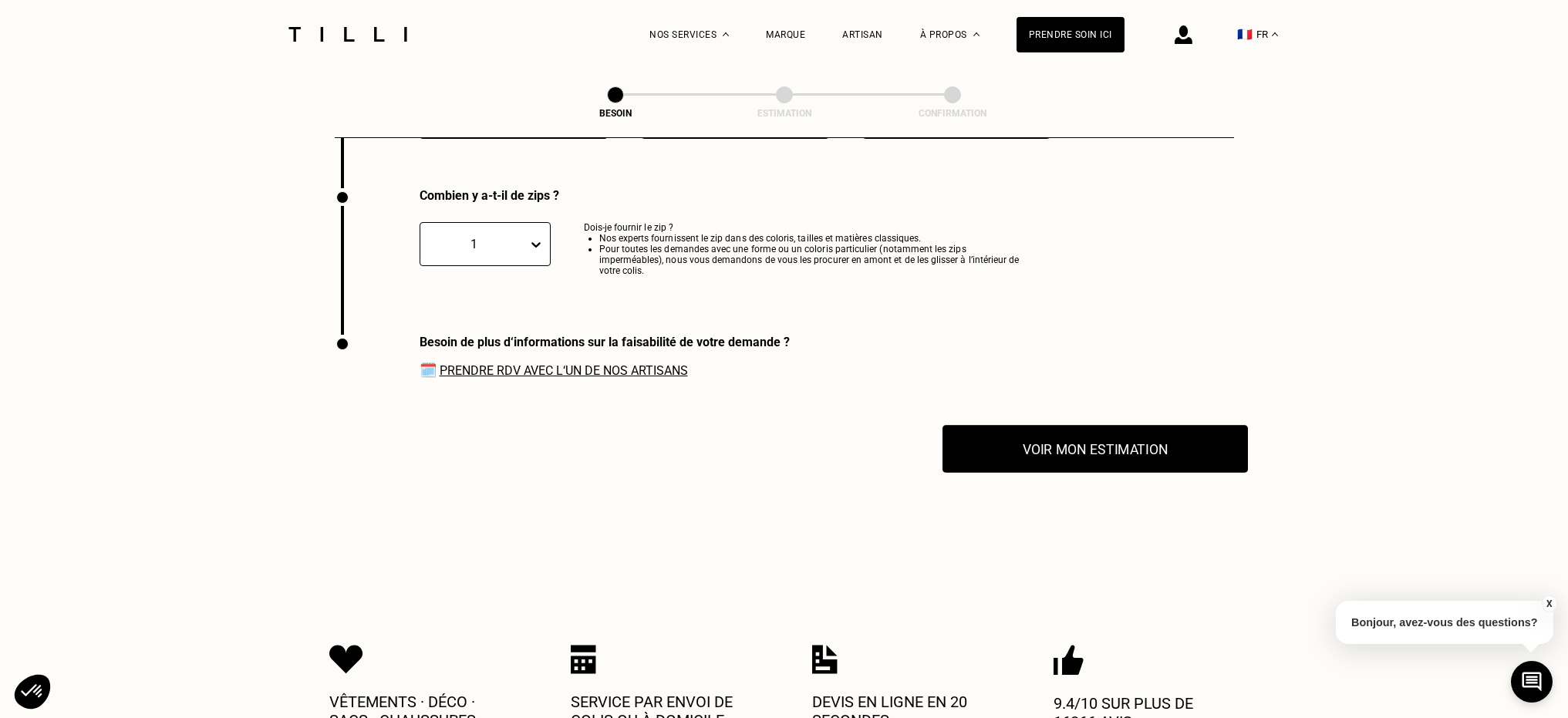
click at [1137, 428] on button "Voir mon estimation" at bounding box center [1094, 449] width 305 height 48
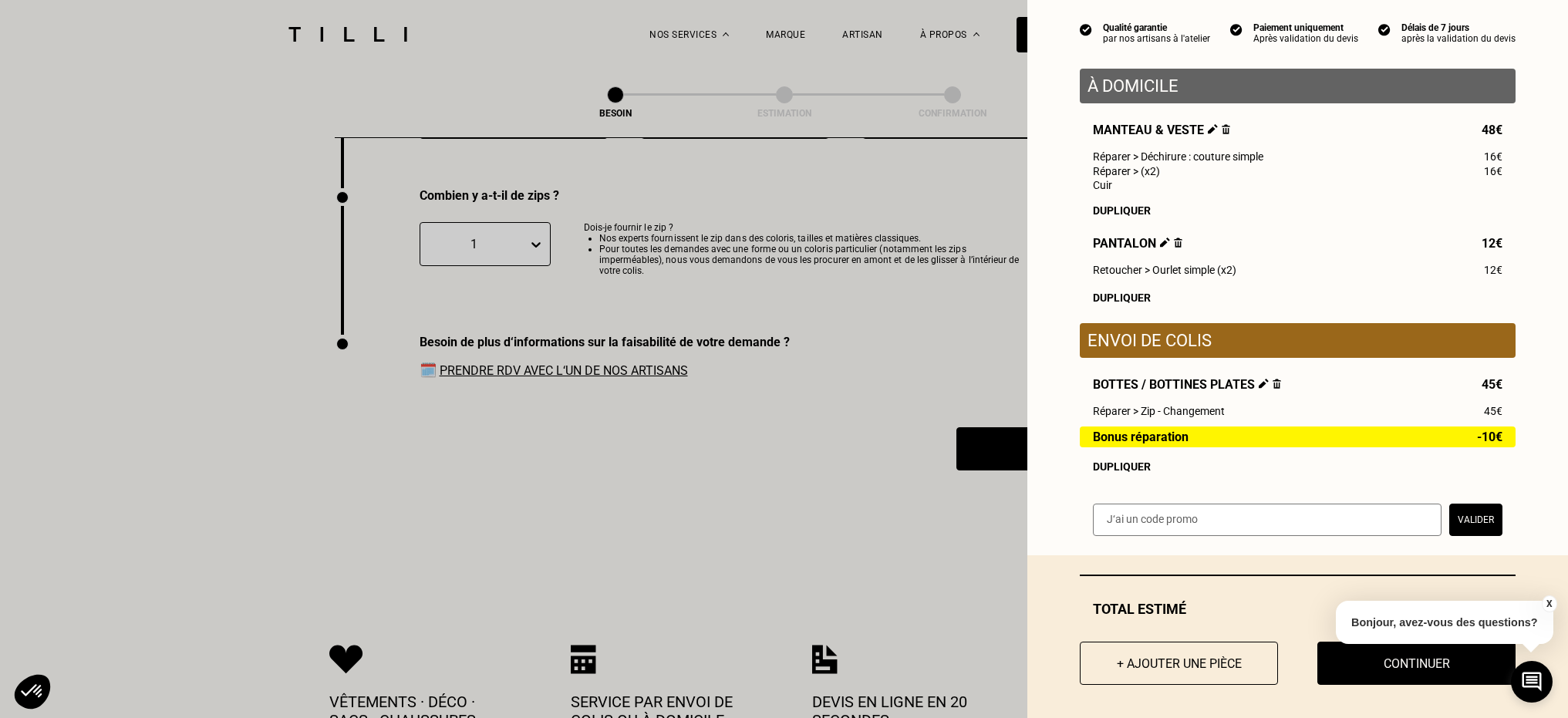
scroll to position [147, 0]
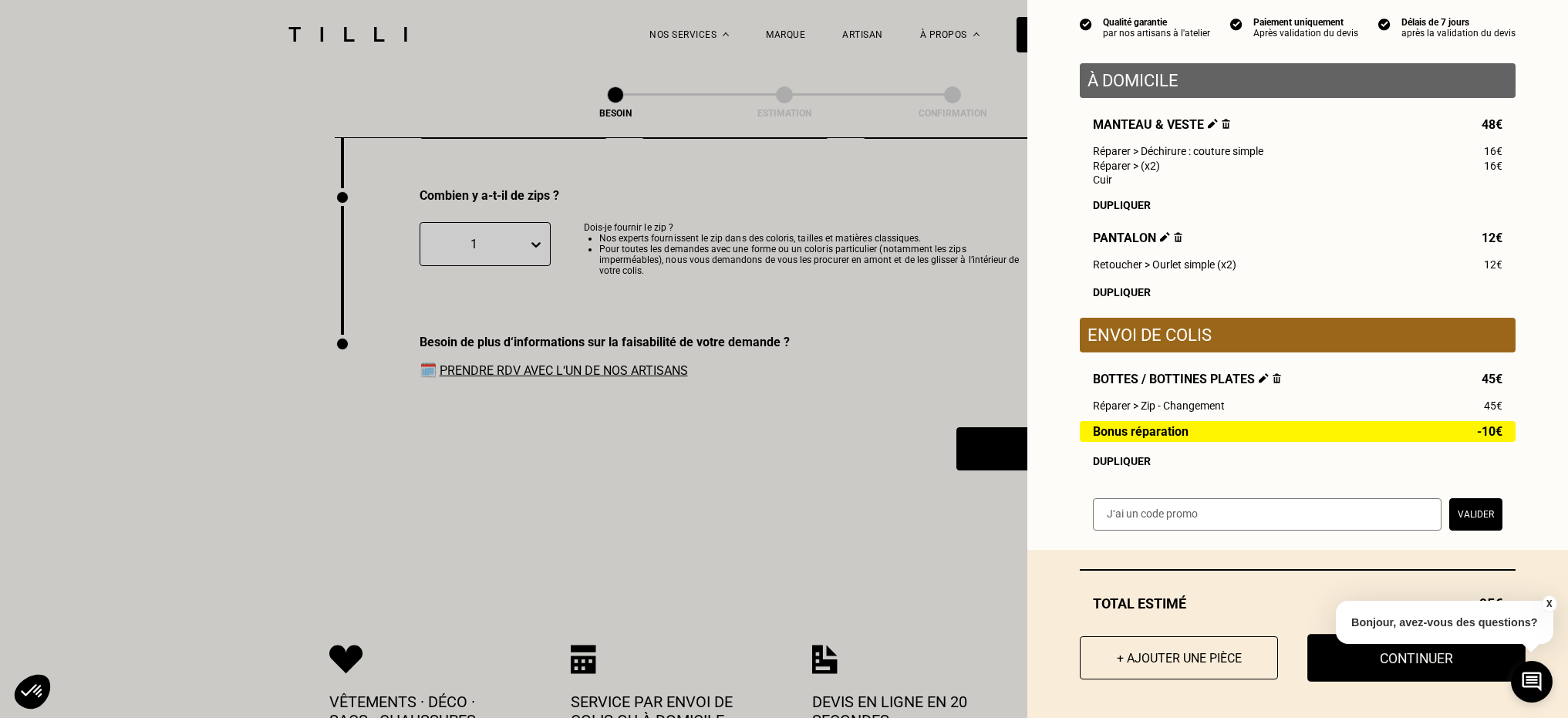
click at [1417, 665] on button "Continuer" at bounding box center [1416, 658] width 218 height 48
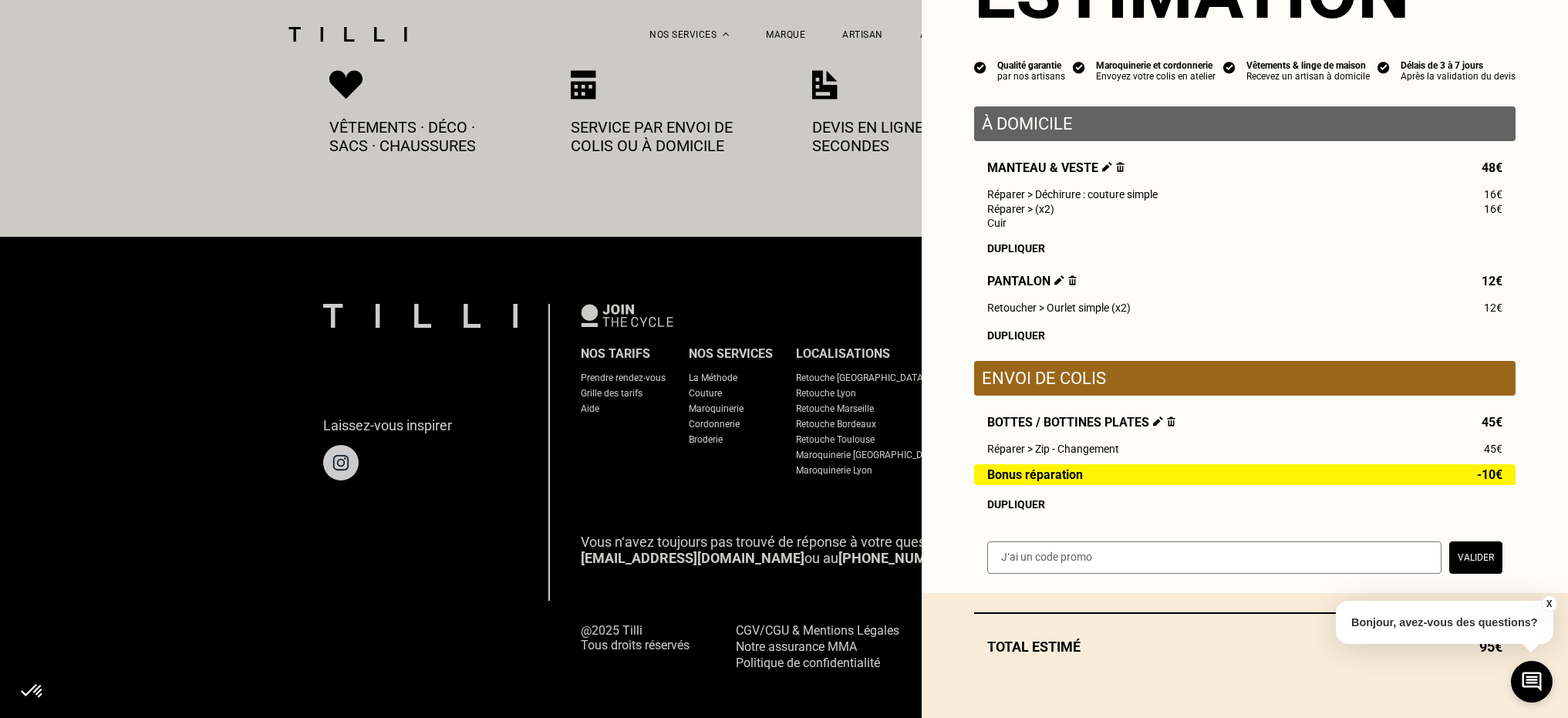
scroll to position [104, 0]
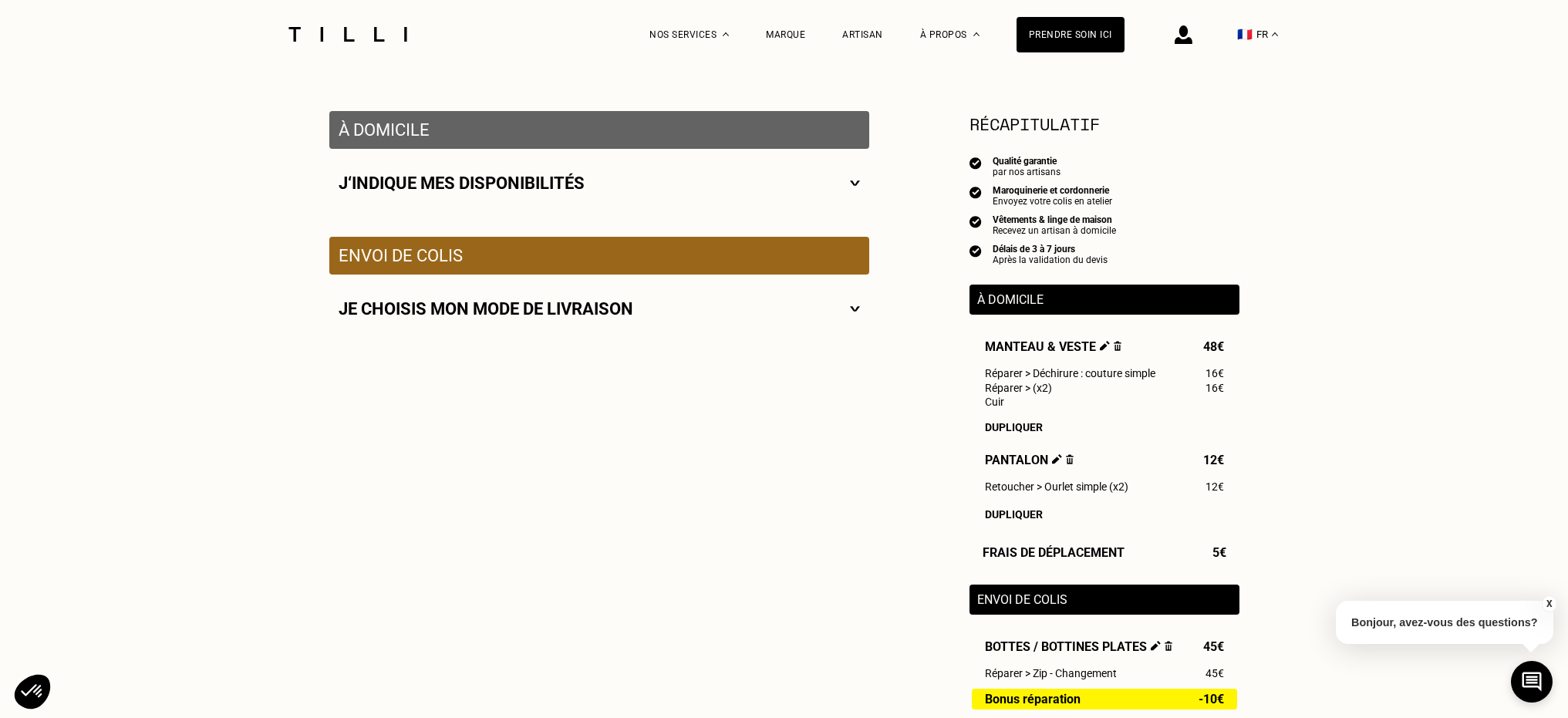
scroll to position [73, 0]
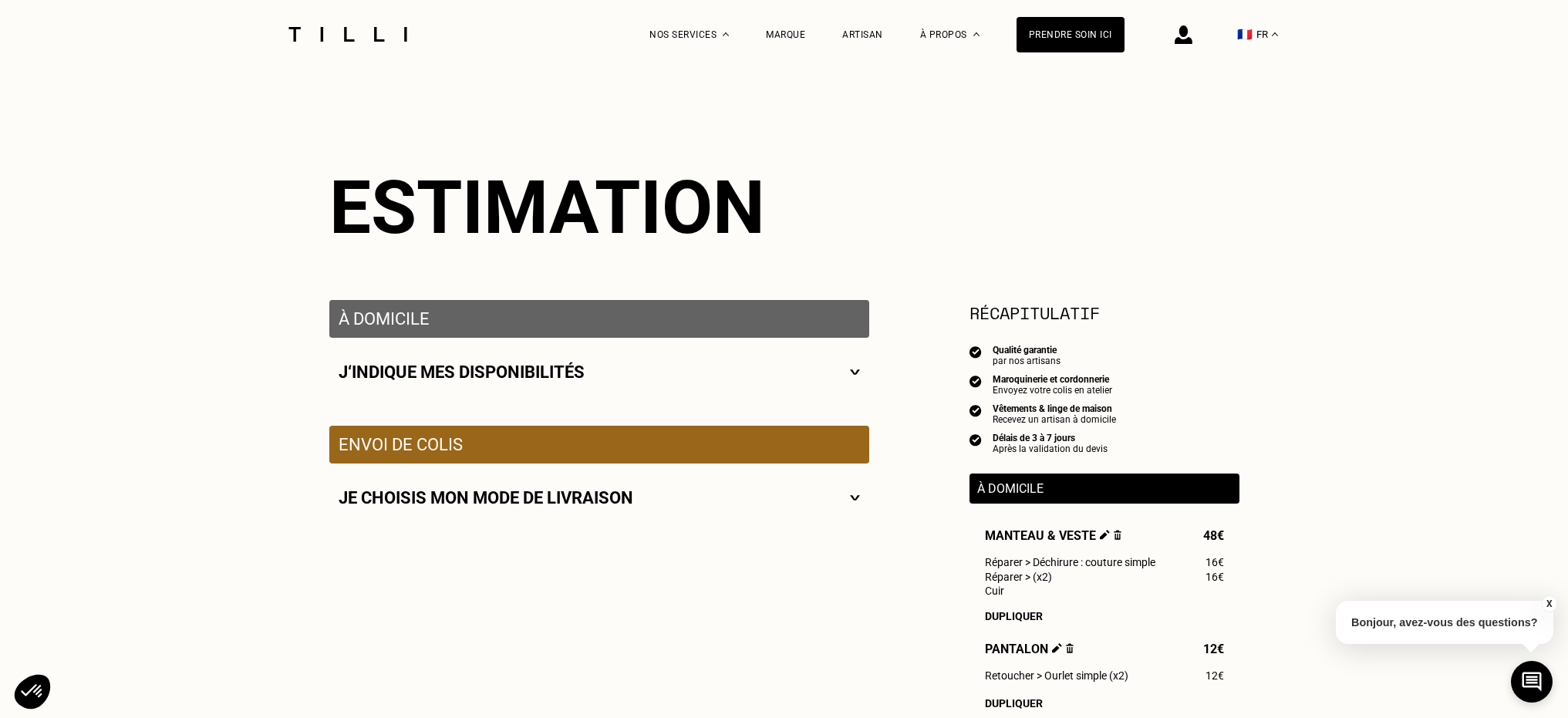
click at [837, 498] on div "Je choisis mon mode de livraison" at bounding box center [598, 498] width 521 height 20
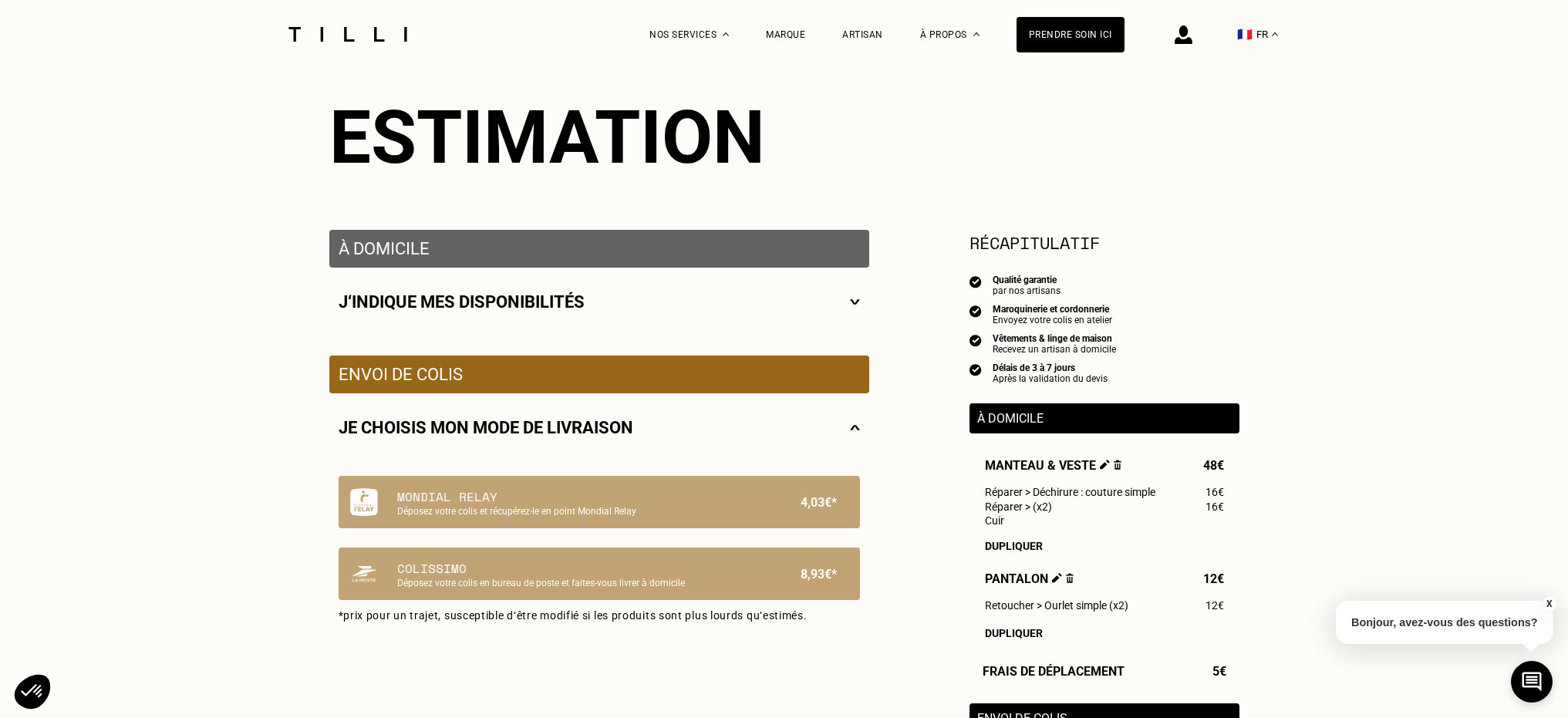
scroll to position [60, 0]
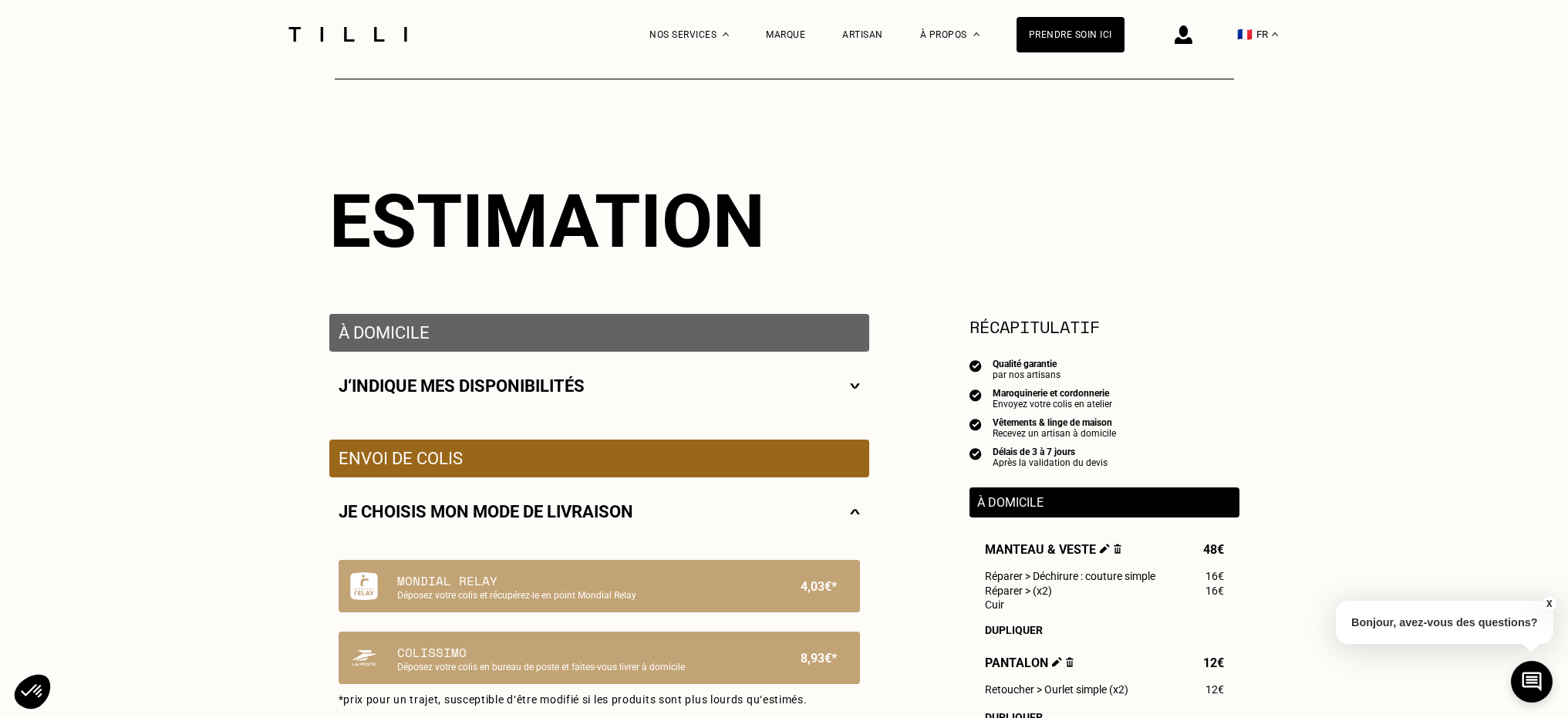
click at [837, 397] on div "J‘indique mes disponibilités" at bounding box center [599, 386] width 540 height 69
click at [855, 391] on img at bounding box center [854, 387] width 10 height 20
select select "FR"
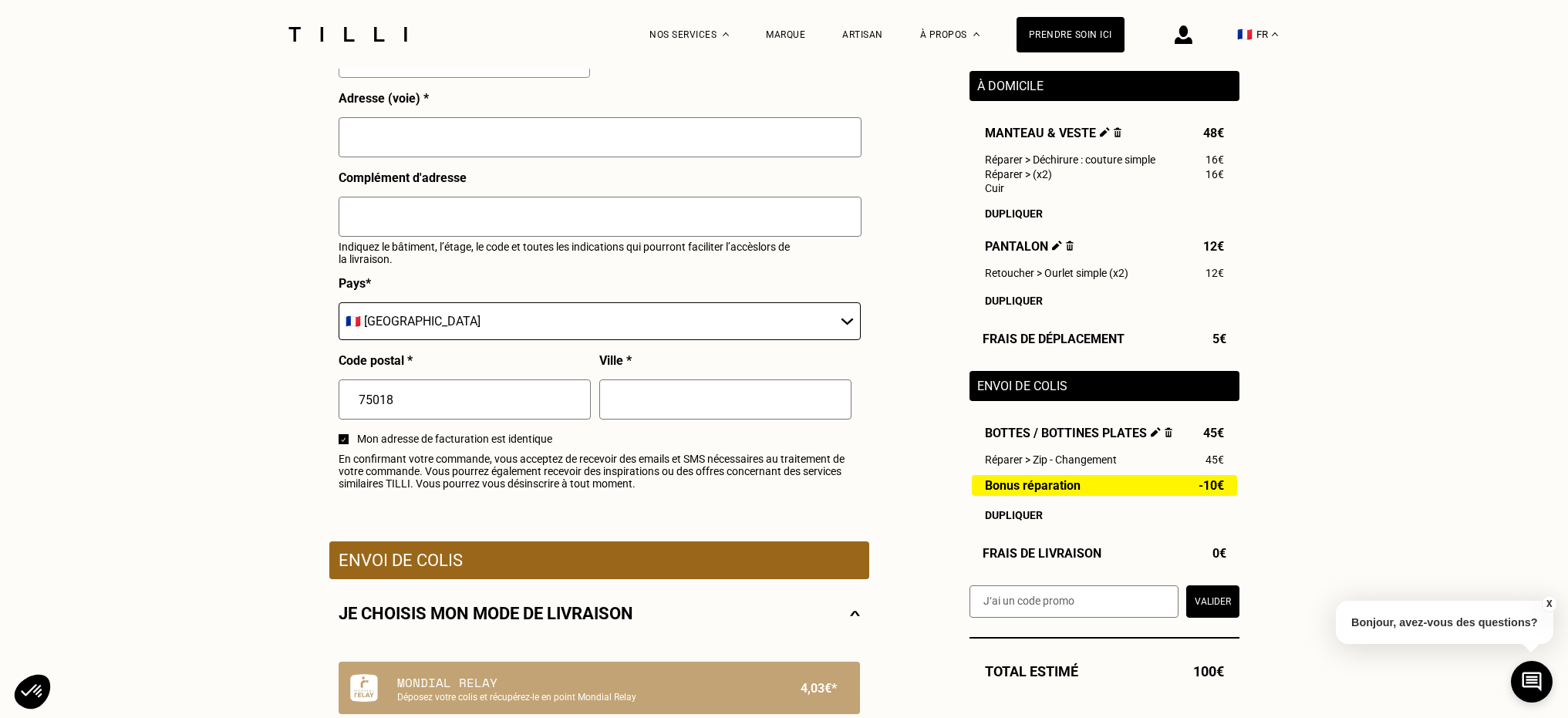
scroll to position [1410, 0]
